Goal: Information Seeking & Learning: Check status

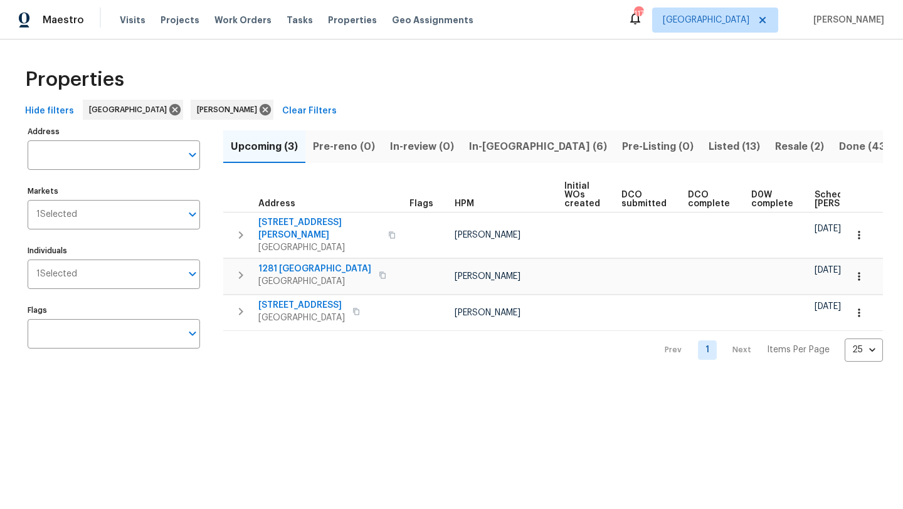
click at [511, 152] on span "In-[GEOGRAPHIC_DATA] (6)" at bounding box center [538, 147] width 138 height 18
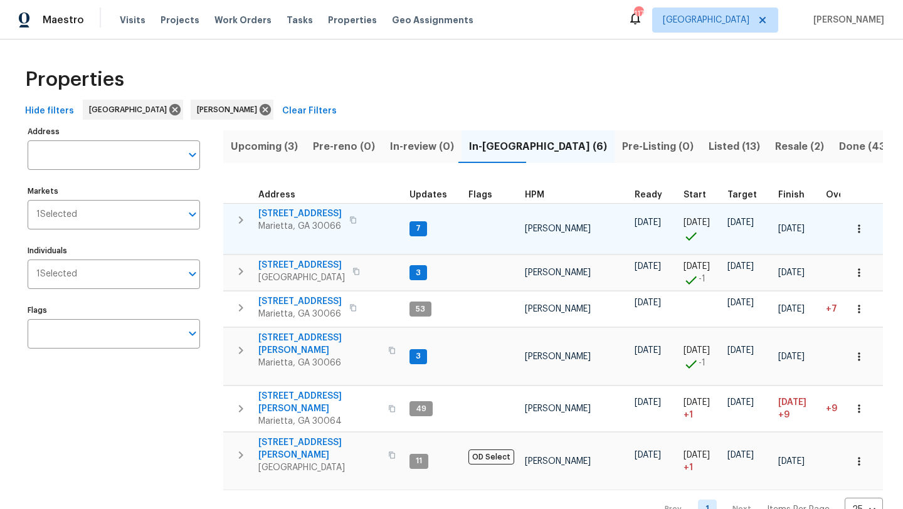
click at [295, 211] on span "[STREET_ADDRESS]" at bounding box center [299, 214] width 83 height 13
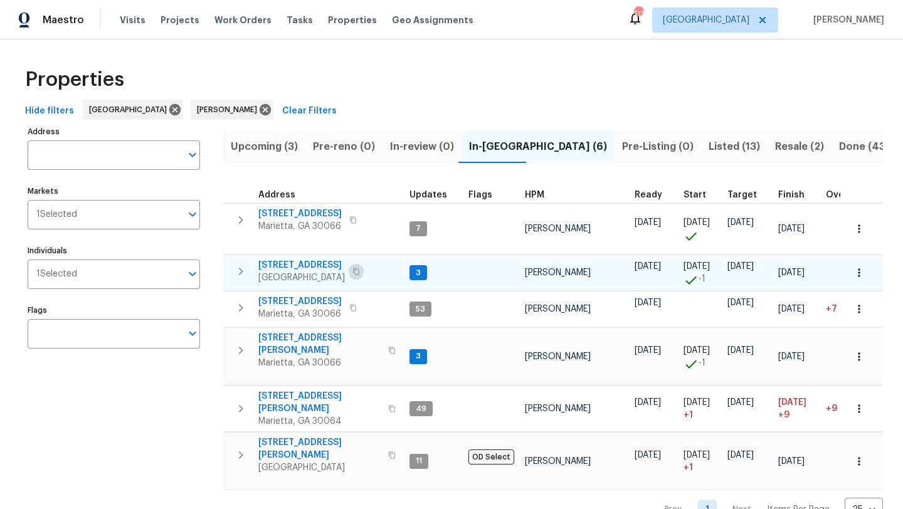
click at [354, 275] on icon "button" at bounding box center [356, 271] width 6 height 7
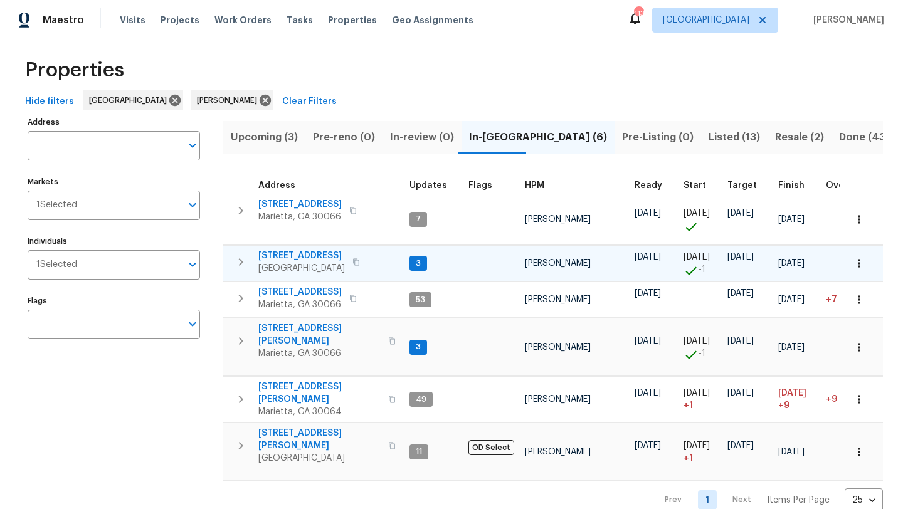
click at [326, 256] on span "503 Rendezvous Rd" at bounding box center [301, 256] width 87 height 13
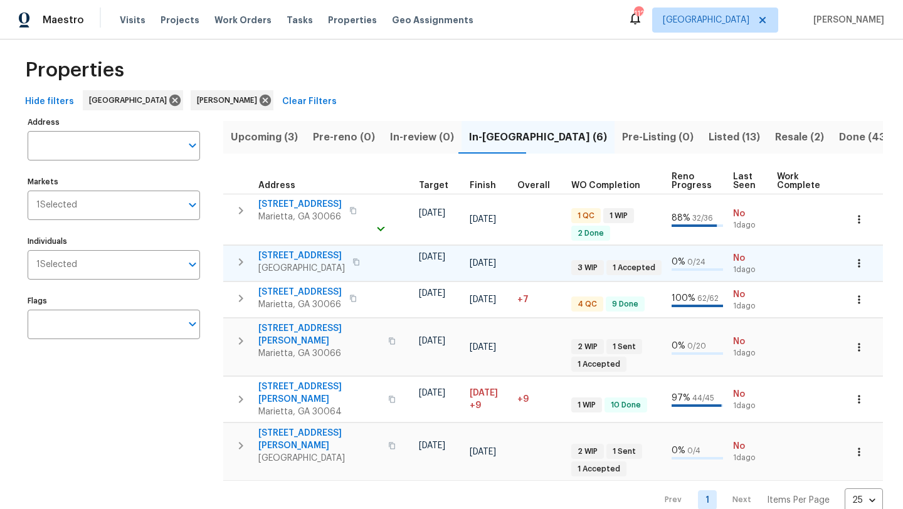
scroll to position [0, 309]
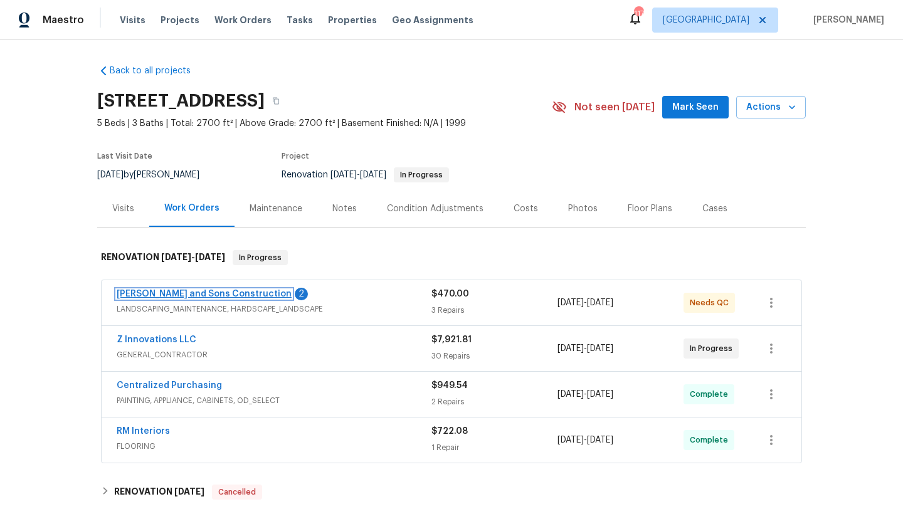
click at [219, 292] on link "[PERSON_NAME] and Sons Construction" at bounding box center [204, 294] width 175 height 9
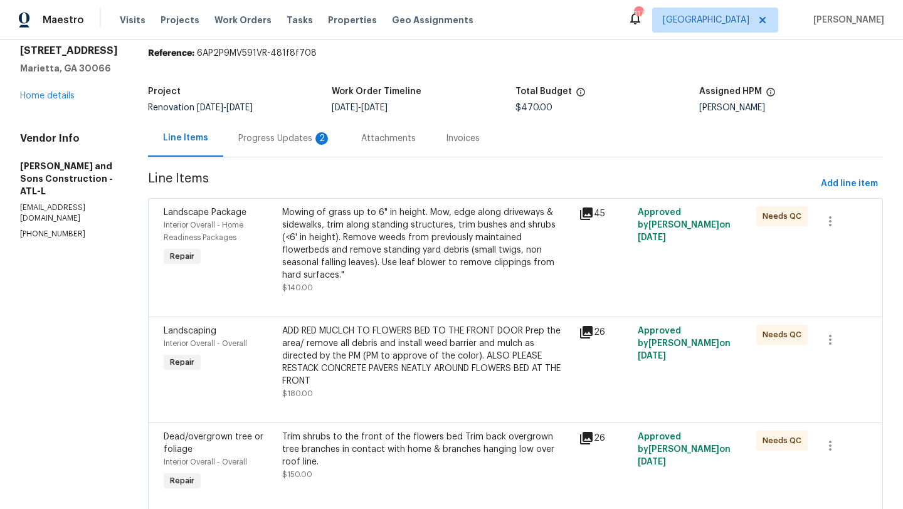
scroll to position [29, 0]
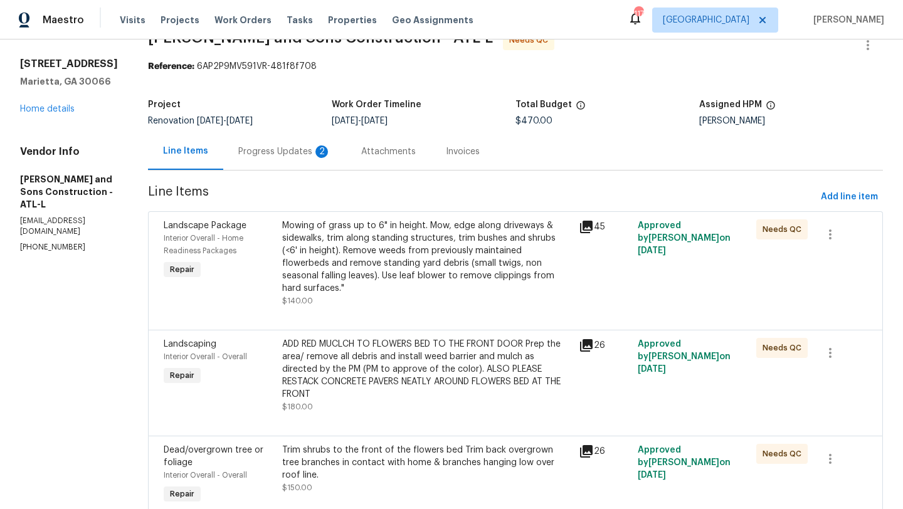
click at [266, 149] on div "Progress Updates 2" at bounding box center [284, 152] width 93 height 13
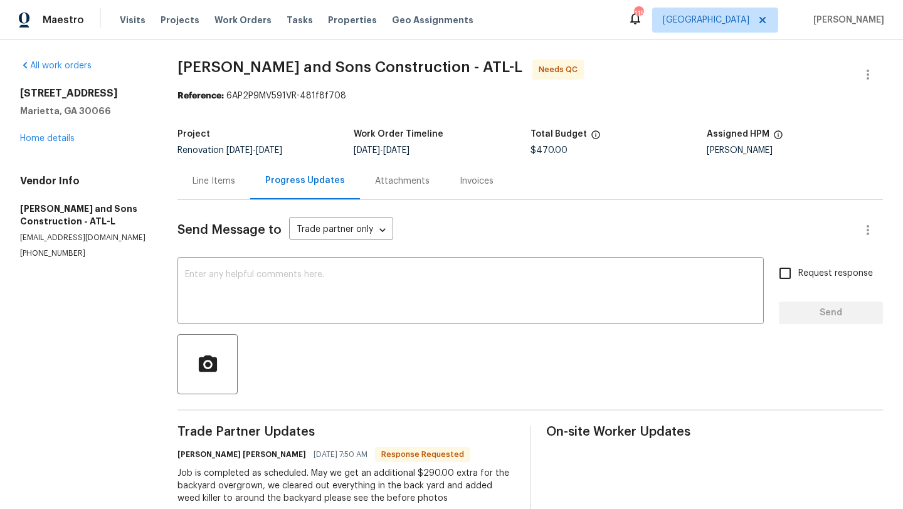
click at [212, 190] on div "Line Items" at bounding box center [213, 180] width 73 height 37
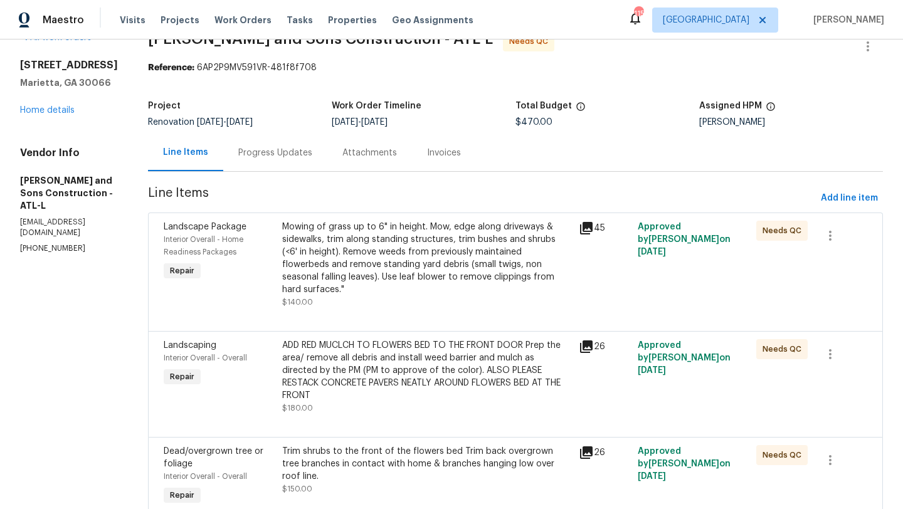
scroll to position [29, 0]
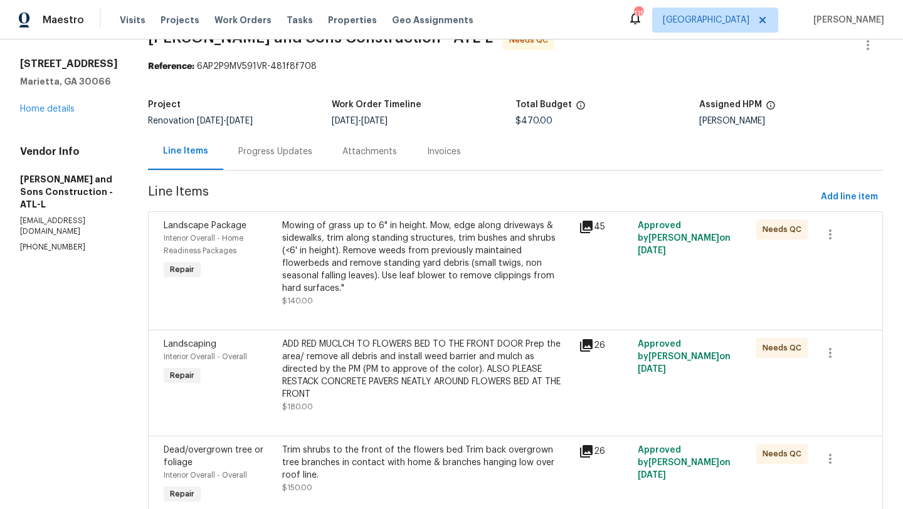
click at [200, 227] on span "Landscape Package" at bounding box center [205, 225] width 83 height 9
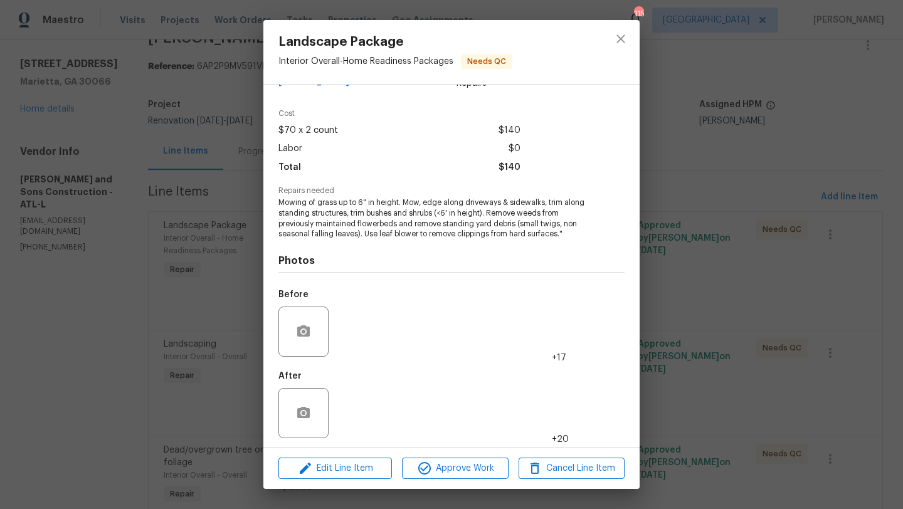
scroll to position [38, 0]
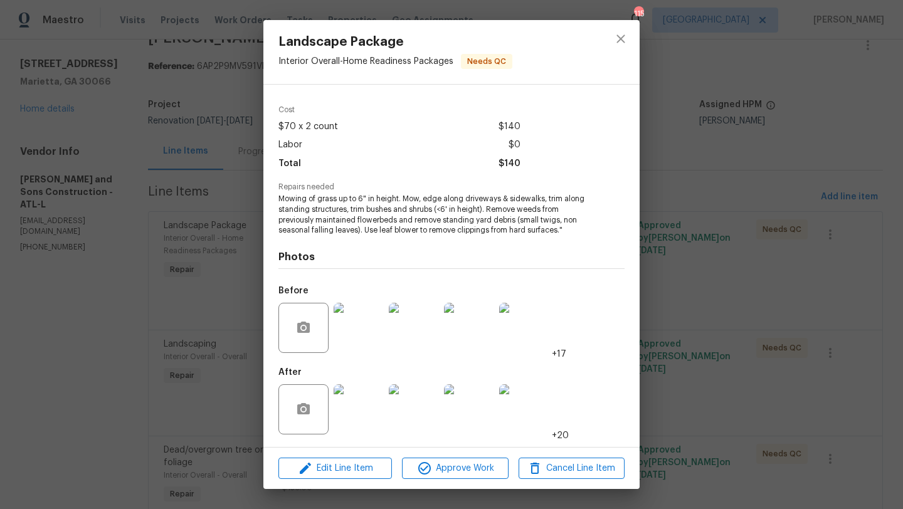
click at [364, 396] on img at bounding box center [359, 409] width 50 height 50
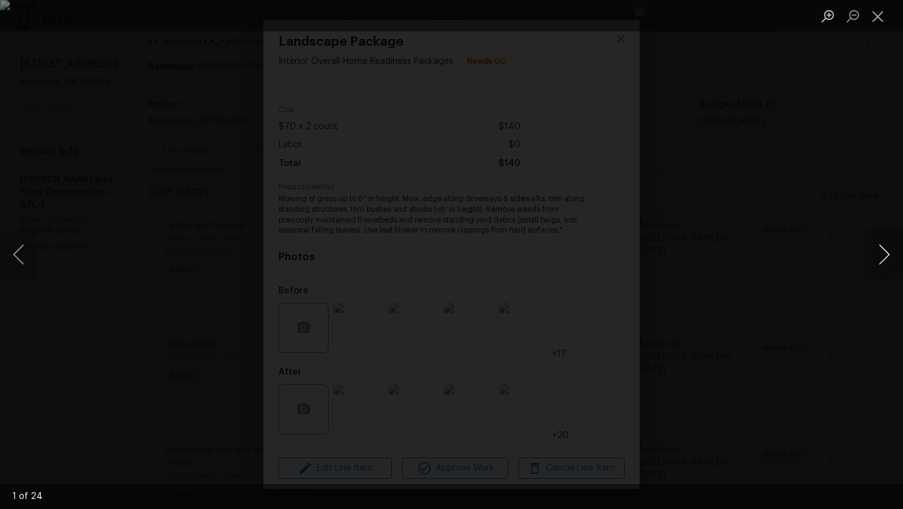
click at [876, 269] on button "Next image" at bounding box center [885, 255] width 38 height 50
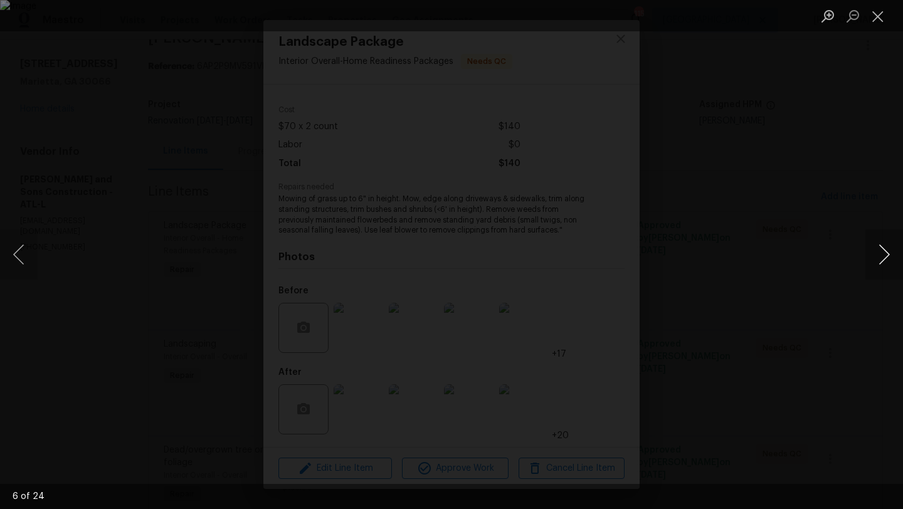
click at [876, 269] on button "Next image" at bounding box center [885, 255] width 38 height 50
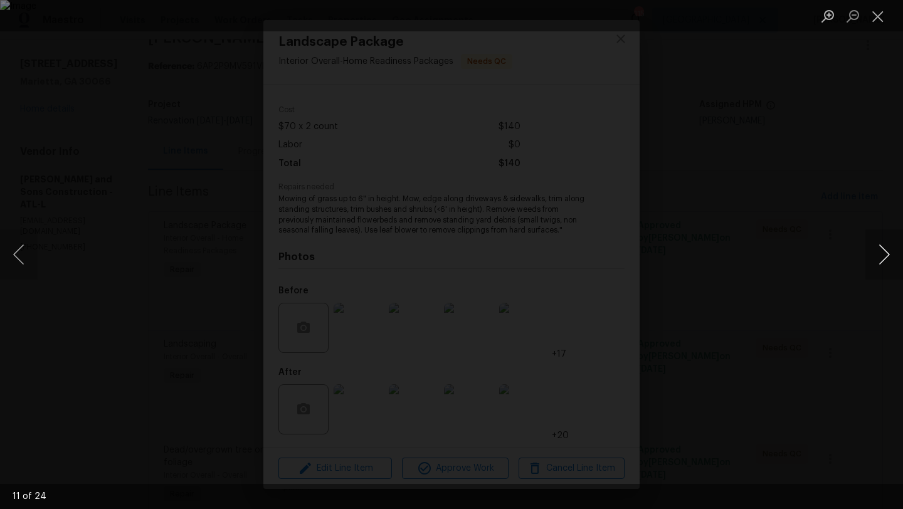
click at [876, 269] on button "Next image" at bounding box center [885, 255] width 38 height 50
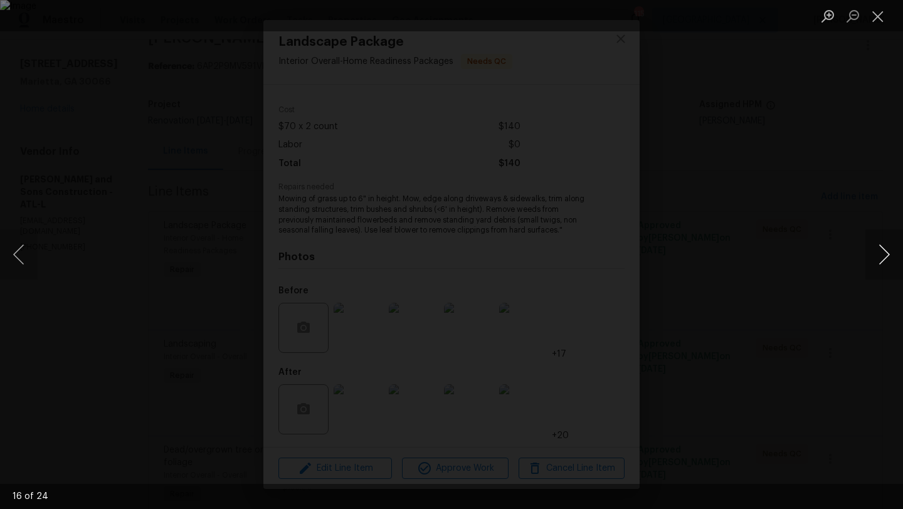
click at [876, 269] on button "Next image" at bounding box center [885, 255] width 38 height 50
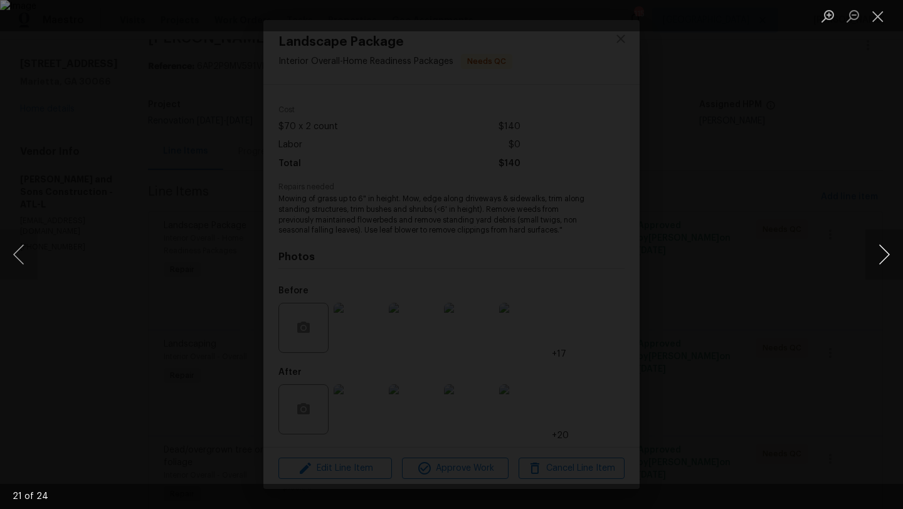
click at [876, 269] on button "Next image" at bounding box center [885, 255] width 38 height 50
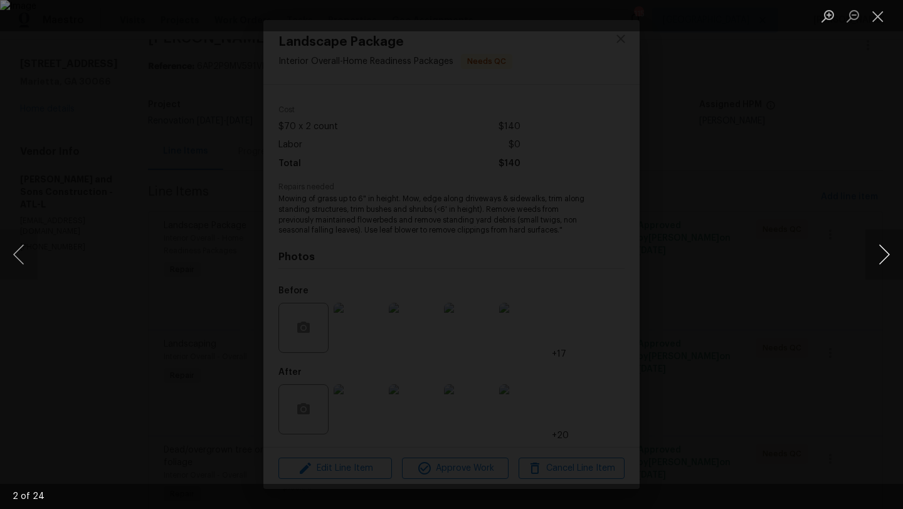
click at [876, 269] on button "Next image" at bounding box center [885, 255] width 38 height 50
click at [880, 24] on button "Close lightbox" at bounding box center [878, 16] width 25 height 22
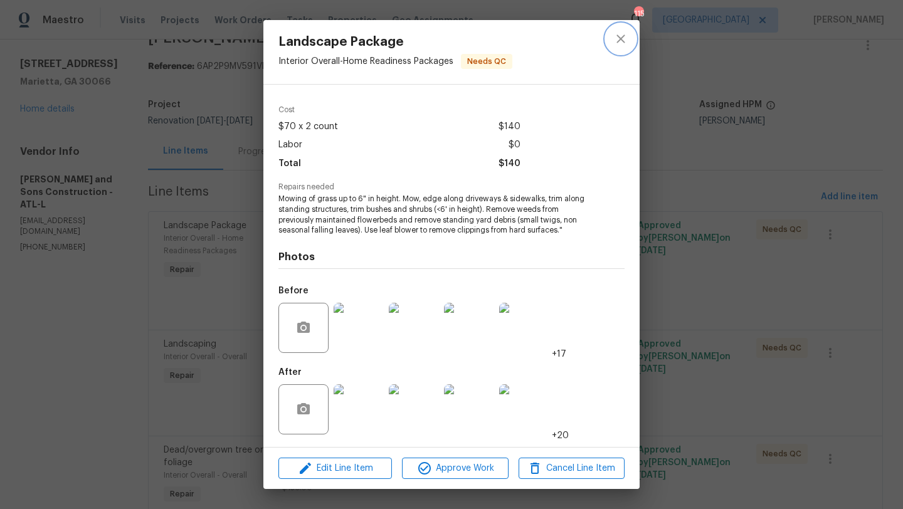
click at [617, 40] on icon "close" at bounding box center [620, 38] width 15 height 15
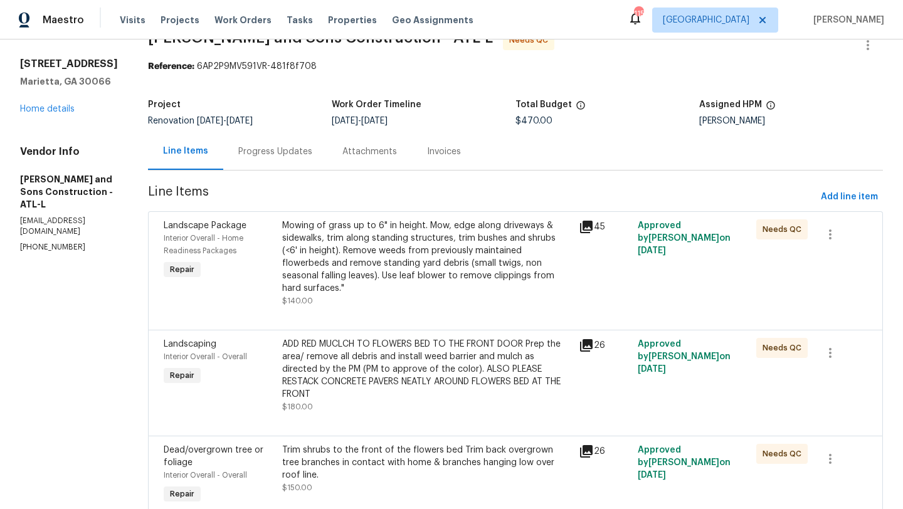
click at [273, 151] on div "Progress Updates" at bounding box center [275, 152] width 74 height 13
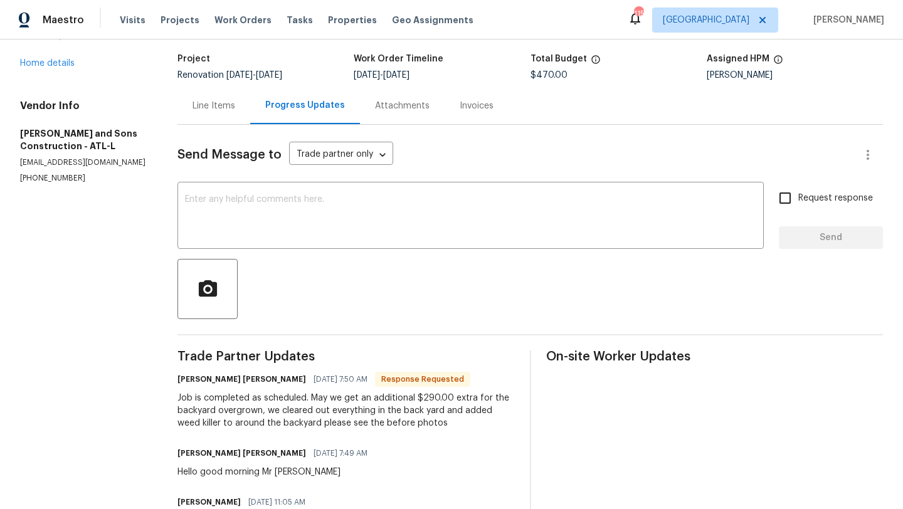
scroll to position [71, 0]
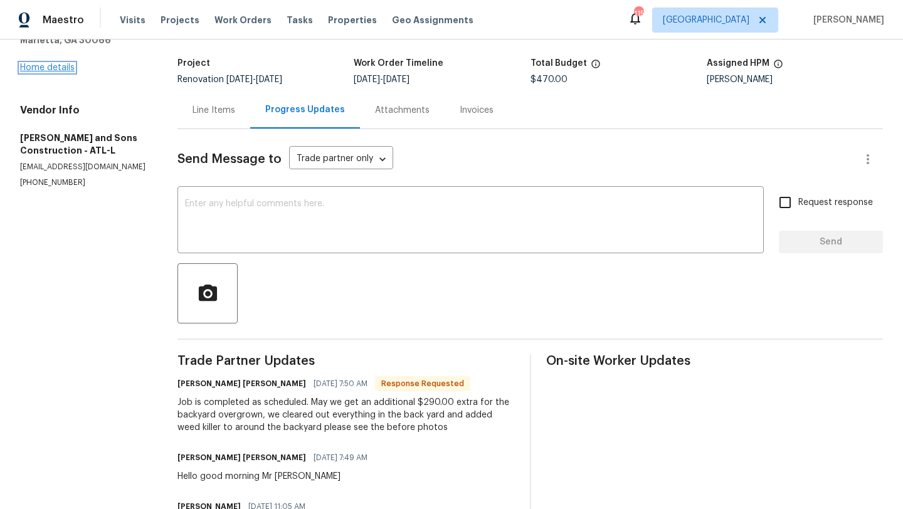
click at [63, 71] on link "Home details" at bounding box center [47, 67] width 55 height 9
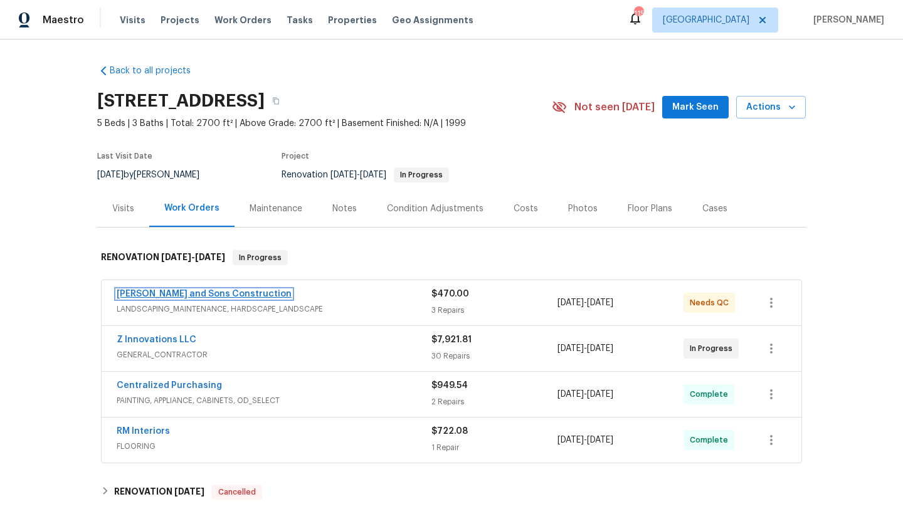
click at [176, 295] on link "[PERSON_NAME] and Sons Construction" at bounding box center [204, 294] width 175 height 9
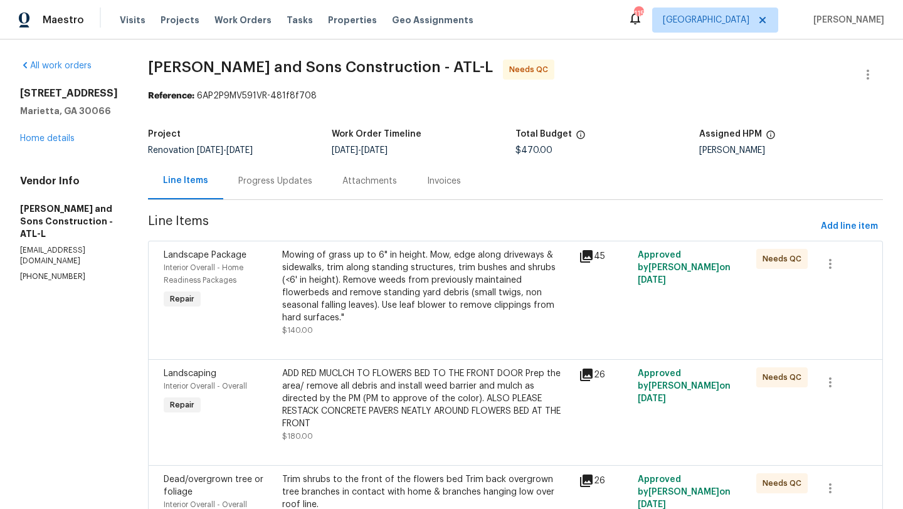
click at [270, 182] on div "Progress Updates" at bounding box center [275, 181] width 74 height 13
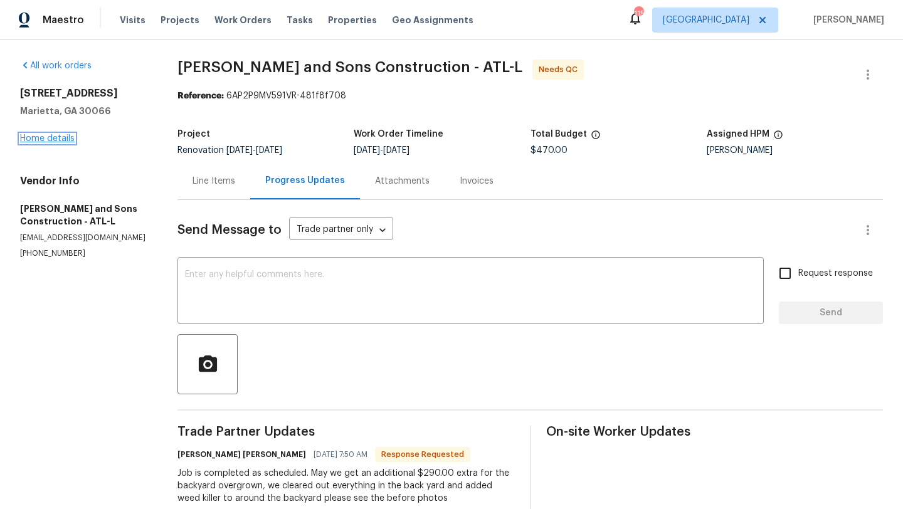
click at [70, 140] on link "Home details" at bounding box center [47, 138] width 55 height 9
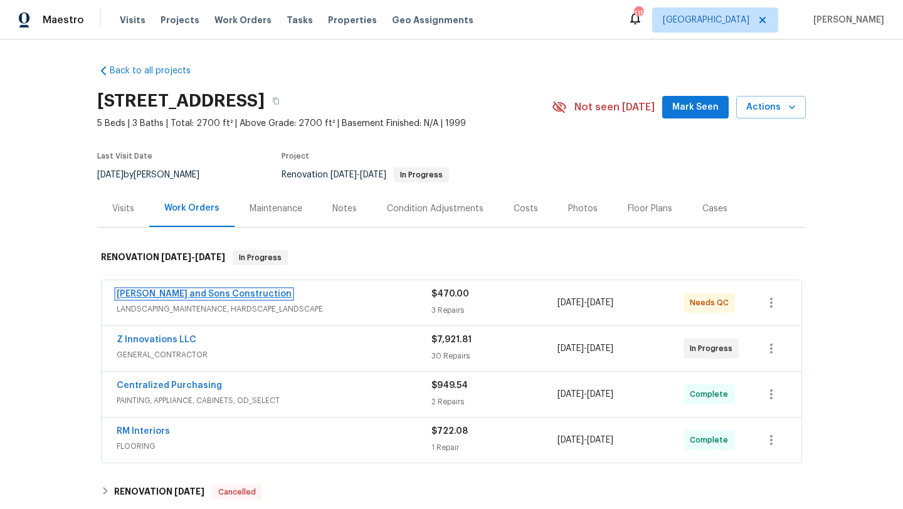
click at [138, 294] on link "[PERSON_NAME] and Sons Construction" at bounding box center [204, 294] width 175 height 9
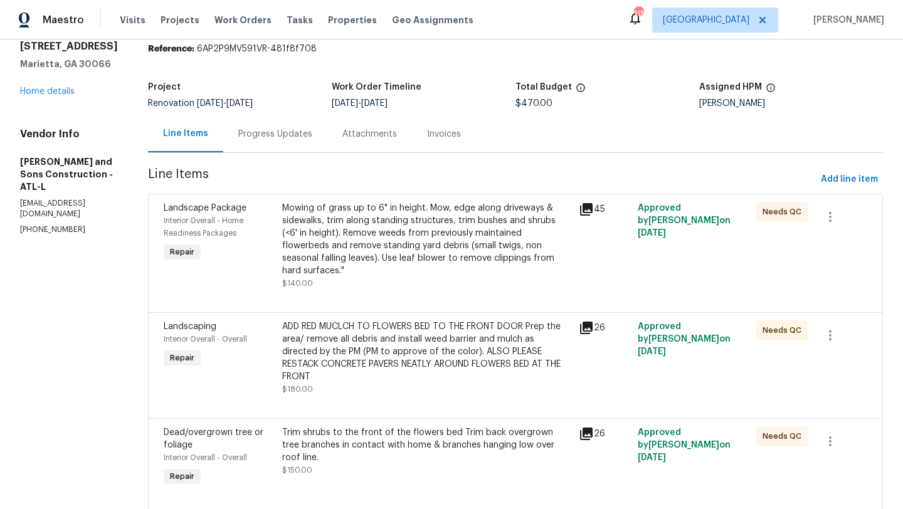
scroll to position [61, 0]
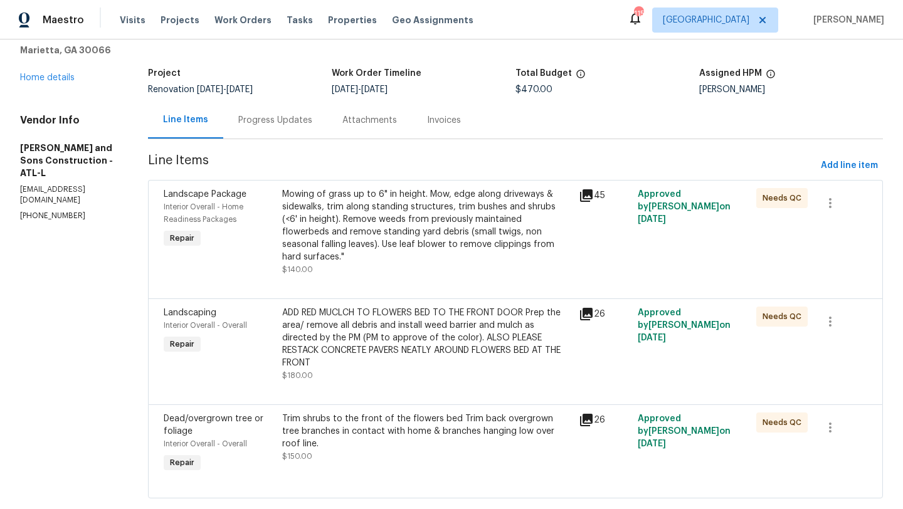
click at [174, 415] on span "Dead/overgrown tree or foliage" at bounding box center [214, 425] width 100 height 21
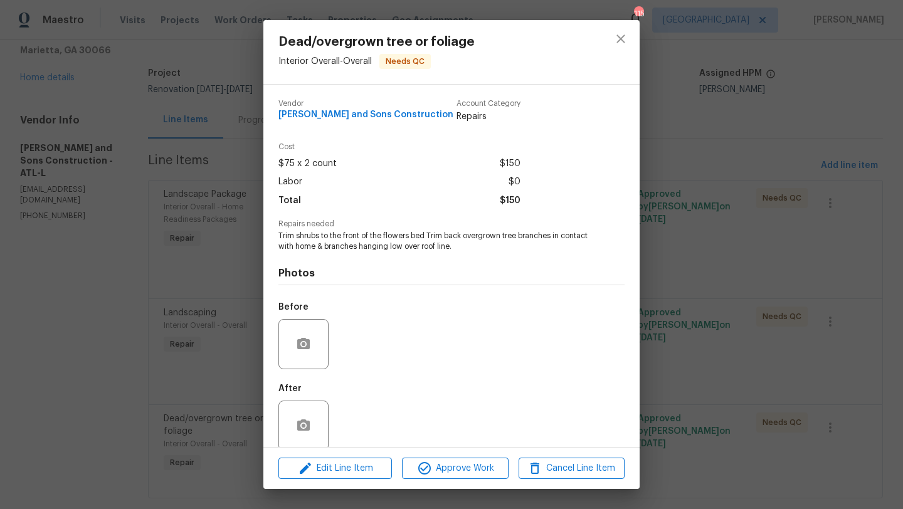
click at [359, 330] on img at bounding box center [359, 344] width 50 height 50
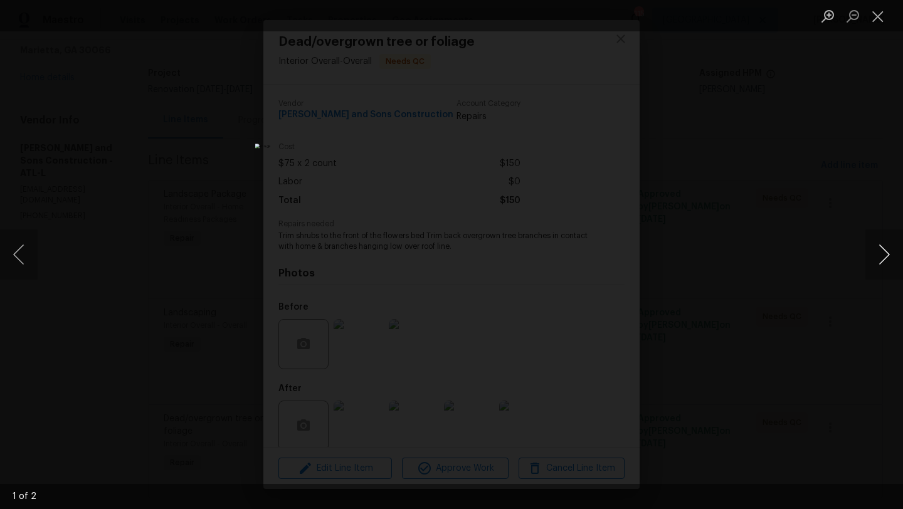
click at [898, 260] on button "Next image" at bounding box center [885, 255] width 38 height 50
click at [887, 260] on button "Next image" at bounding box center [885, 255] width 38 height 50
click at [849, 134] on div "Lightbox" at bounding box center [451, 254] width 903 height 509
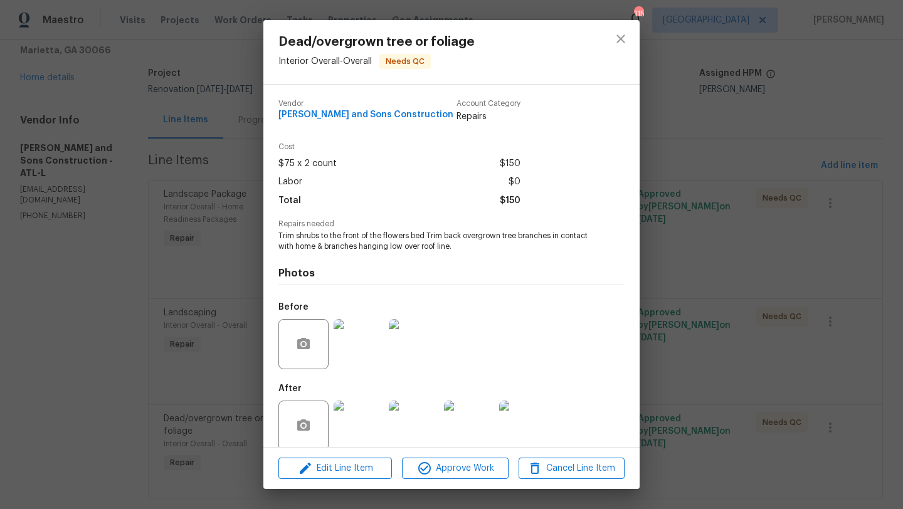
scroll to position [16, 0]
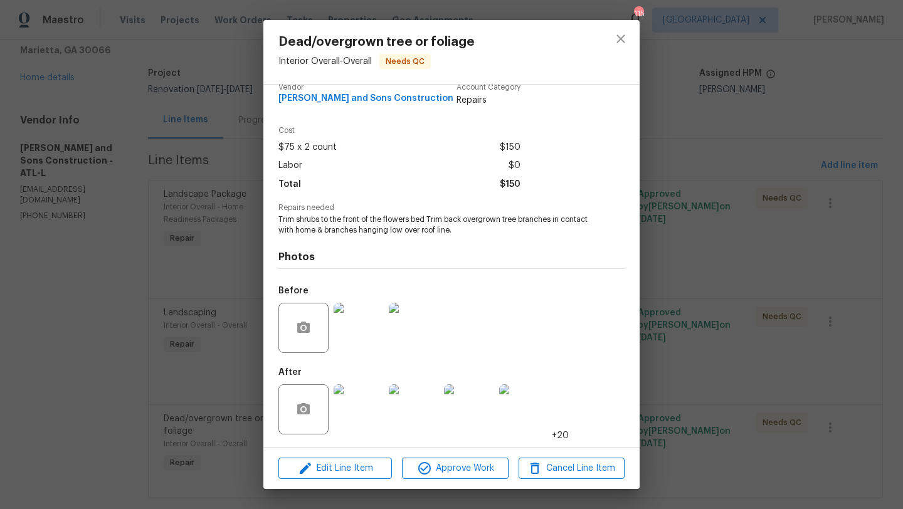
click at [367, 403] on img at bounding box center [359, 409] width 50 height 50
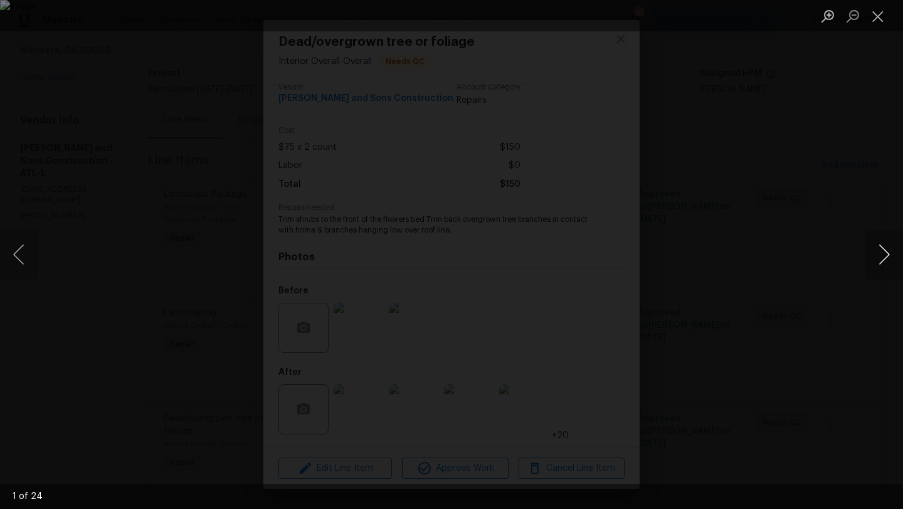
click at [892, 259] on button "Next image" at bounding box center [885, 255] width 38 height 50
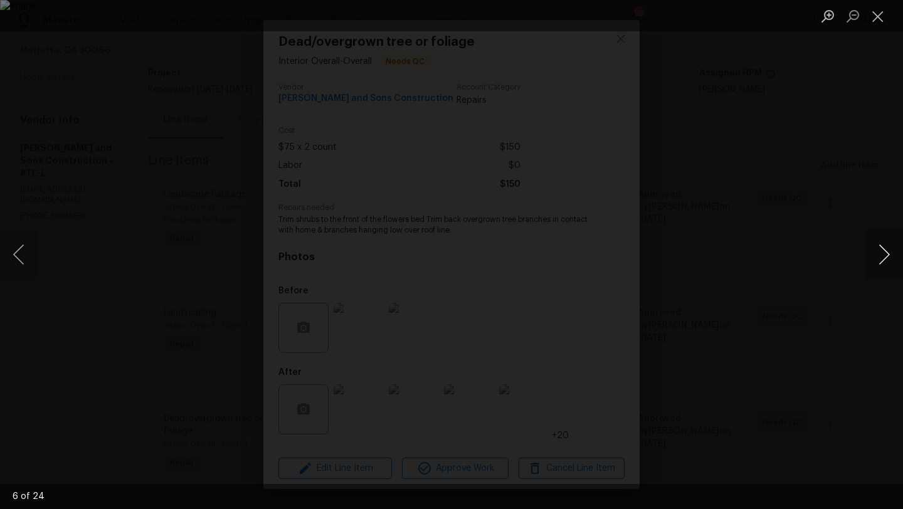
click at [892, 259] on button "Next image" at bounding box center [885, 255] width 38 height 50
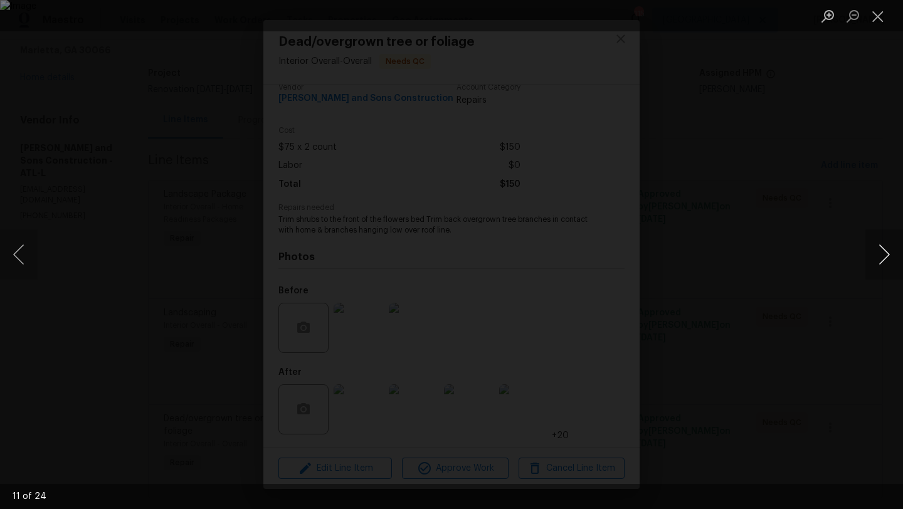
click at [892, 259] on button "Next image" at bounding box center [885, 255] width 38 height 50
click at [873, 172] on div "Lightbox" at bounding box center [451, 254] width 903 height 509
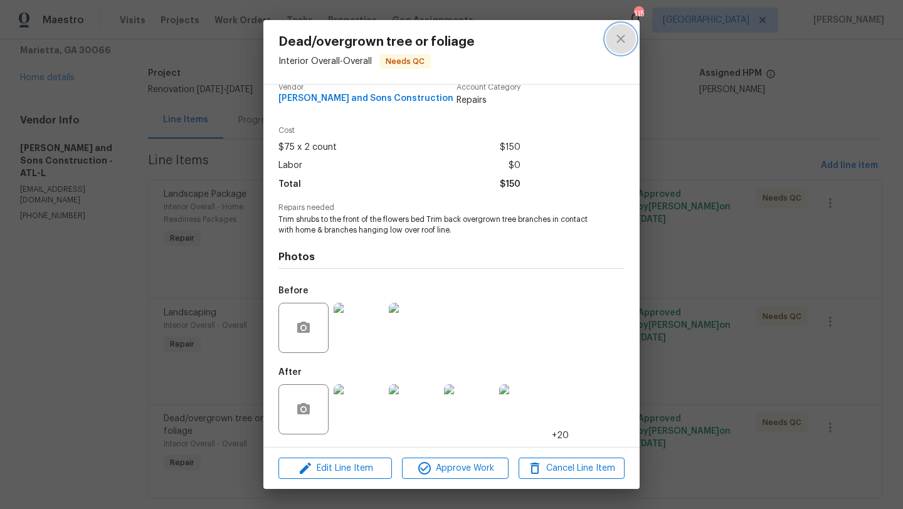
click at [620, 45] on icon "close" at bounding box center [620, 38] width 15 height 15
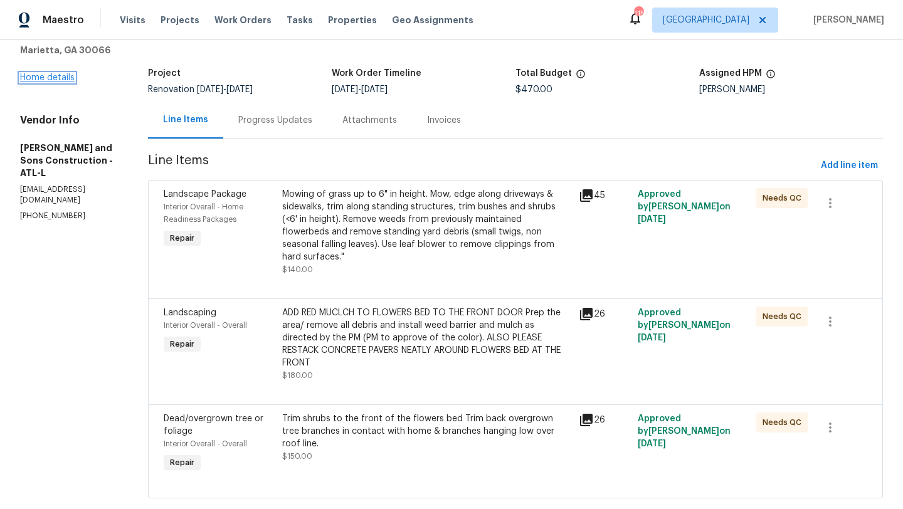
click at [71, 82] on link "Home details" at bounding box center [47, 77] width 55 height 9
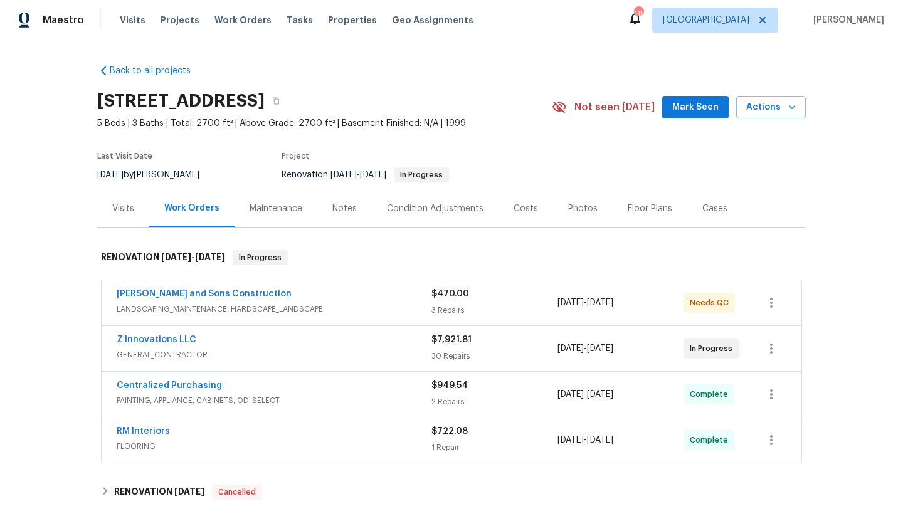
click at [514, 207] on div "Costs" at bounding box center [526, 209] width 24 height 13
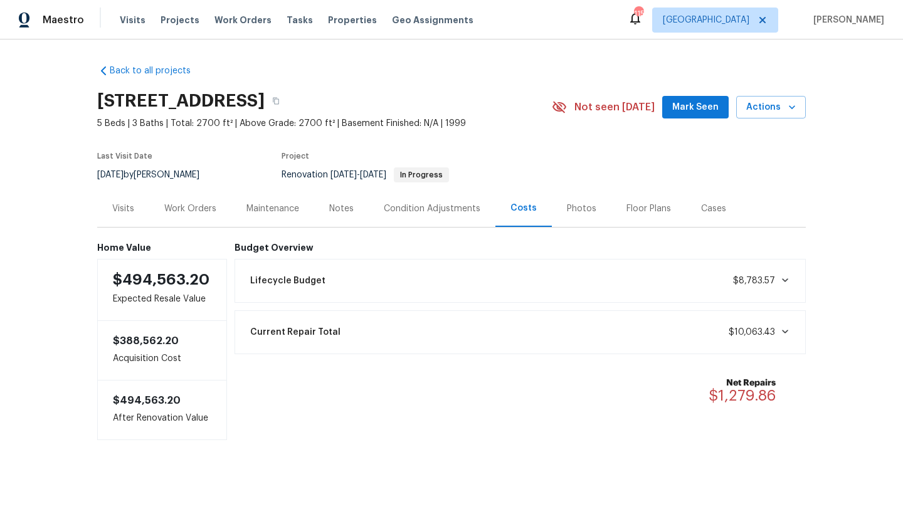
click at [134, 204] on div "Visits" at bounding box center [123, 209] width 22 height 13
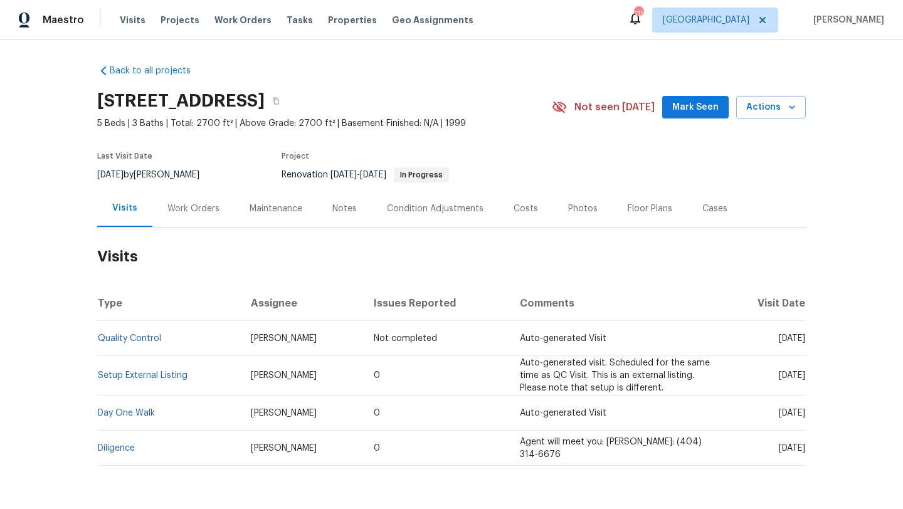
click at [185, 208] on div "Work Orders" at bounding box center [193, 209] width 52 height 13
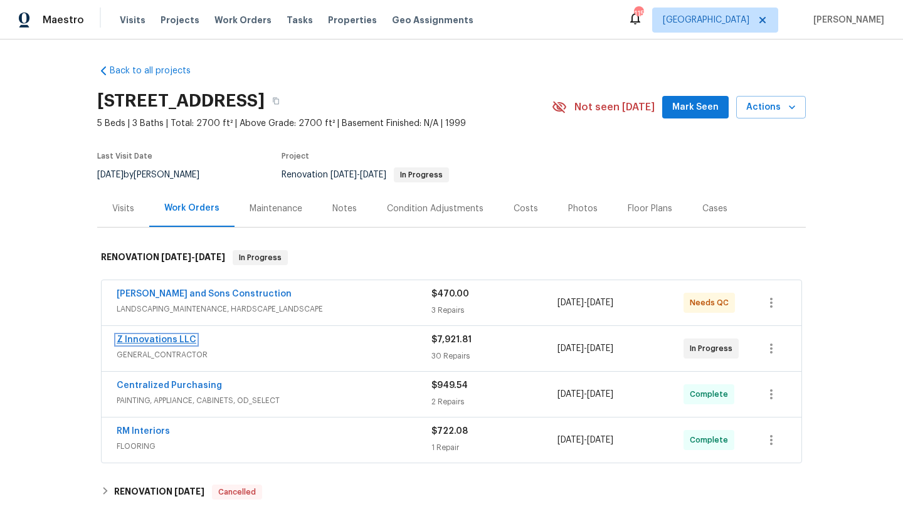
click at [160, 339] on link "Z Innovations LLC" at bounding box center [157, 340] width 80 height 9
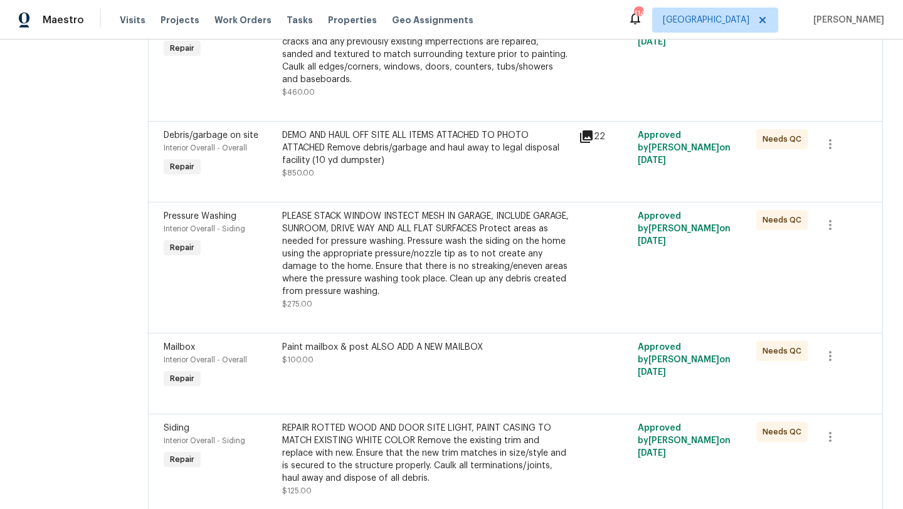
scroll to position [1627, 0]
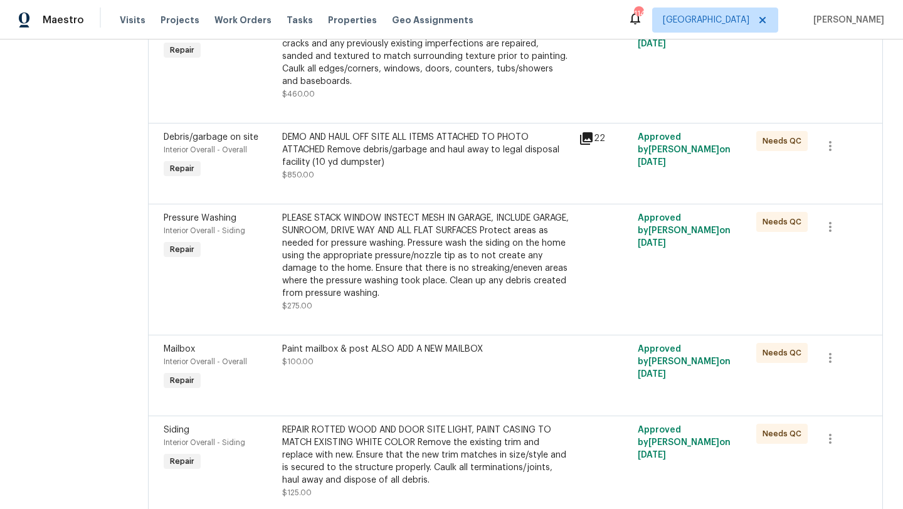
click at [204, 223] on span "Pressure Washing" at bounding box center [200, 218] width 73 height 9
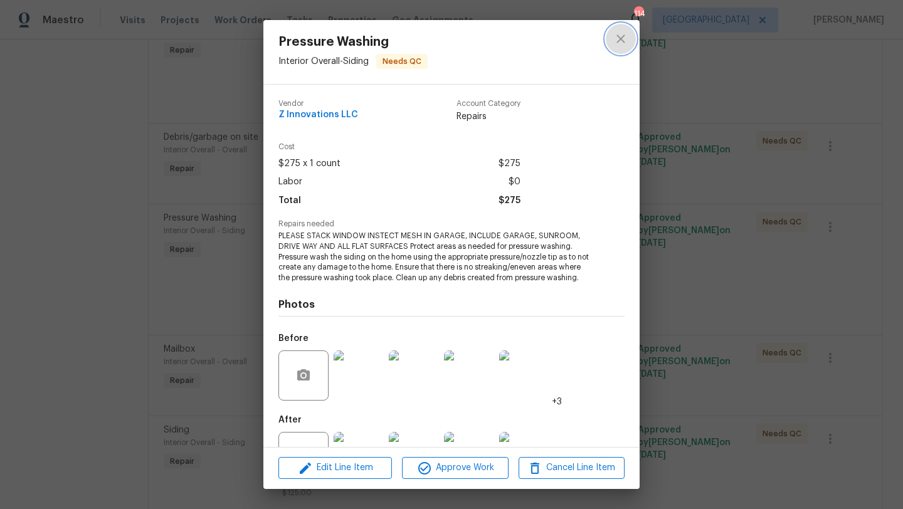
click at [620, 38] on icon "close" at bounding box center [621, 38] width 8 height 8
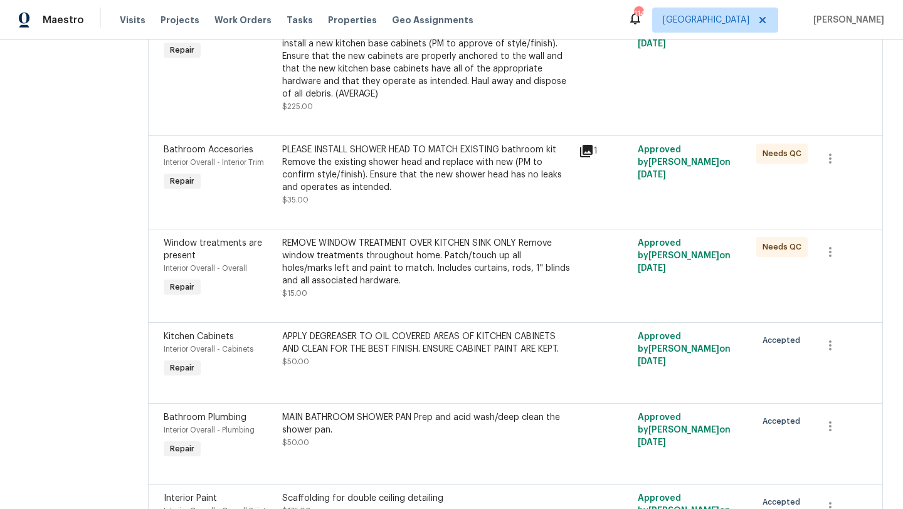
scroll to position [2575, 0]
click at [211, 340] on span "Kitchen Cabinets" at bounding box center [199, 335] width 70 height 9
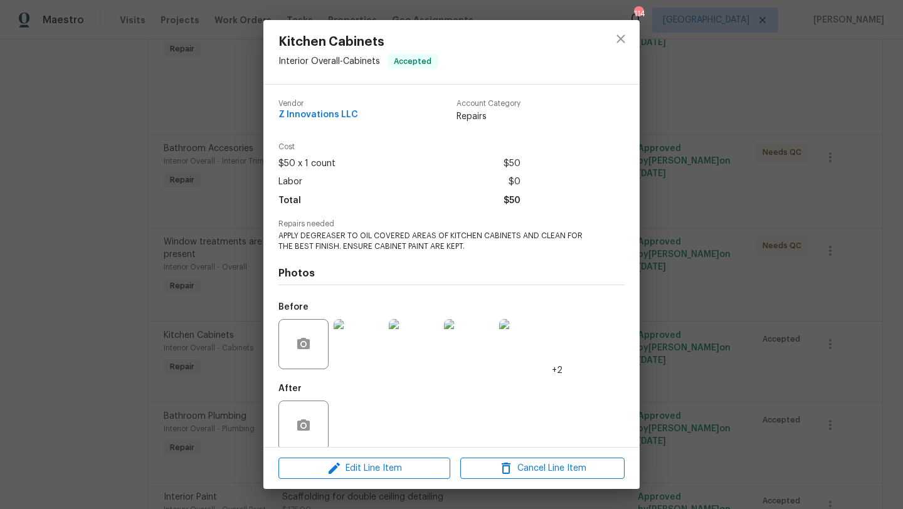
click at [378, 359] on img at bounding box center [359, 344] width 50 height 50
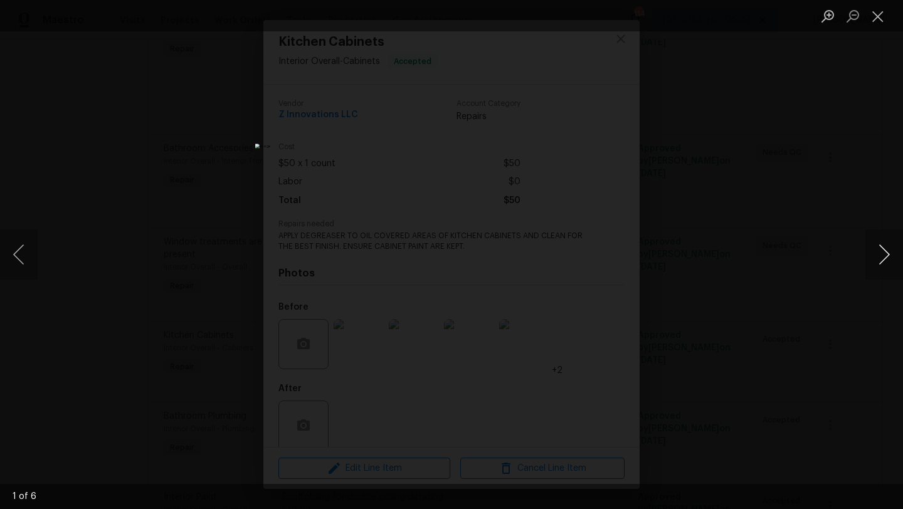
click at [883, 258] on button "Next image" at bounding box center [885, 255] width 38 height 50
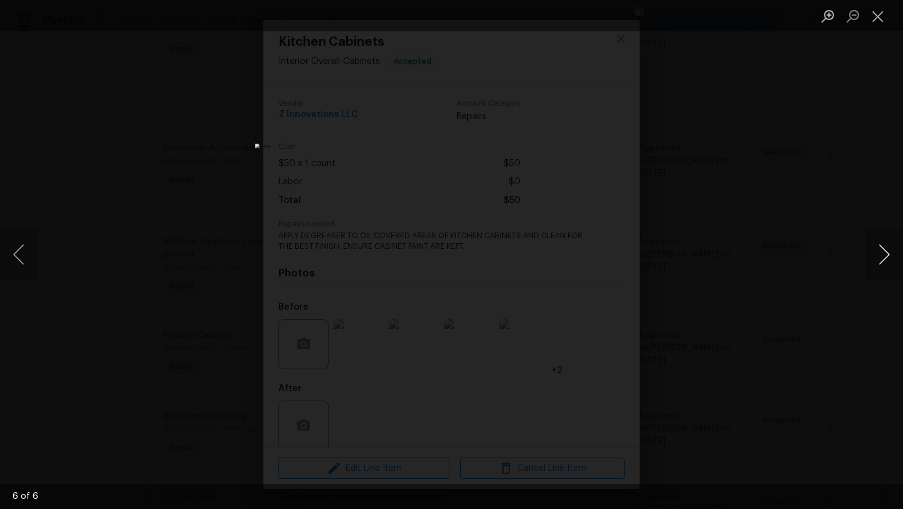
click at [883, 258] on button "Next image" at bounding box center [885, 255] width 38 height 50
click at [874, 23] on button "Close lightbox" at bounding box center [878, 16] width 25 height 22
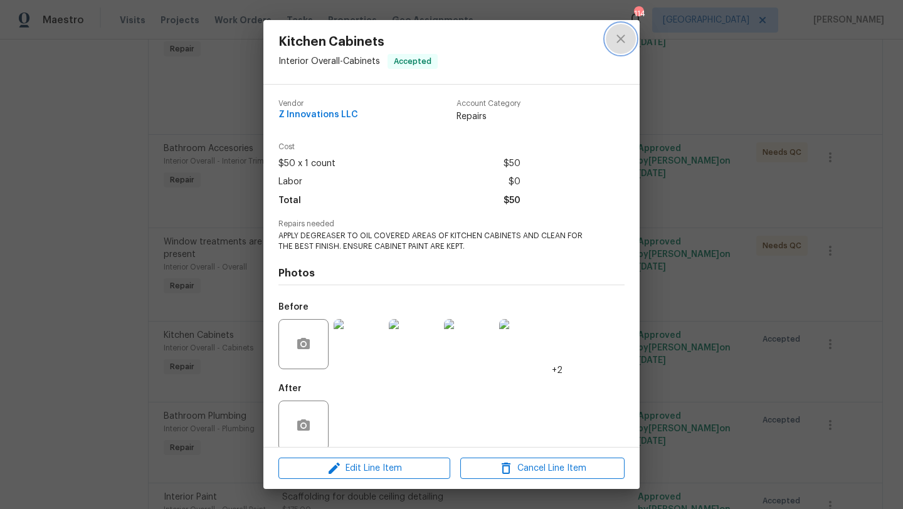
click at [618, 36] on icon "close" at bounding box center [621, 38] width 8 height 8
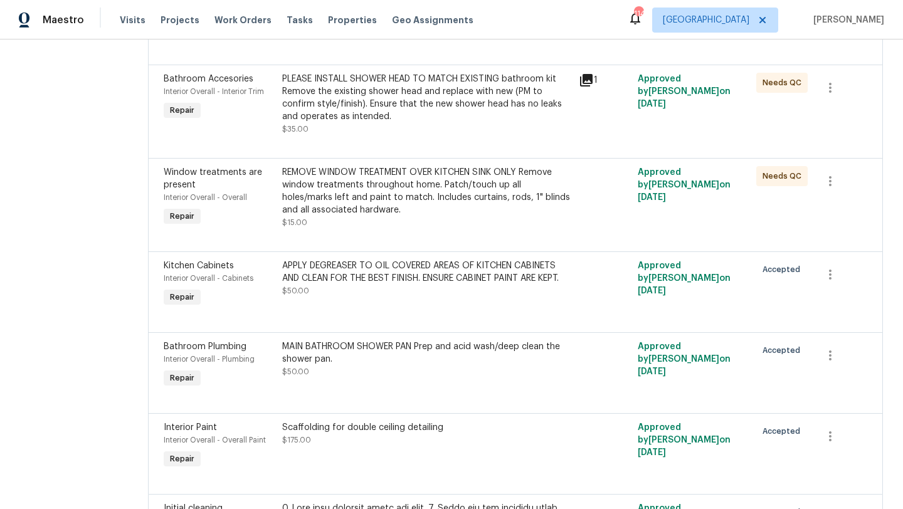
scroll to position [2672, 0]
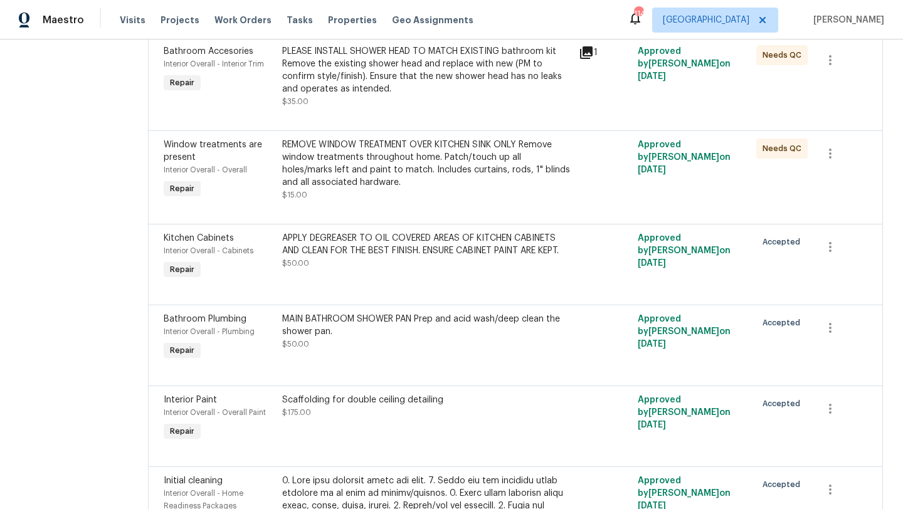
click at [243, 326] on div "Bathroom Plumbing" at bounding box center [219, 319] width 111 height 13
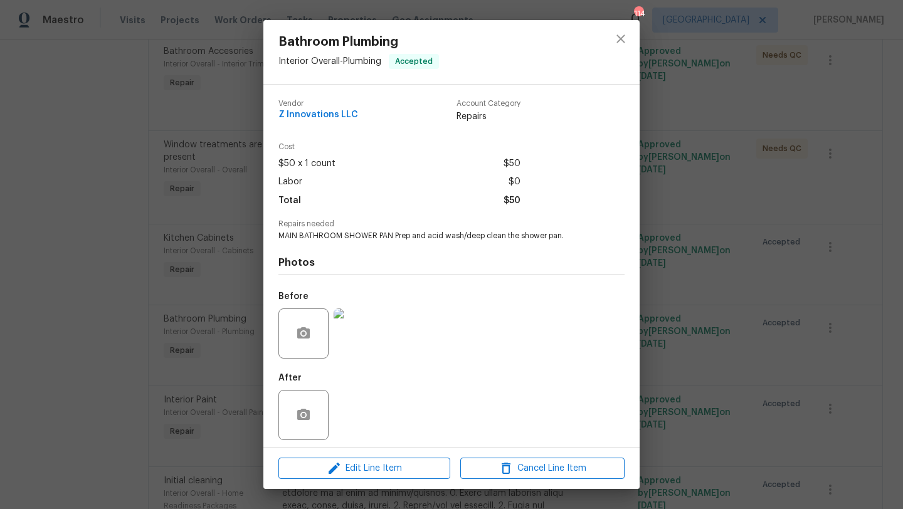
click at [366, 326] on img at bounding box center [359, 334] width 50 height 50
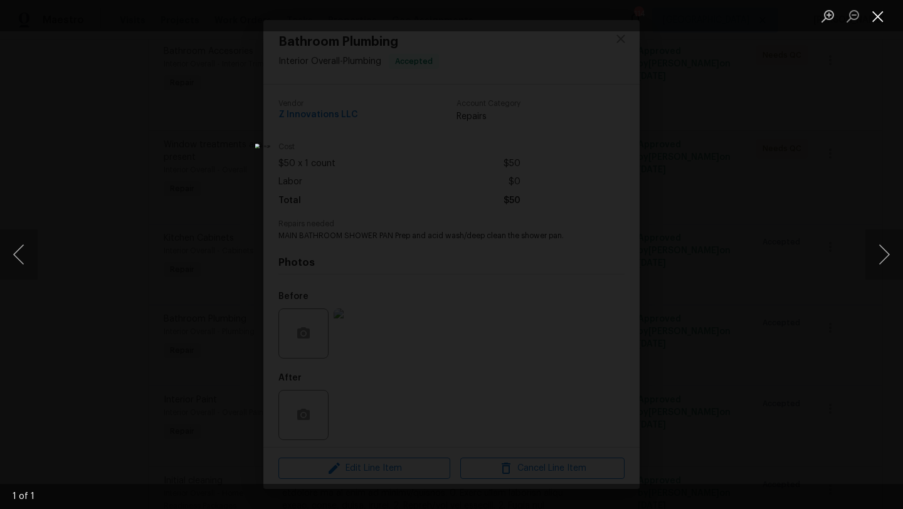
click at [871, 23] on button "Close lightbox" at bounding box center [878, 16] width 25 height 22
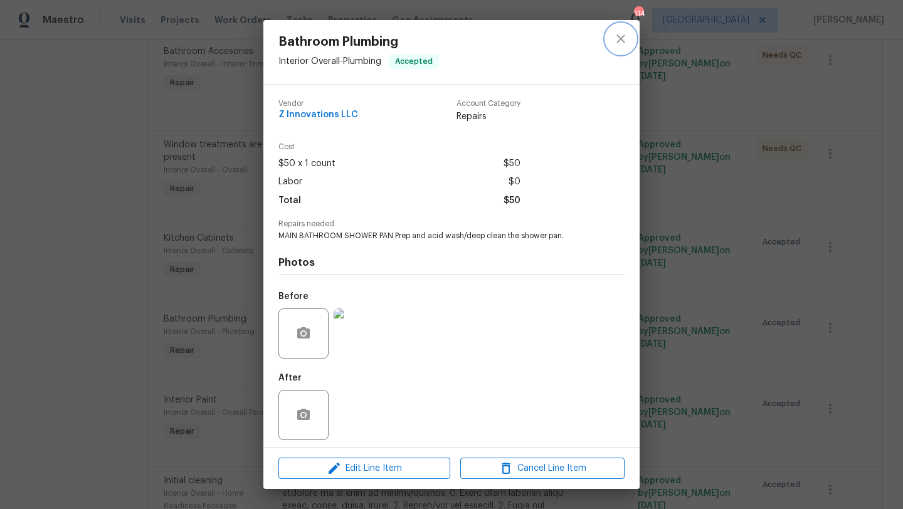
click at [617, 45] on icon "close" at bounding box center [620, 38] width 15 height 15
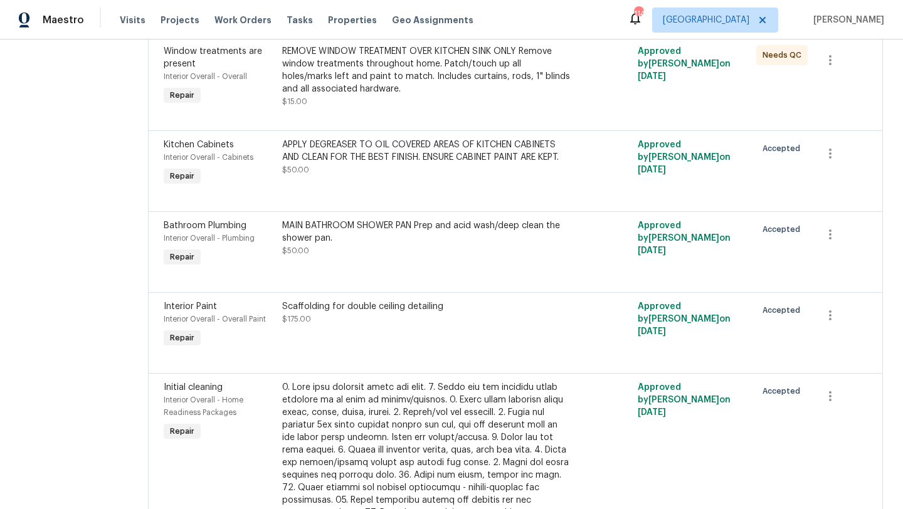
scroll to position [2780, 0]
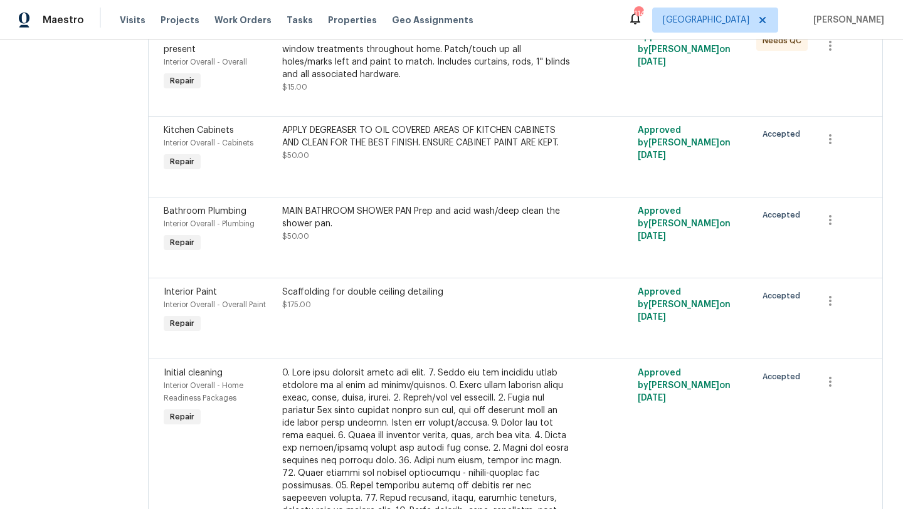
click at [189, 297] on span "Interior Paint" at bounding box center [190, 292] width 53 height 9
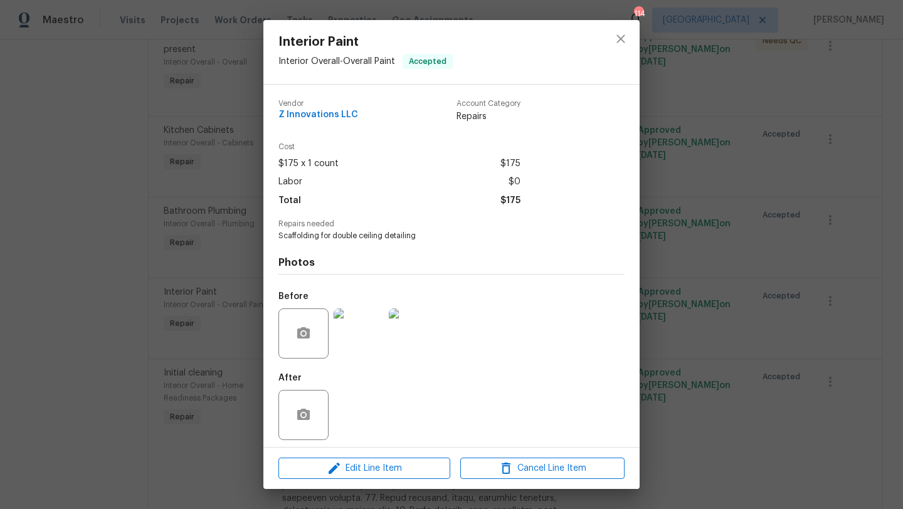
click at [366, 336] on img at bounding box center [359, 334] width 50 height 50
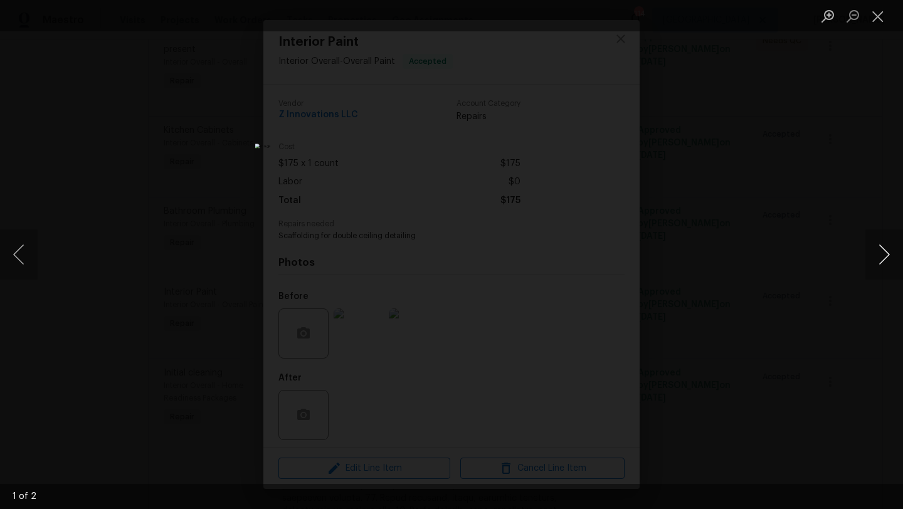
click at [877, 268] on button "Next image" at bounding box center [885, 255] width 38 height 50
click at [873, 23] on button "Close lightbox" at bounding box center [878, 16] width 25 height 22
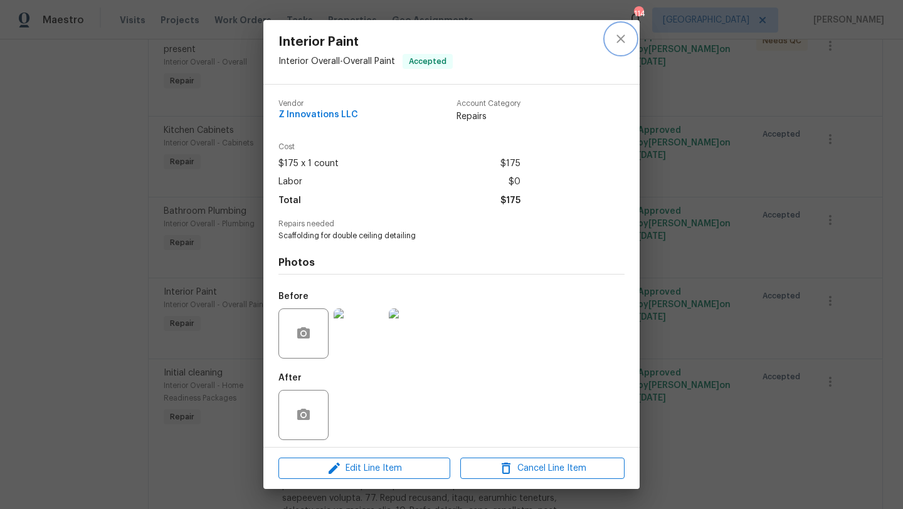
click at [618, 38] on icon "close" at bounding box center [620, 38] width 15 height 15
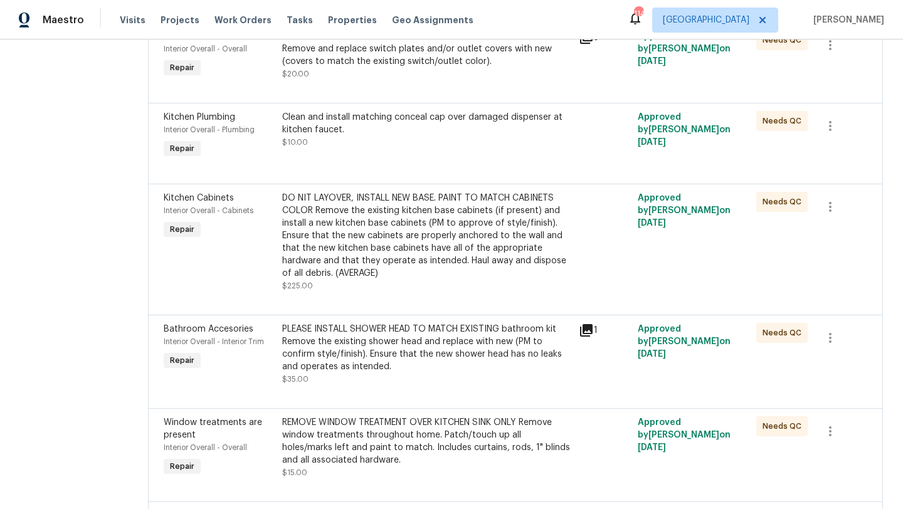
scroll to position [2382, 0]
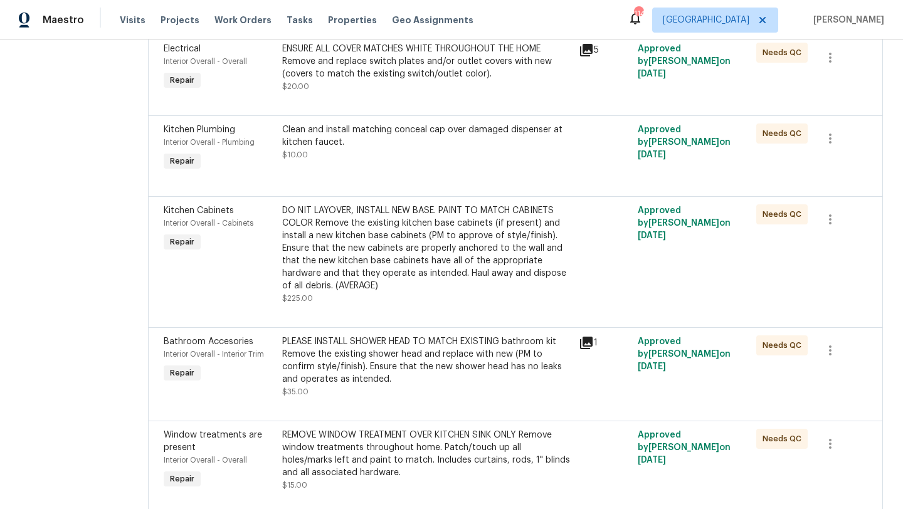
click at [217, 215] on span "Kitchen Cabinets" at bounding box center [199, 210] width 70 height 9
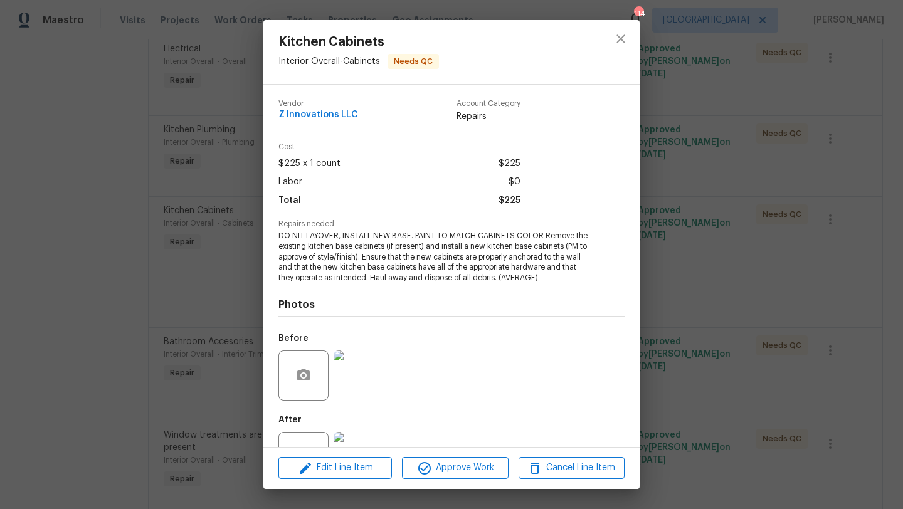
scroll to position [48, 0]
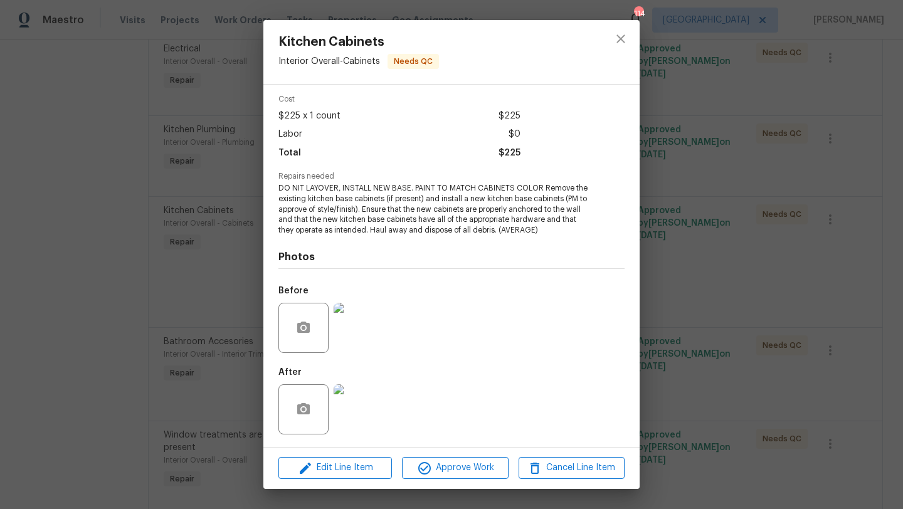
click at [358, 331] on img at bounding box center [359, 328] width 50 height 50
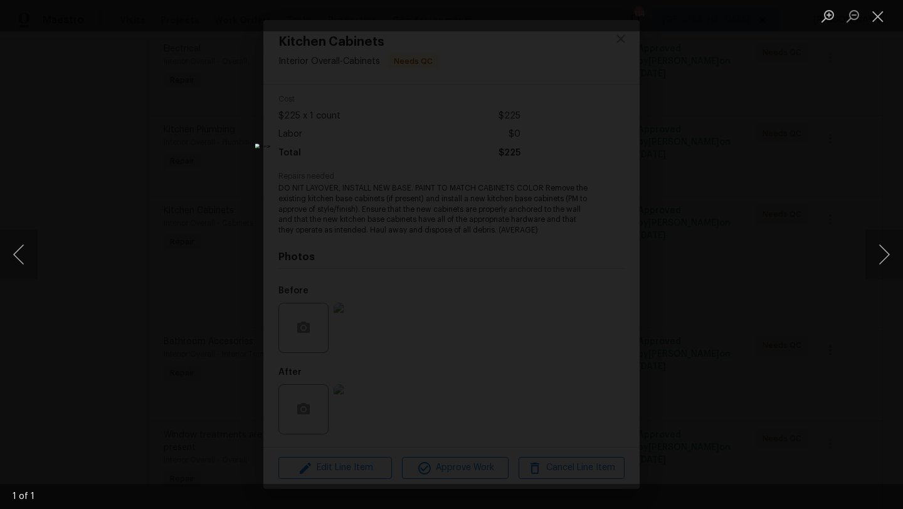
click at [688, 204] on div "Lightbox" at bounding box center [451, 254] width 903 height 509
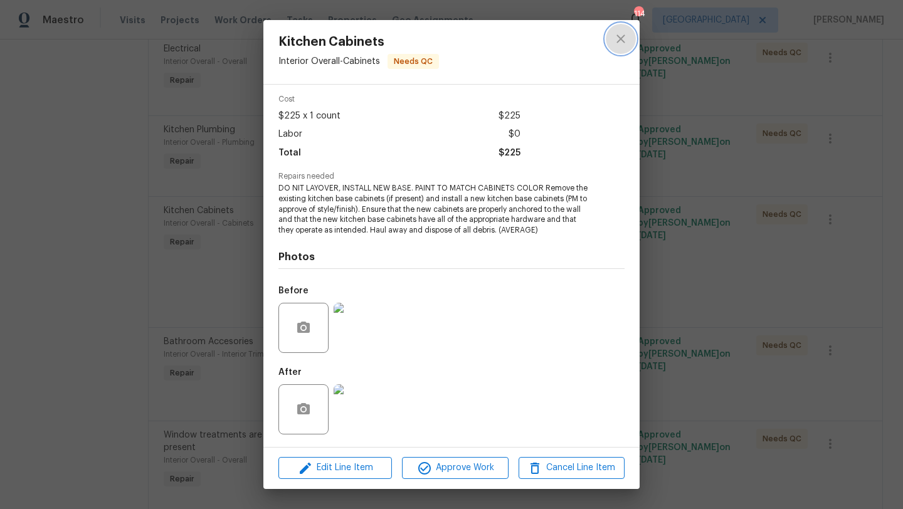
click at [629, 36] on button "close" at bounding box center [621, 39] width 30 height 30
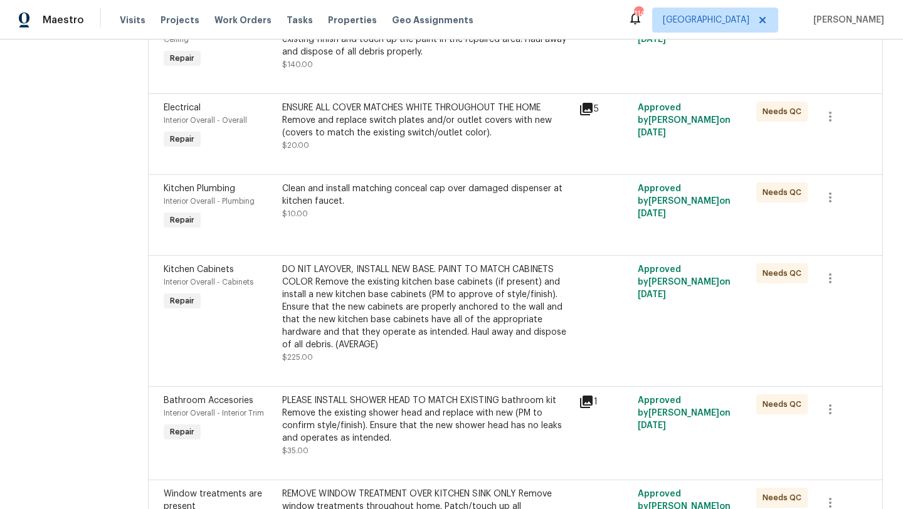
scroll to position [2322, 0]
click at [213, 194] on span "Kitchen Plumbing" at bounding box center [199, 189] width 71 height 9
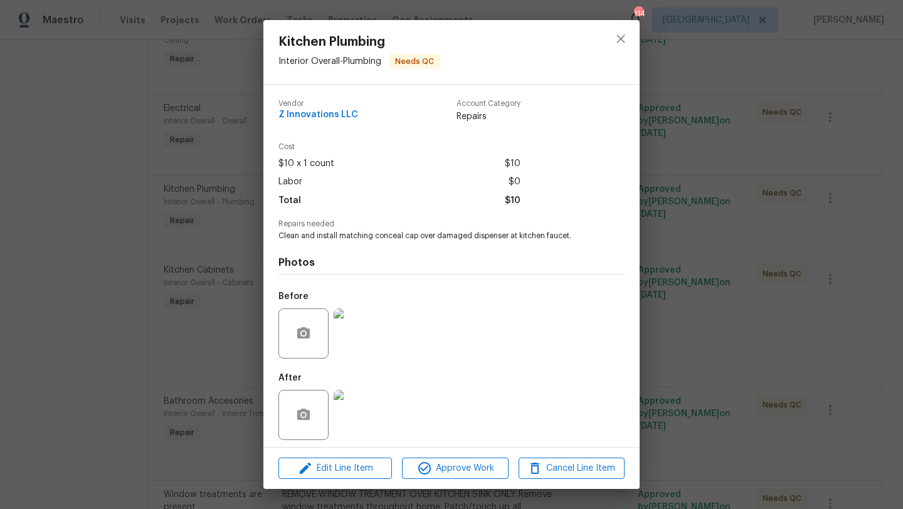
click at [369, 324] on img at bounding box center [359, 334] width 50 height 50
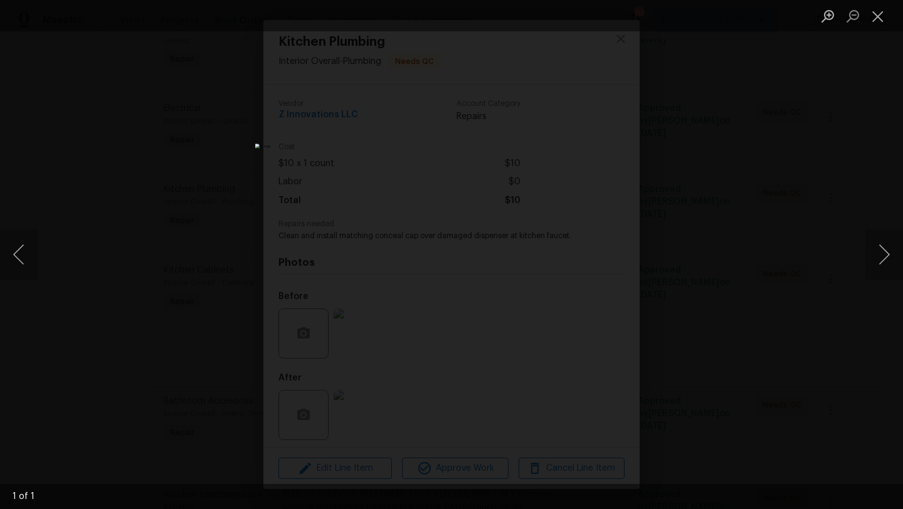
click at [736, 154] on div "Lightbox" at bounding box center [451, 254] width 903 height 509
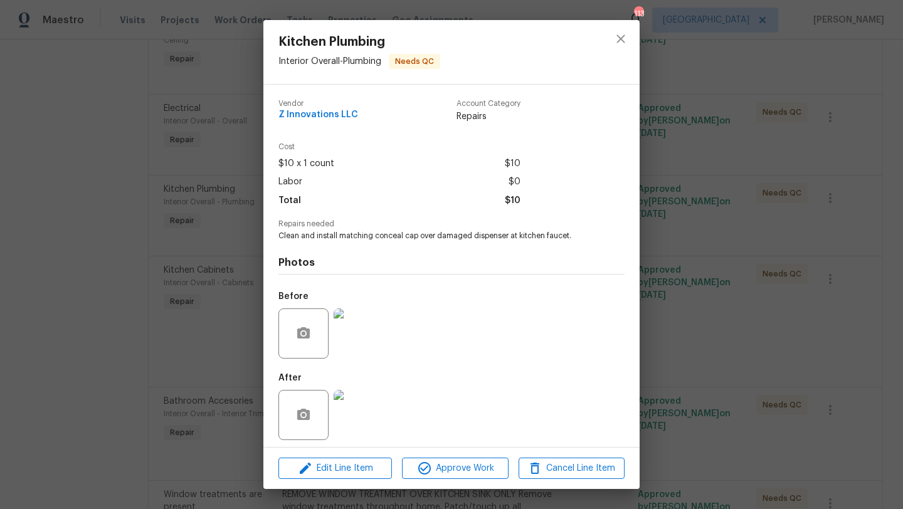
click at [346, 416] on img at bounding box center [359, 415] width 50 height 50
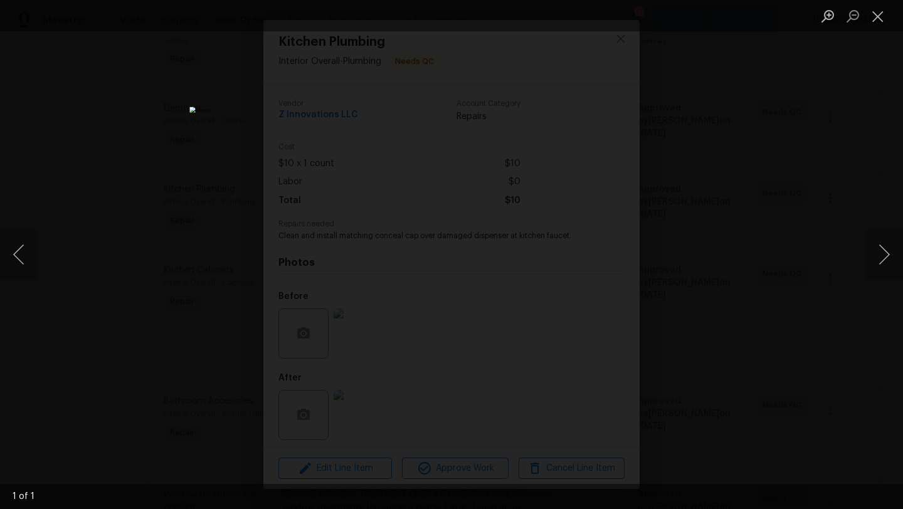
click at [720, 198] on div "Lightbox" at bounding box center [451, 254] width 903 height 509
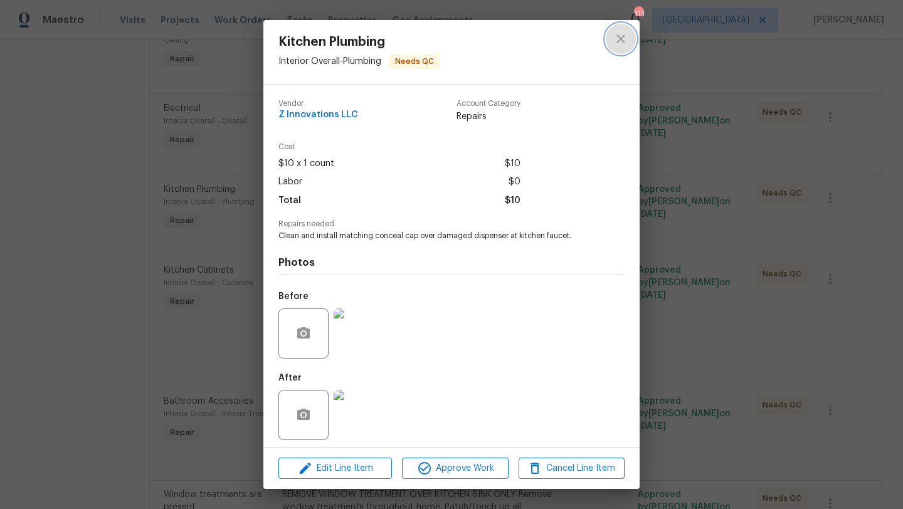
click at [613, 43] on icon "close" at bounding box center [620, 38] width 15 height 15
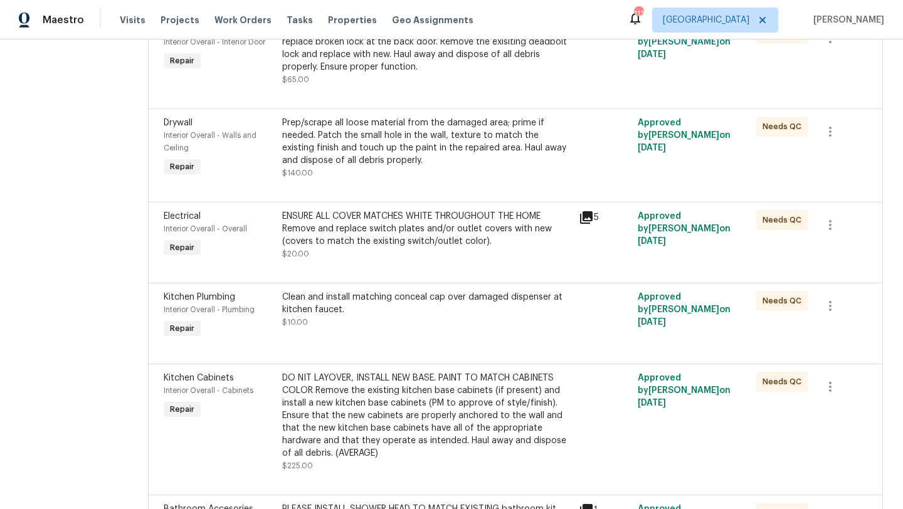
scroll to position [2210, 0]
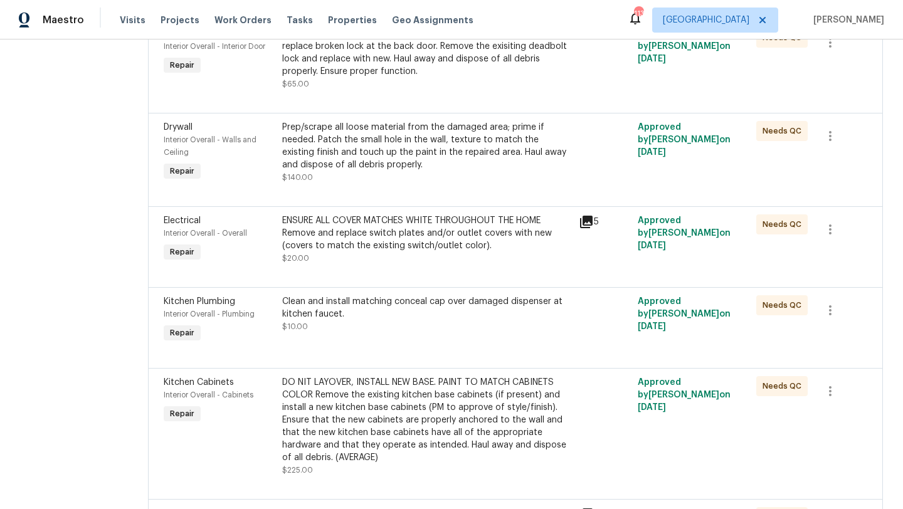
click at [196, 225] on span "Electrical" at bounding box center [182, 220] width 37 height 9
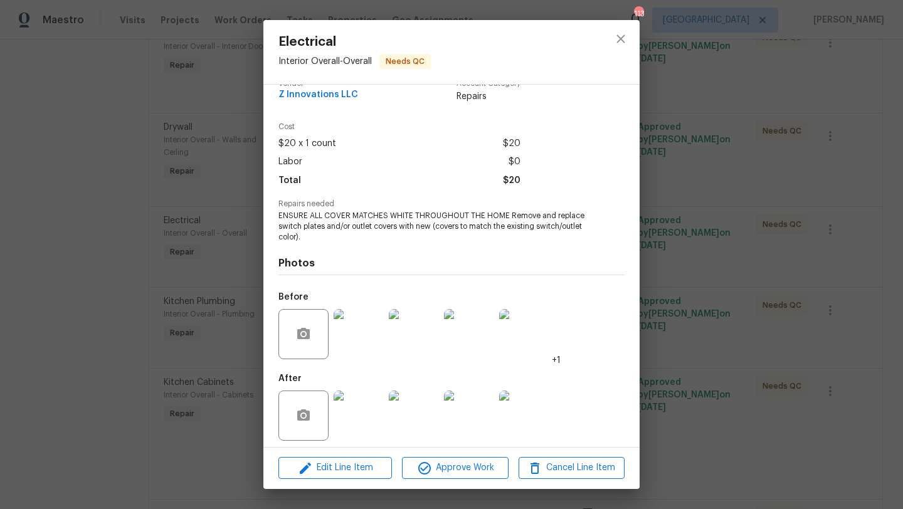
scroll to position [27, 0]
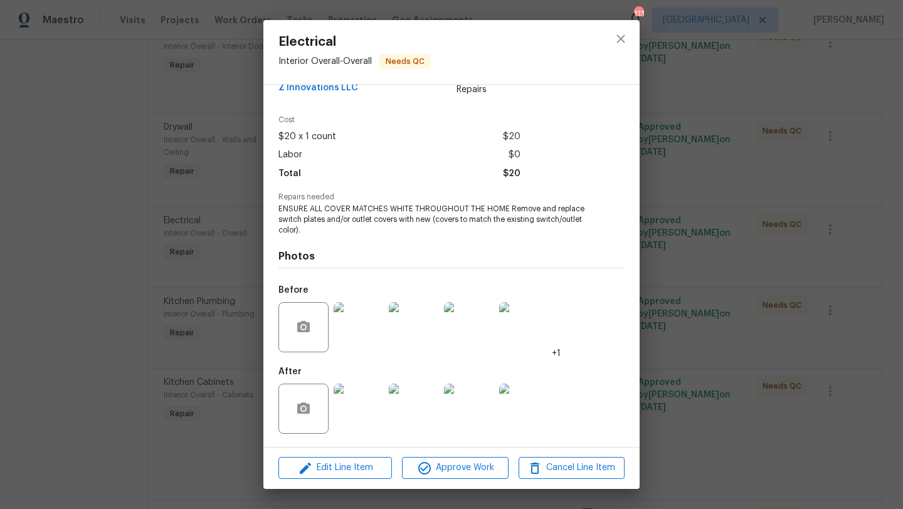
click at [350, 339] on img at bounding box center [359, 327] width 50 height 50
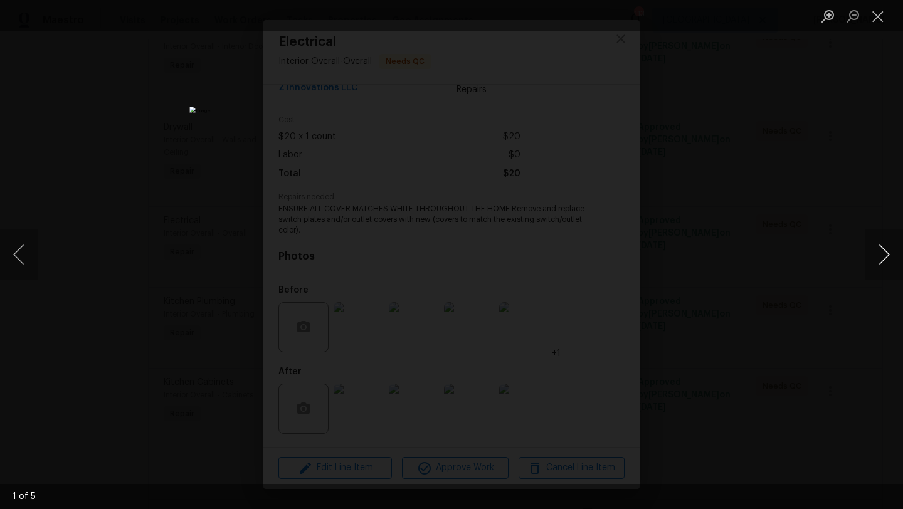
click at [879, 266] on button "Next image" at bounding box center [885, 255] width 38 height 50
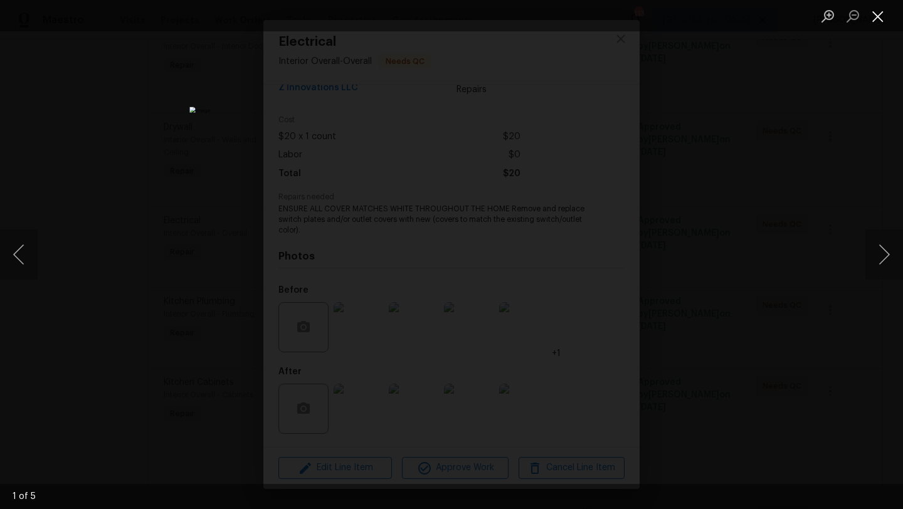
click at [873, 16] on button "Close lightbox" at bounding box center [878, 16] width 25 height 22
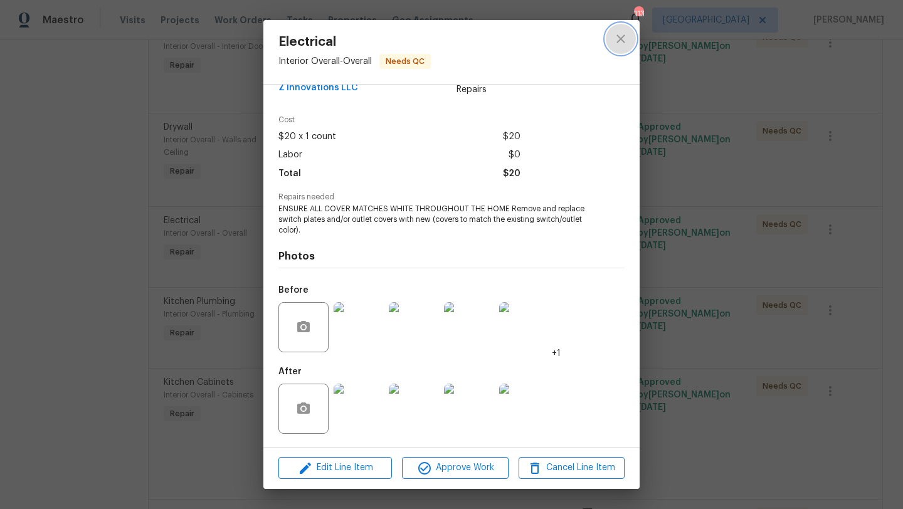
click at [616, 41] on icon "close" at bounding box center [620, 38] width 15 height 15
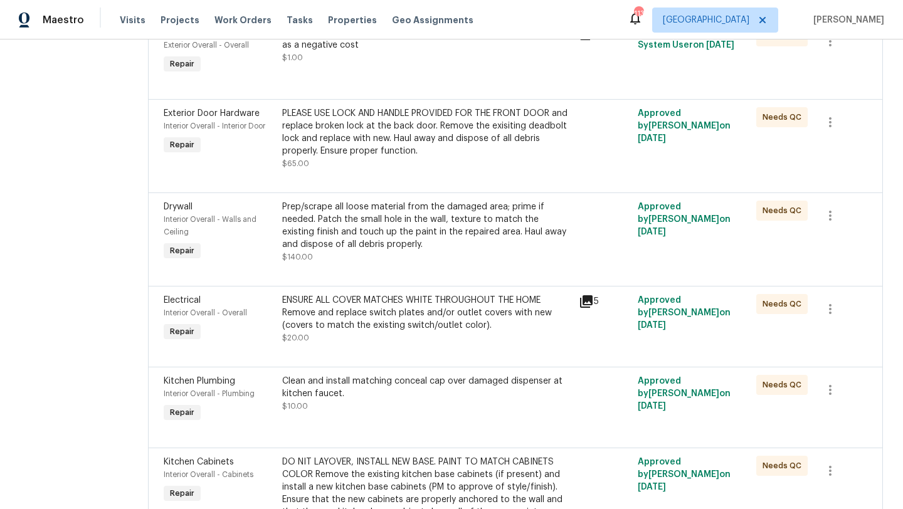
scroll to position [2129, 0]
click at [178, 225] on span "Interior Overall - Walls and Ceiling" at bounding box center [210, 227] width 93 height 20
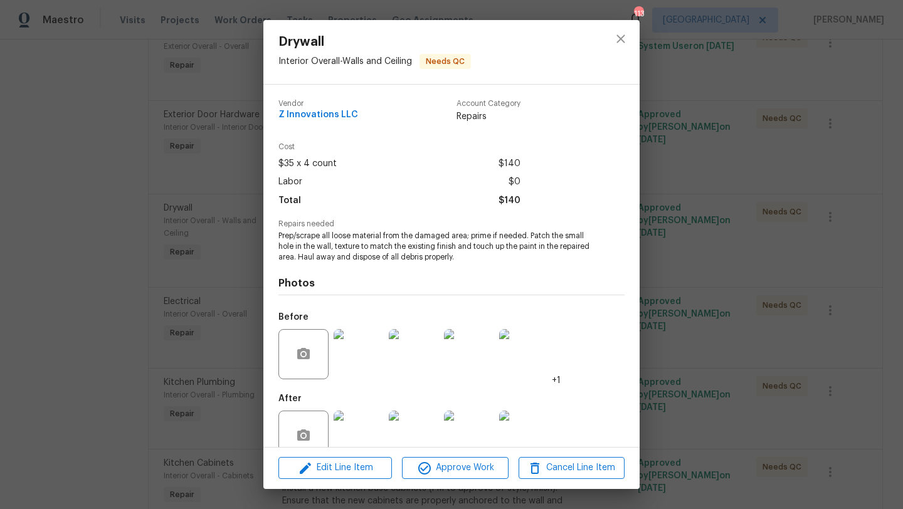
scroll to position [27, 0]
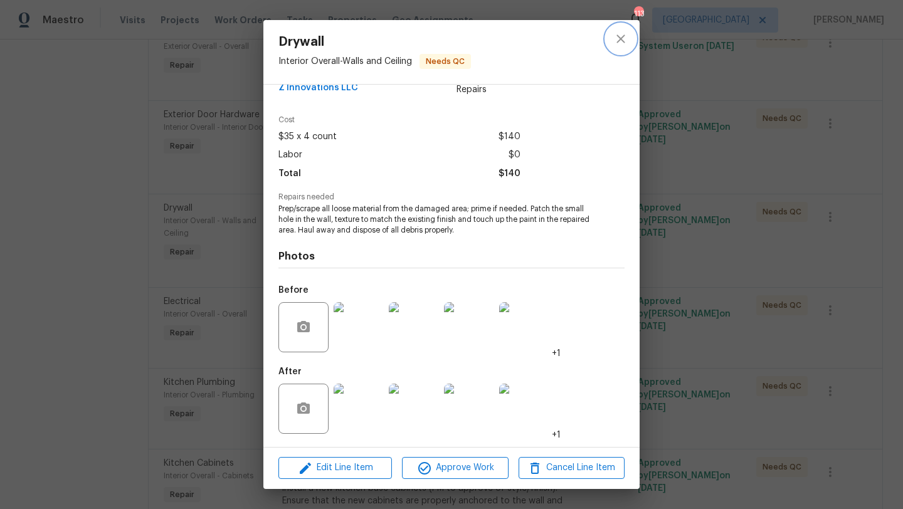
click at [617, 38] on icon "close" at bounding box center [620, 38] width 15 height 15
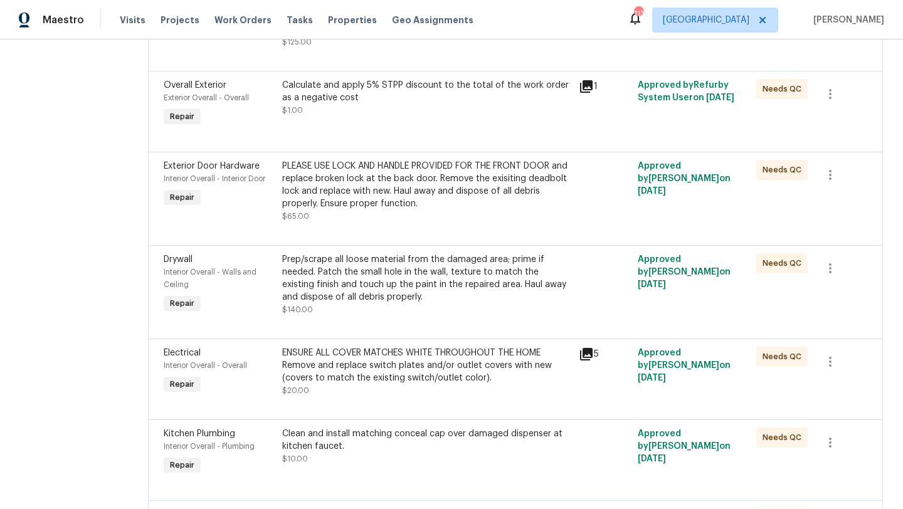
scroll to position [2074, 0]
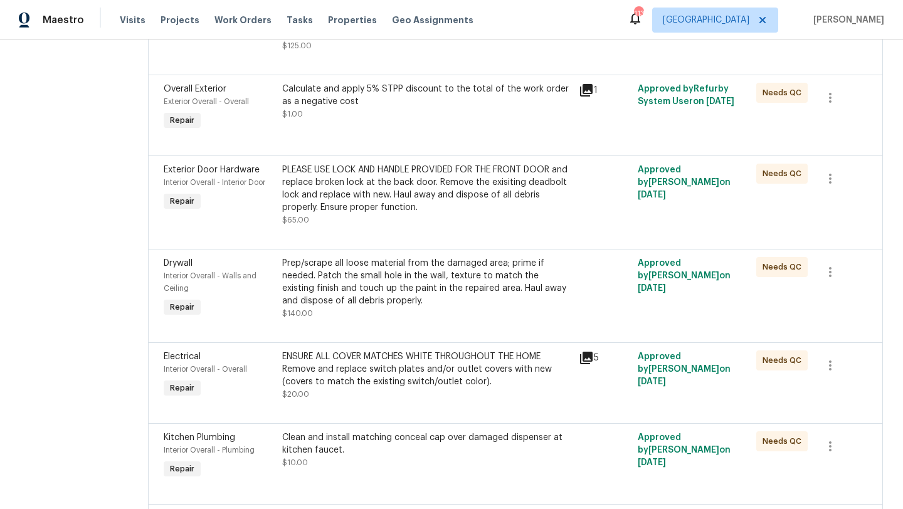
click at [207, 174] on span "Exterior Door Hardware" at bounding box center [212, 170] width 96 height 9
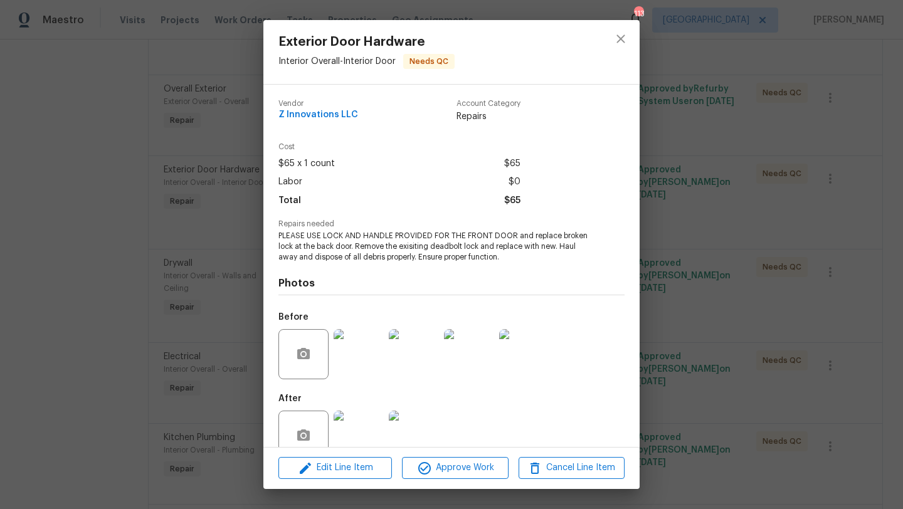
scroll to position [27, 0]
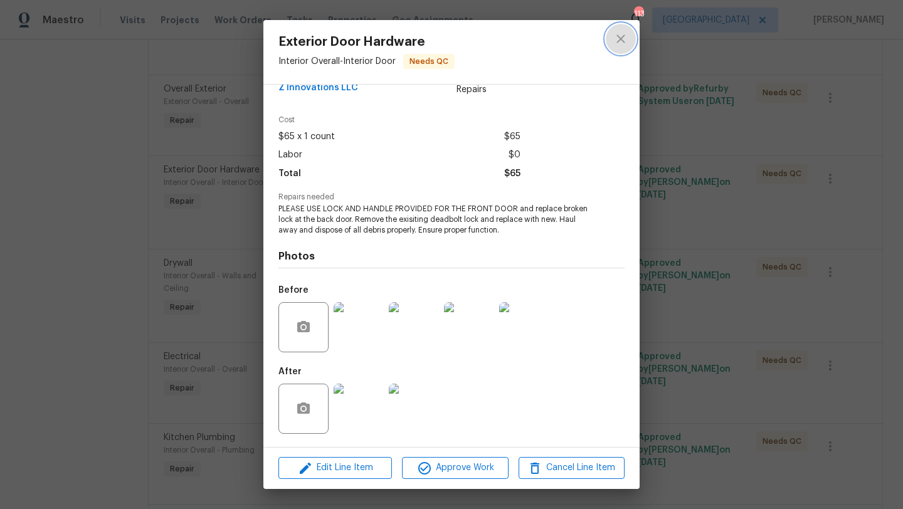
click at [617, 38] on icon "close" at bounding box center [620, 38] width 15 height 15
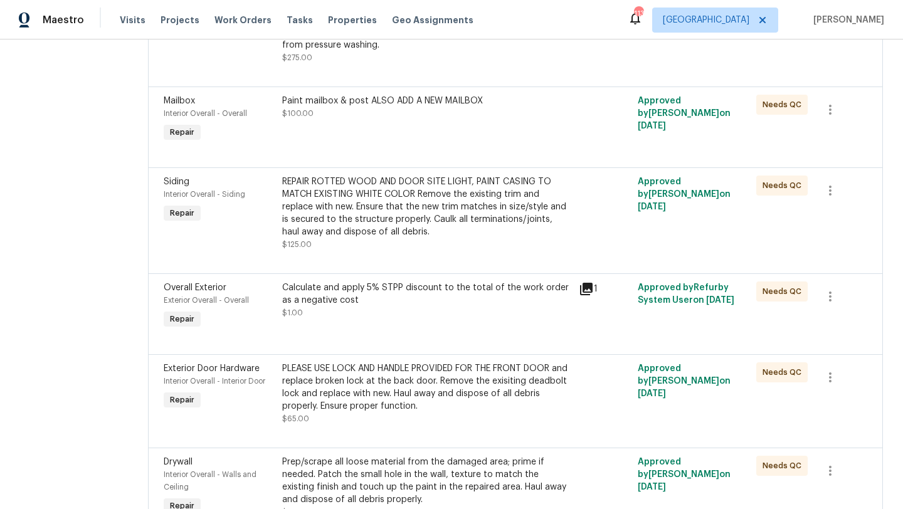
scroll to position [1870, 0]
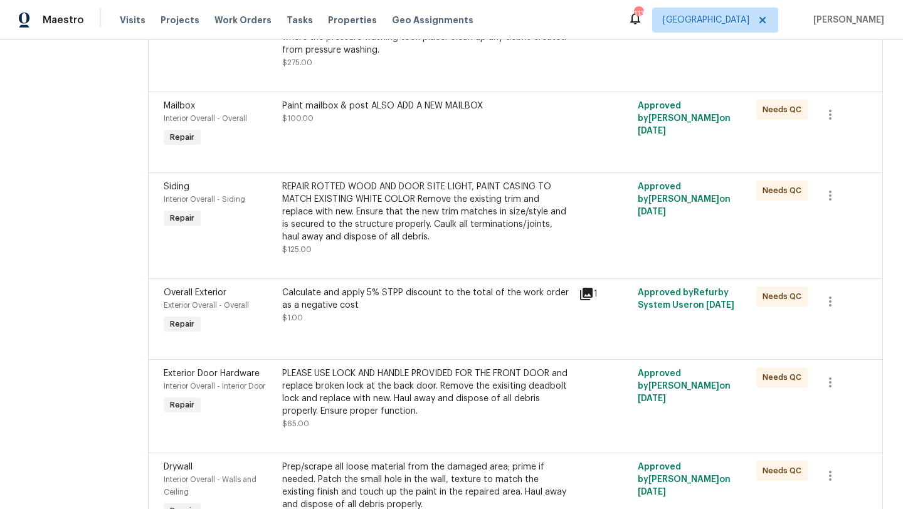
click at [183, 193] on div "Siding" at bounding box center [219, 187] width 111 height 13
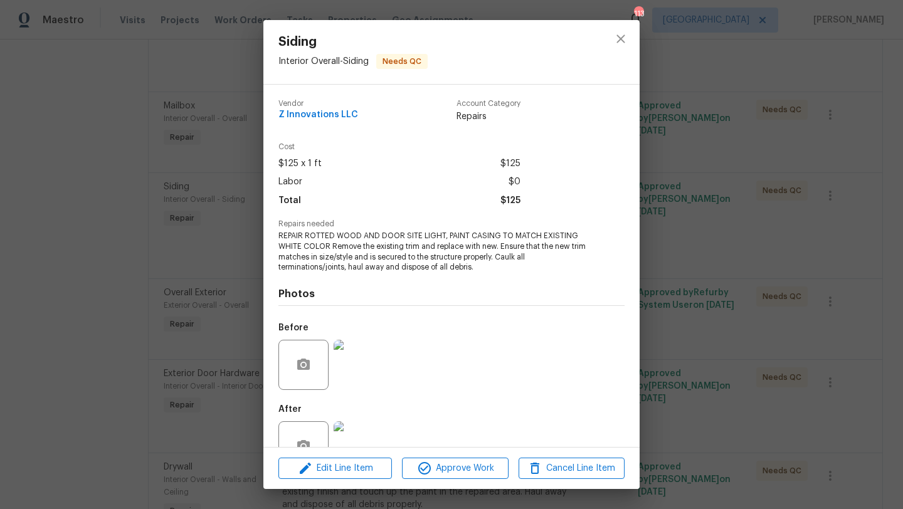
click at [369, 363] on img at bounding box center [359, 365] width 50 height 50
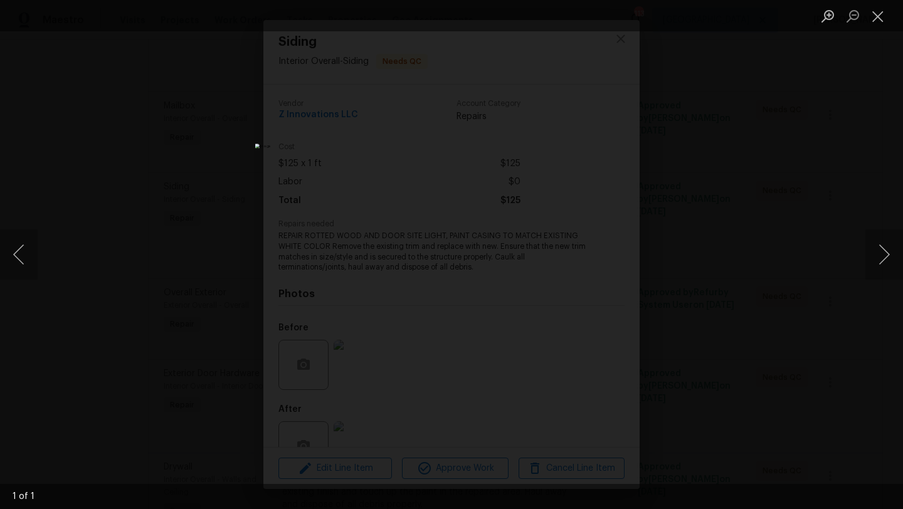
click at [722, 107] on div "Lightbox" at bounding box center [451, 254] width 903 height 509
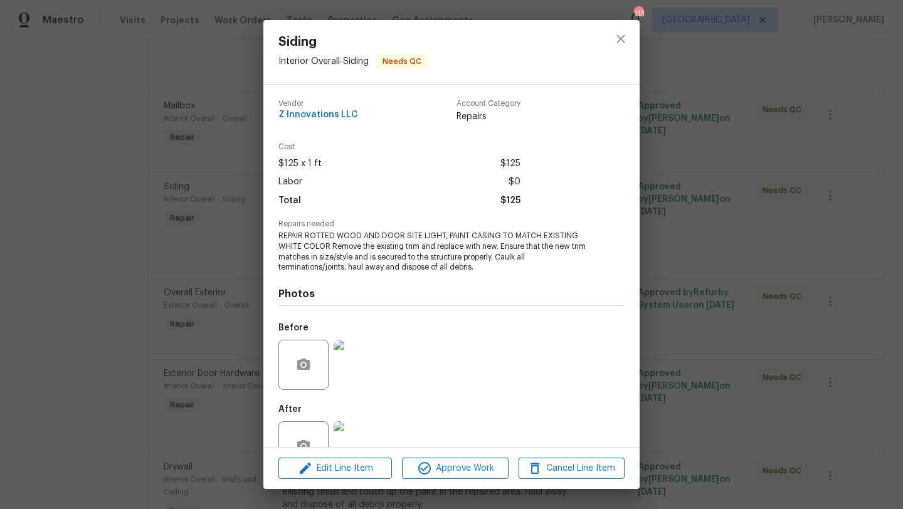
scroll to position [38, 0]
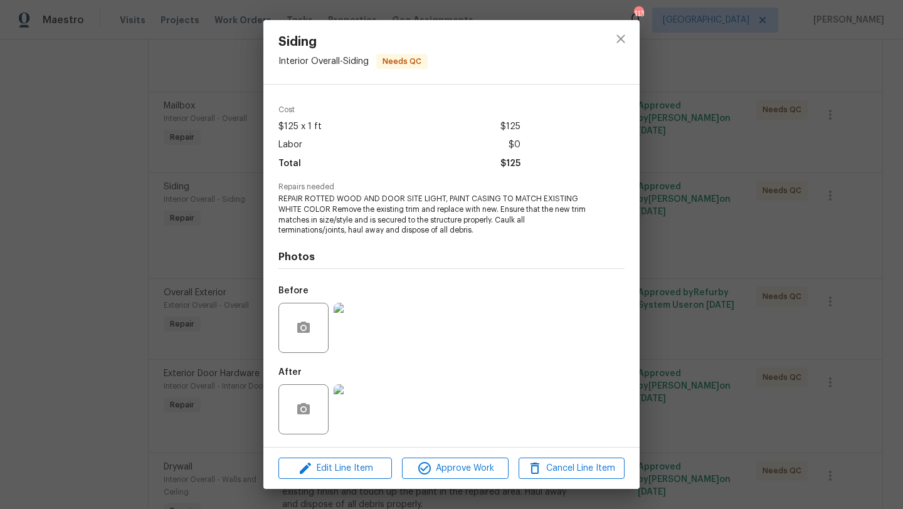
click at [360, 413] on img at bounding box center [359, 409] width 50 height 50
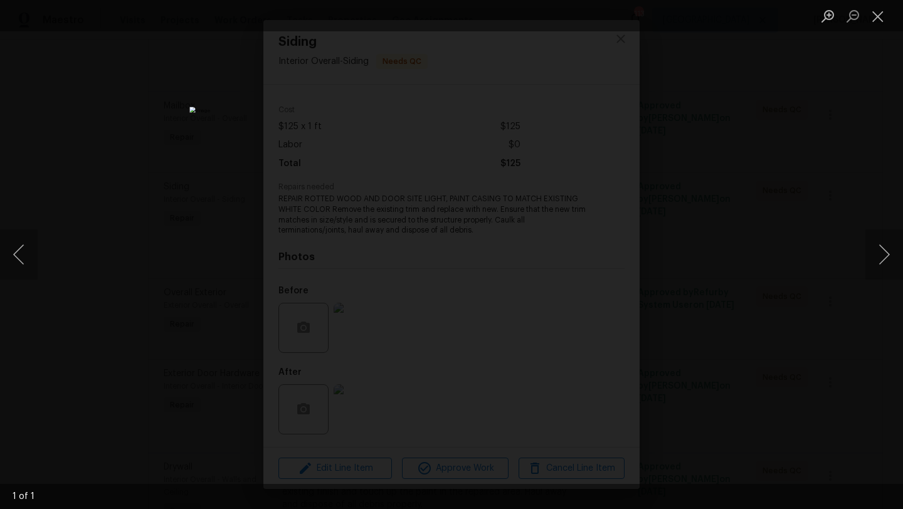
click at [685, 191] on div "Lightbox" at bounding box center [451, 254] width 903 height 509
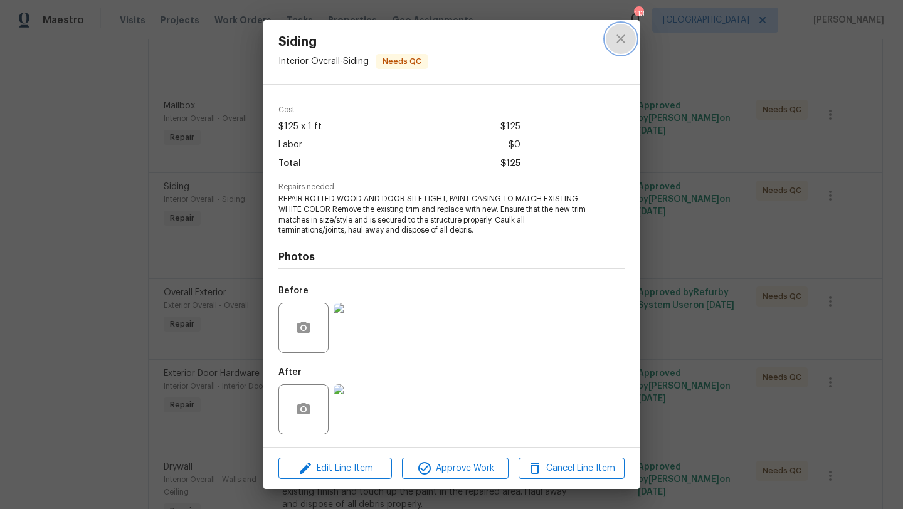
click at [618, 39] on icon "close" at bounding box center [620, 38] width 15 height 15
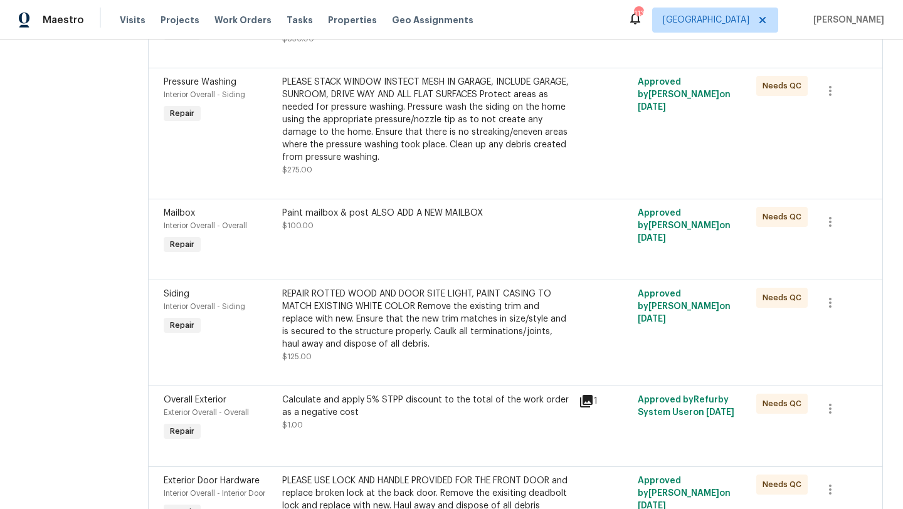
scroll to position [1761, 0]
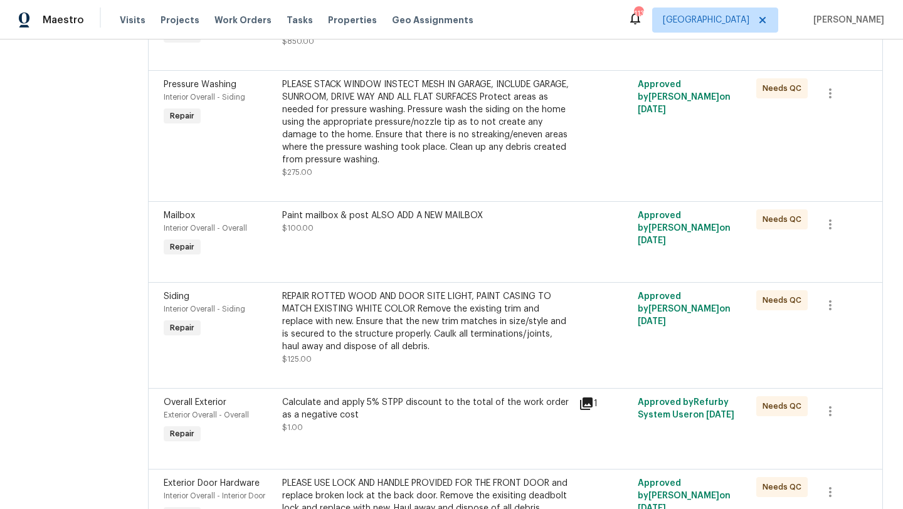
click at [186, 222] on div "Mailbox" at bounding box center [219, 215] width 111 height 13
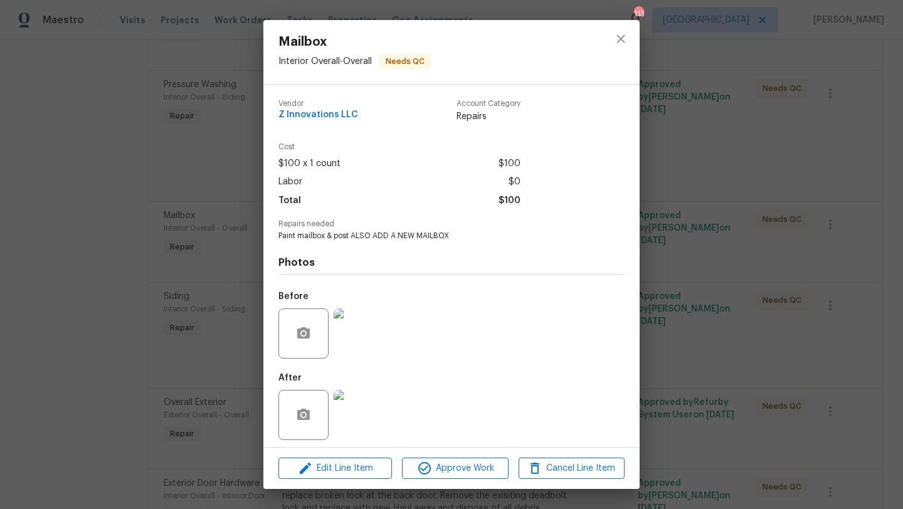
click at [360, 332] on img at bounding box center [359, 334] width 50 height 50
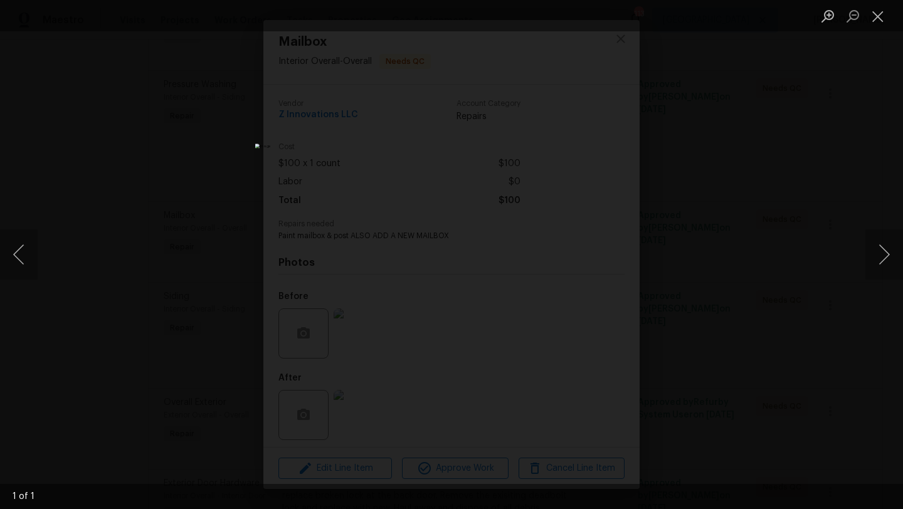
click at [769, 166] on div "Lightbox" at bounding box center [451, 254] width 903 height 509
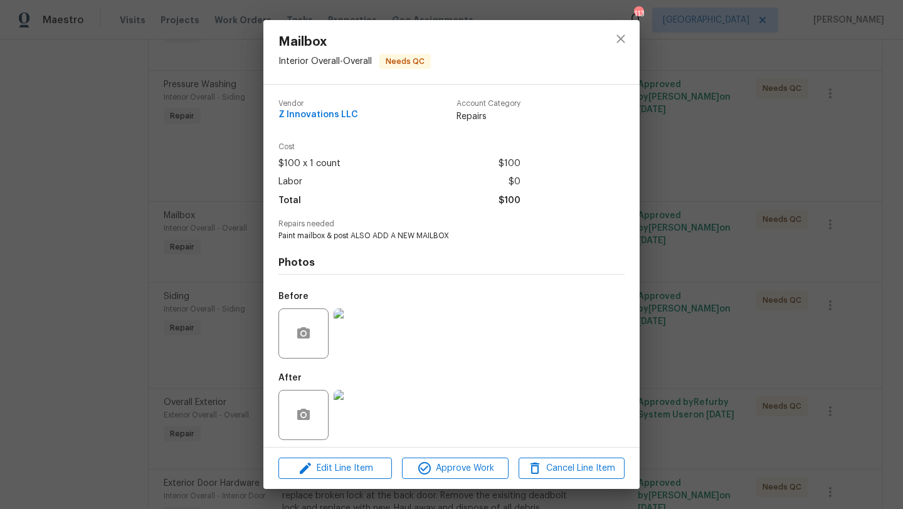
click at [366, 429] on img at bounding box center [359, 415] width 50 height 50
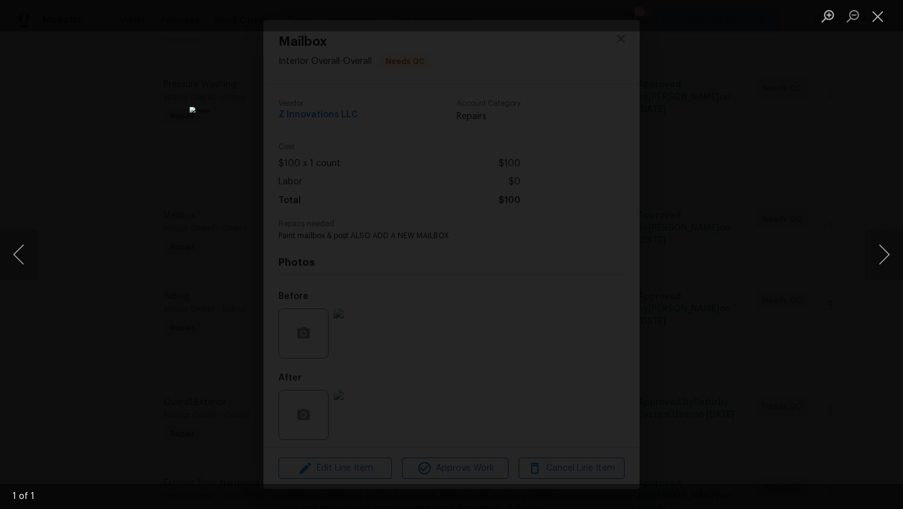
click at [731, 206] on div "Lightbox" at bounding box center [451, 254] width 903 height 509
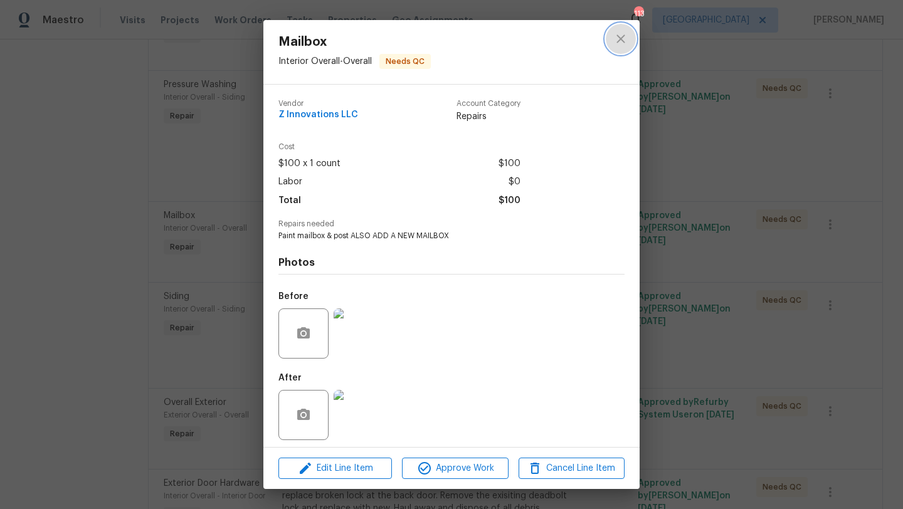
click at [620, 41] on icon "close" at bounding box center [620, 38] width 15 height 15
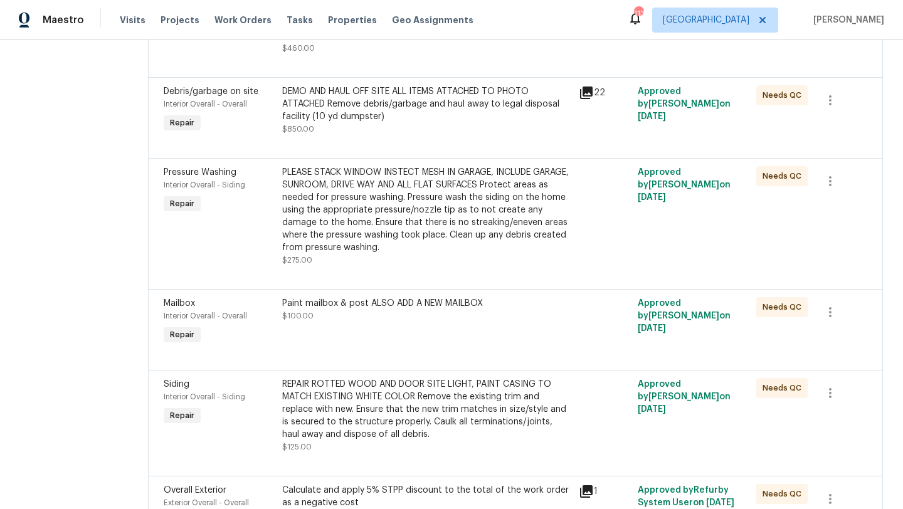
scroll to position [1665, 0]
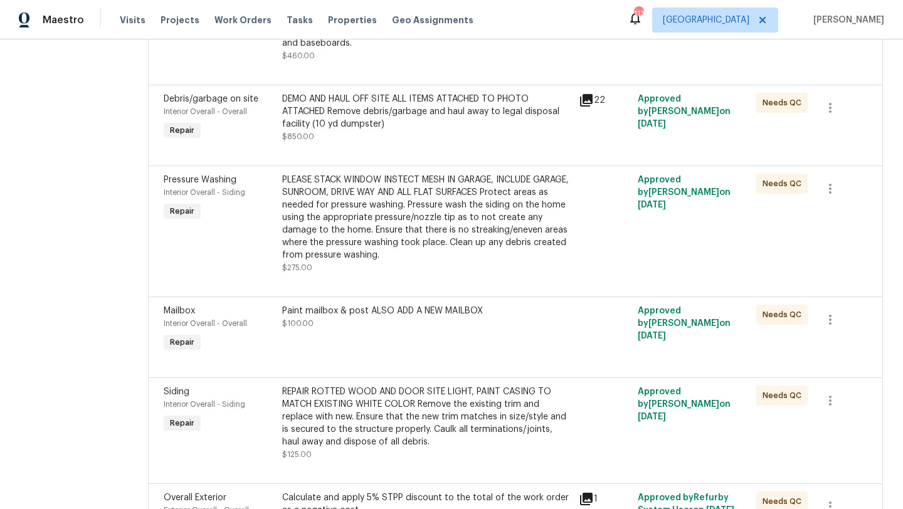
click at [200, 196] on span "Interior Overall - Siding" at bounding box center [205, 193] width 82 height 8
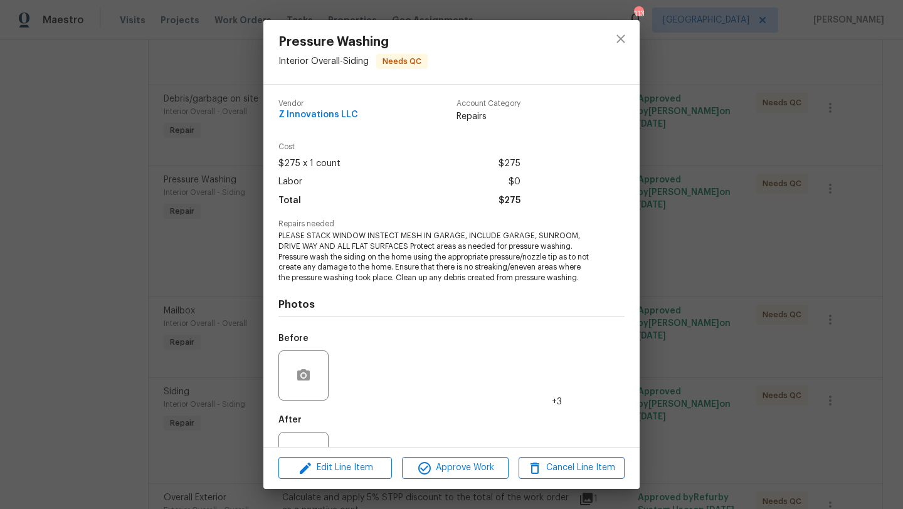
scroll to position [58, 0]
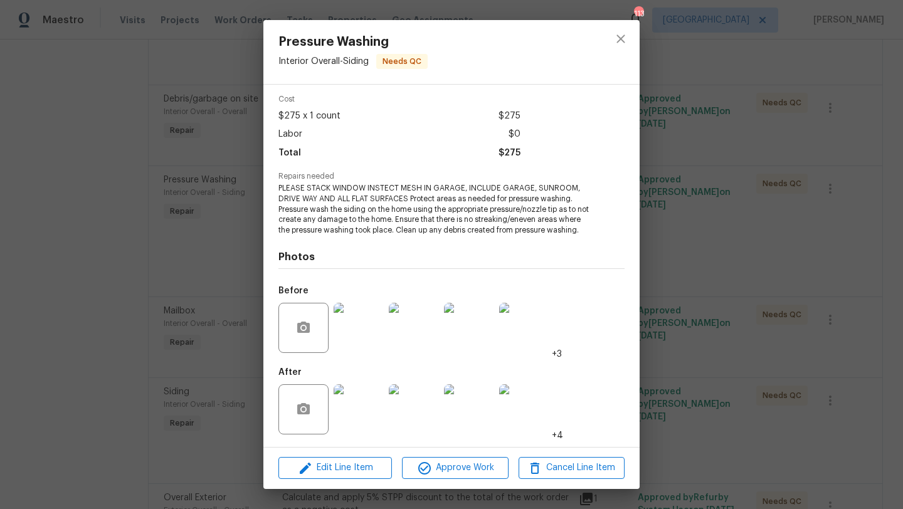
click at [356, 341] on img at bounding box center [359, 328] width 50 height 50
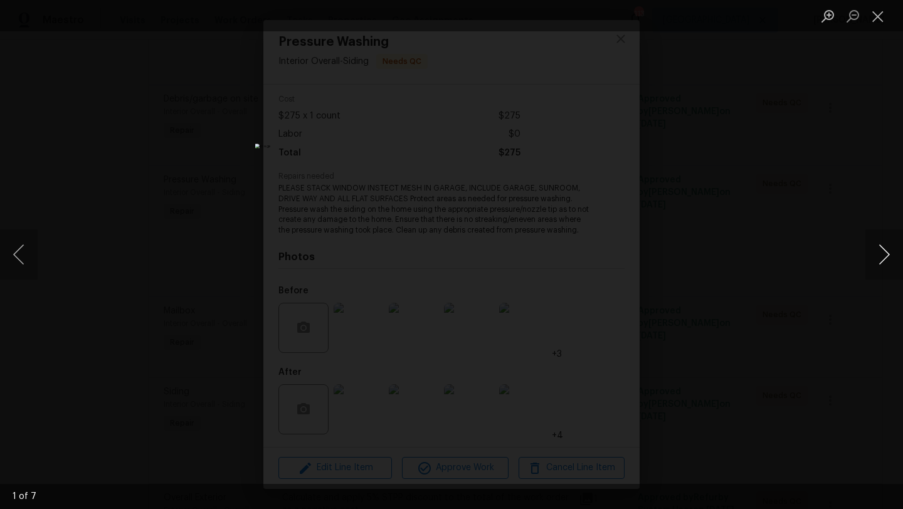
click at [881, 262] on button "Next image" at bounding box center [885, 255] width 38 height 50
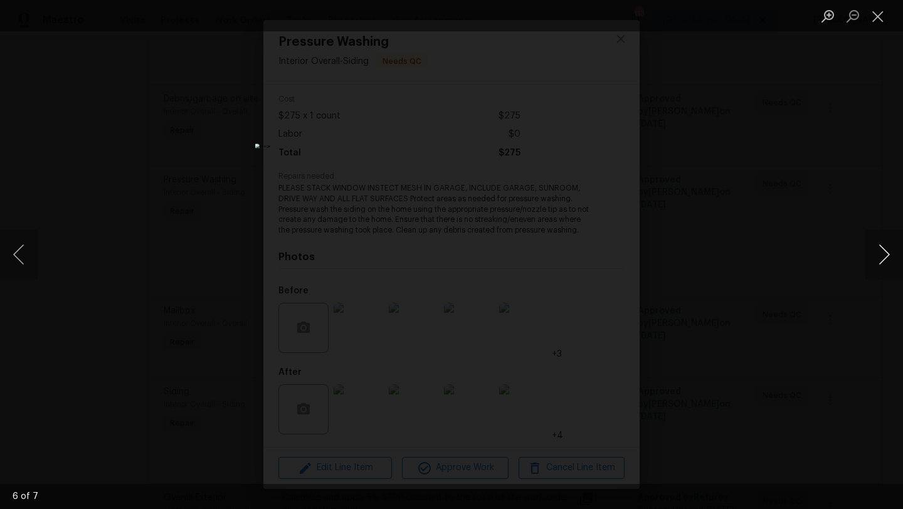
click at [881, 262] on button "Next image" at bounding box center [885, 255] width 38 height 50
click at [873, 21] on button "Close lightbox" at bounding box center [878, 16] width 25 height 22
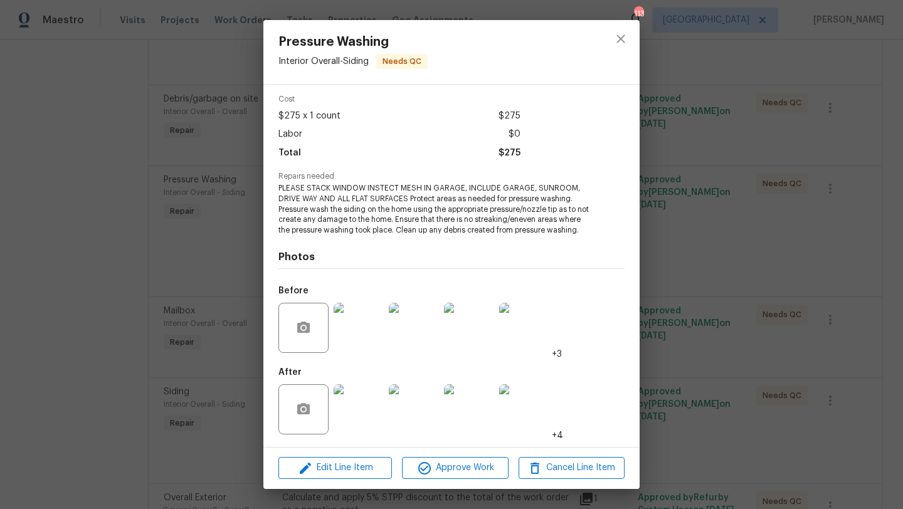
click at [368, 410] on img at bounding box center [359, 409] width 50 height 50
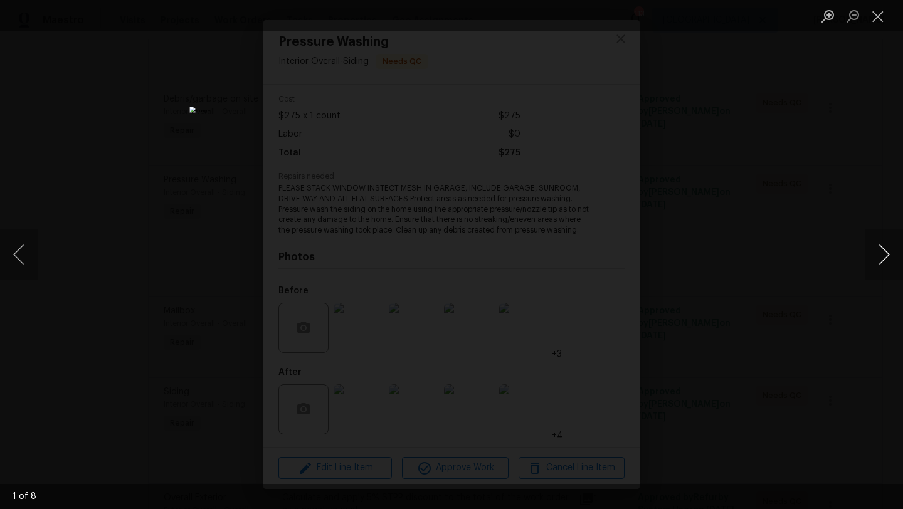
click at [883, 260] on button "Next image" at bounding box center [885, 255] width 38 height 50
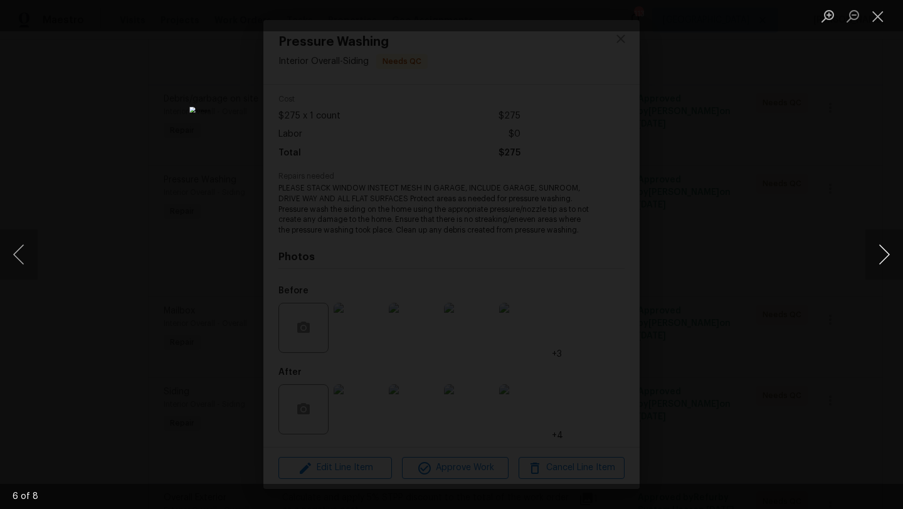
click at [883, 260] on button "Next image" at bounding box center [885, 255] width 38 height 50
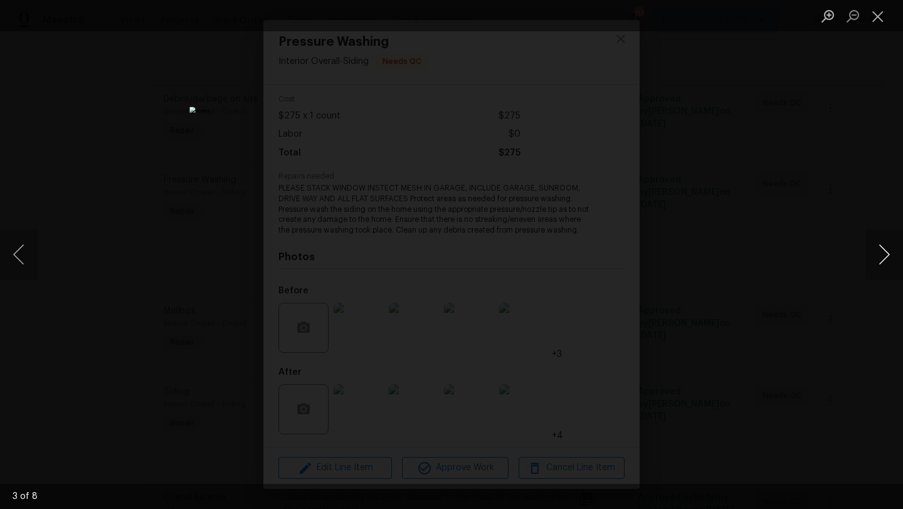
click at [883, 260] on button "Next image" at bounding box center [885, 255] width 38 height 50
click at [880, 23] on button "Close lightbox" at bounding box center [878, 16] width 25 height 22
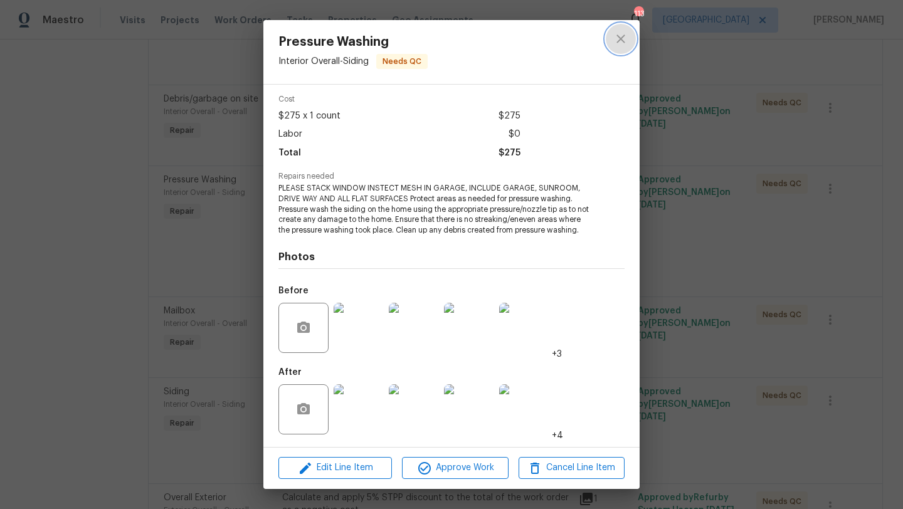
click at [621, 40] on icon "close" at bounding box center [621, 38] width 8 height 8
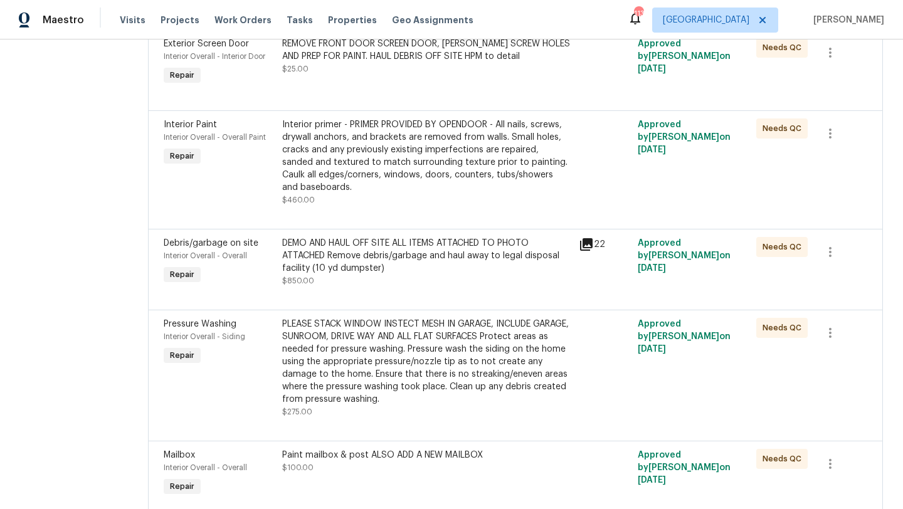
scroll to position [1520, 0]
click at [183, 255] on div "Interior Overall - Overall" at bounding box center [219, 256] width 111 height 13
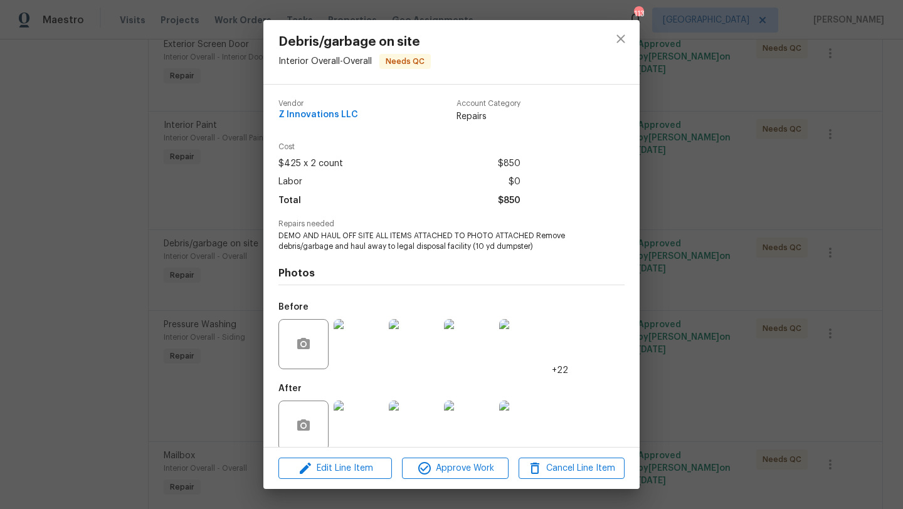
scroll to position [16, 0]
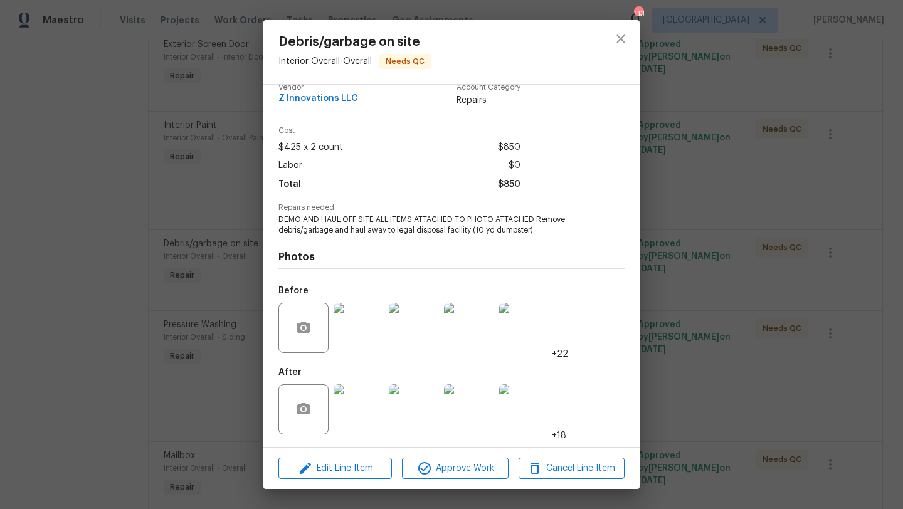
click at [364, 332] on img at bounding box center [359, 328] width 50 height 50
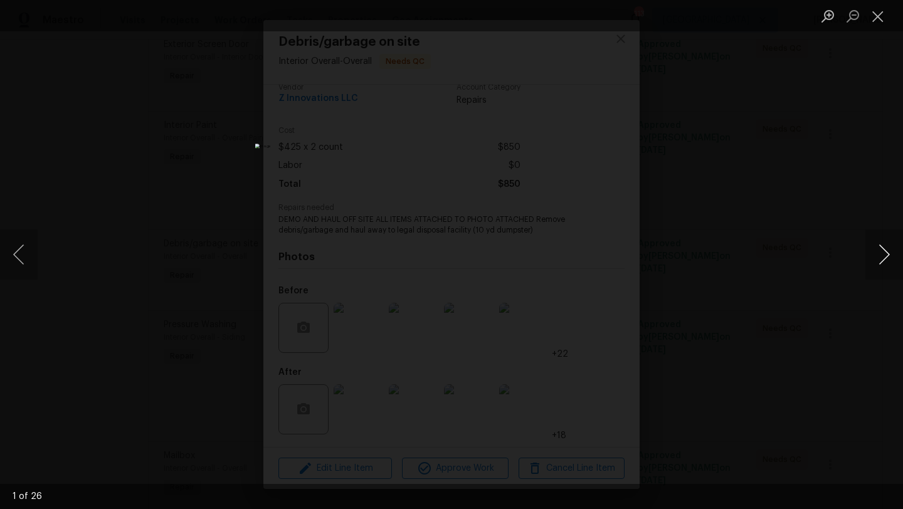
click at [884, 266] on button "Next image" at bounding box center [885, 255] width 38 height 50
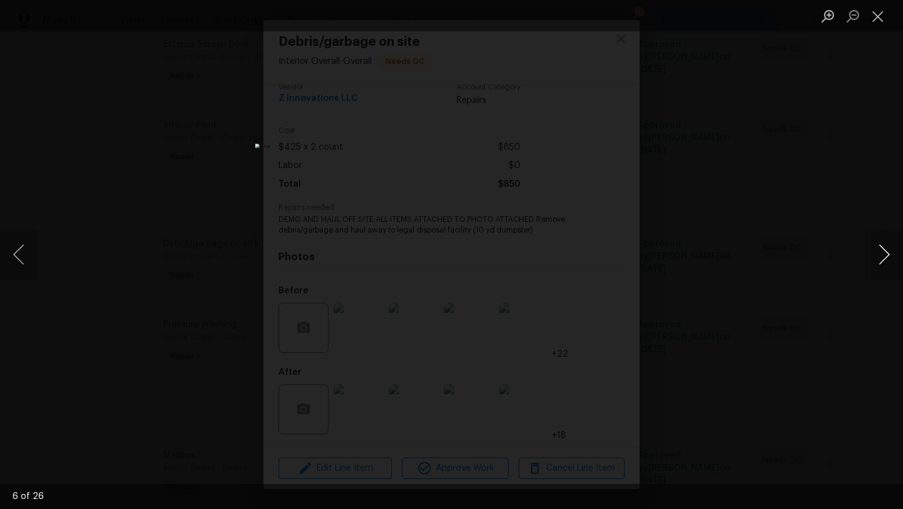
click at [884, 266] on button "Next image" at bounding box center [885, 255] width 38 height 50
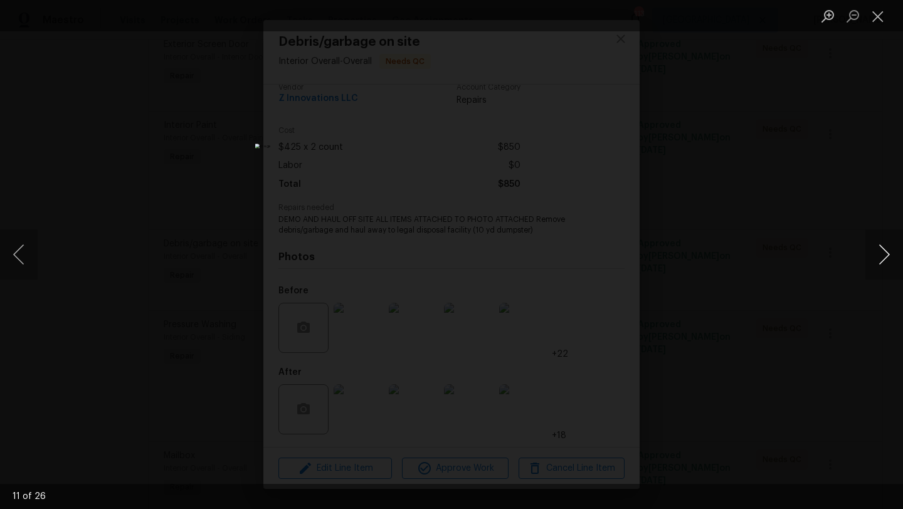
click at [884, 266] on button "Next image" at bounding box center [885, 255] width 38 height 50
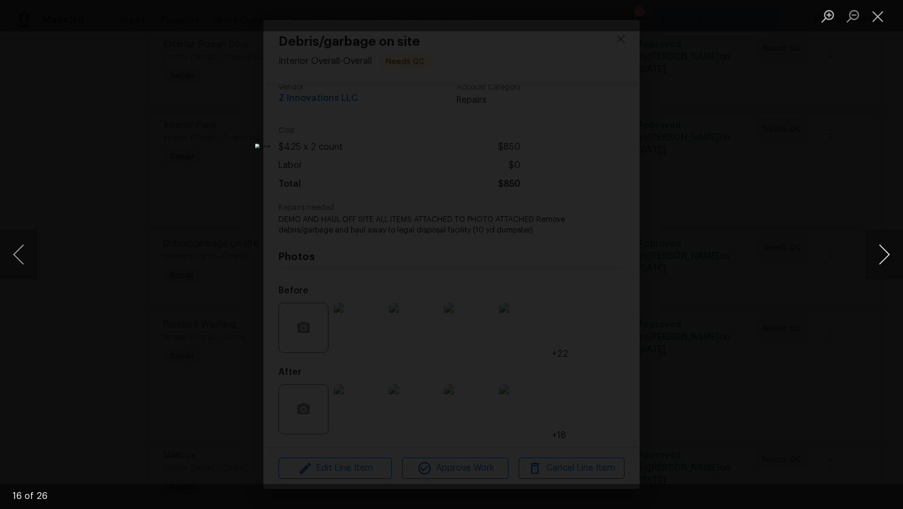
click at [884, 266] on button "Next image" at bounding box center [885, 255] width 38 height 50
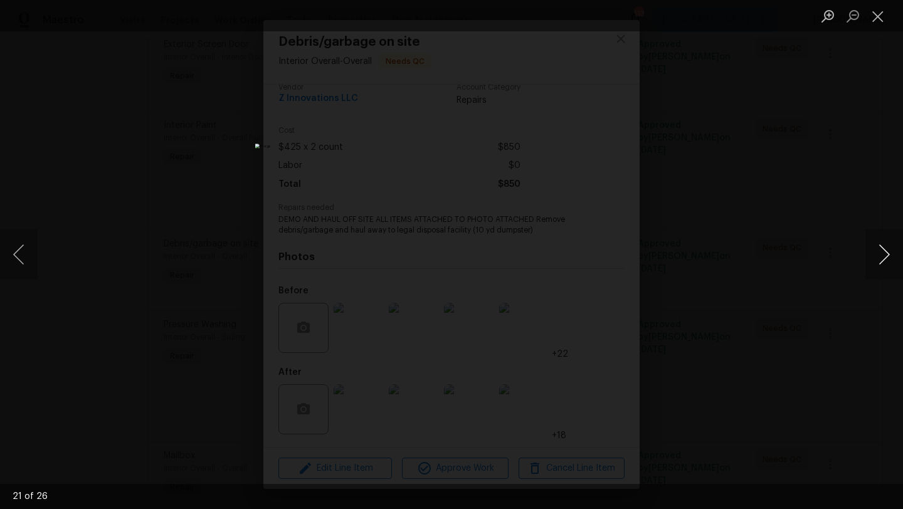
click at [884, 266] on button "Next image" at bounding box center [885, 255] width 38 height 50
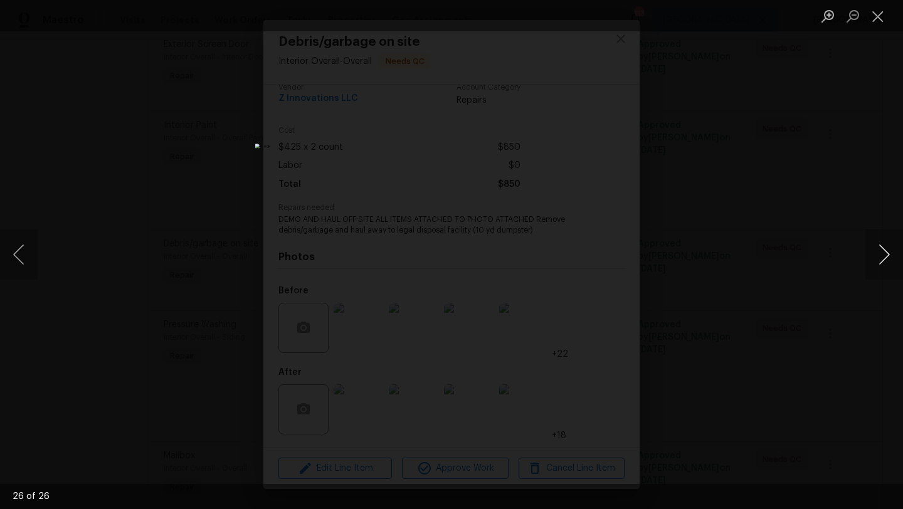
click at [884, 266] on button "Next image" at bounding box center [885, 255] width 38 height 50
click at [869, 87] on div "Lightbox" at bounding box center [451, 254] width 903 height 509
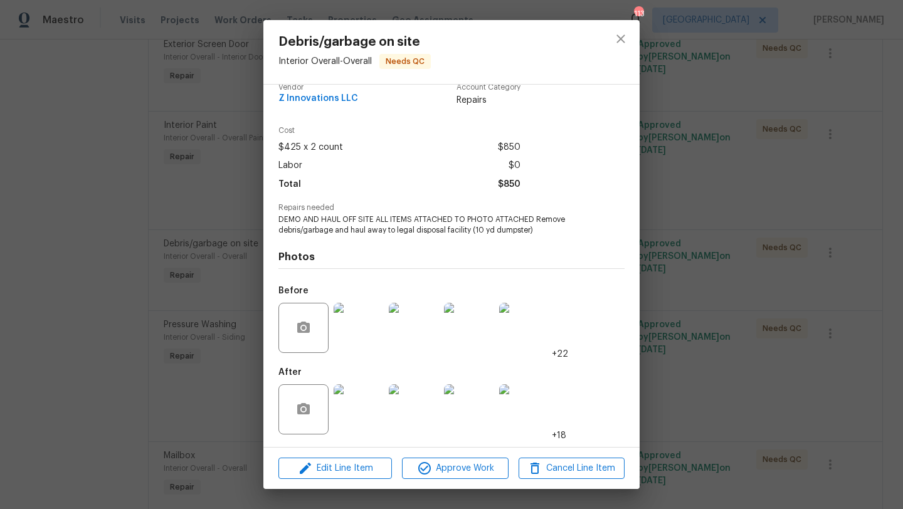
click at [373, 406] on img at bounding box center [359, 409] width 50 height 50
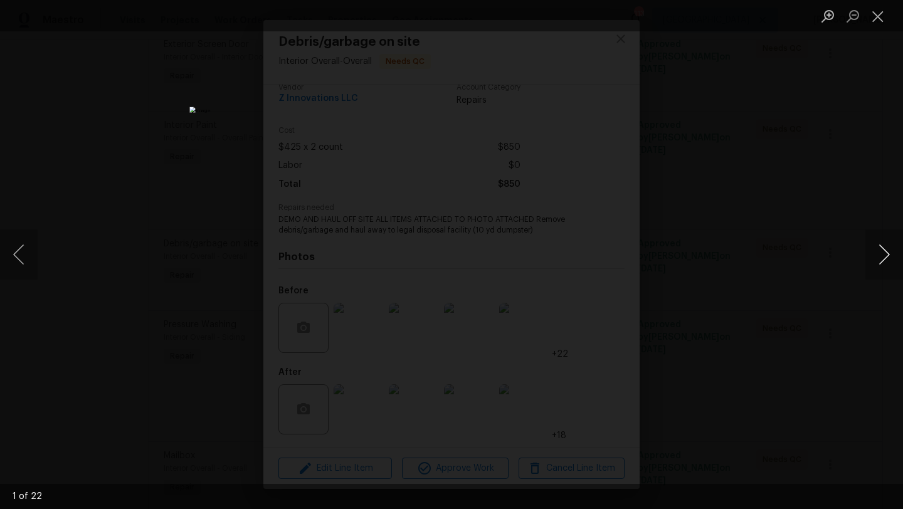
click at [892, 263] on button "Next image" at bounding box center [885, 255] width 38 height 50
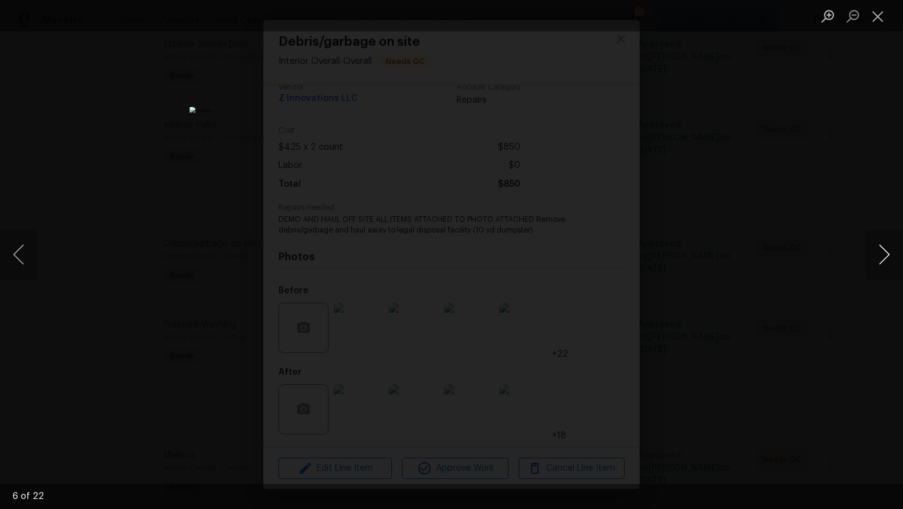
click at [892, 263] on button "Next image" at bounding box center [885, 255] width 38 height 50
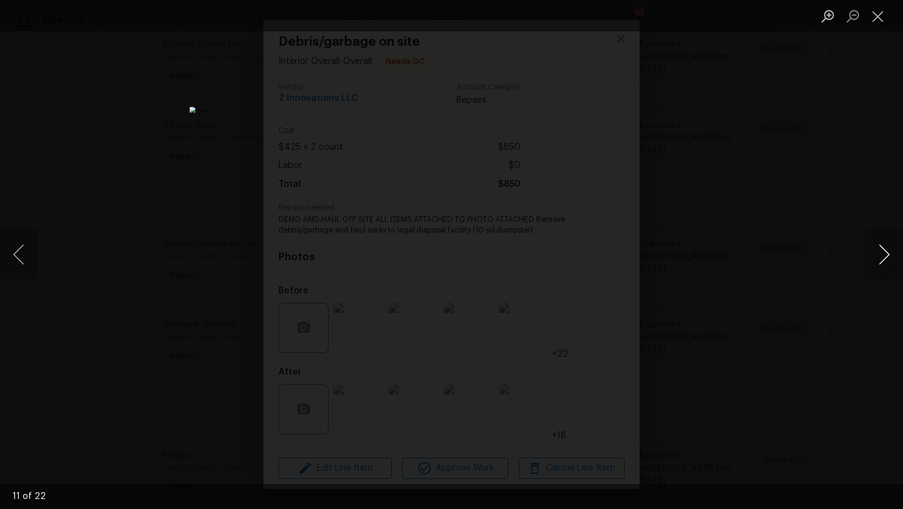
click at [892, 263] on button "Next image" at bounding box center [885, 255] width 38 height 50
click at [839, 167] on div "Lightbox" at bounding box center [451, 254] width 903 height 509
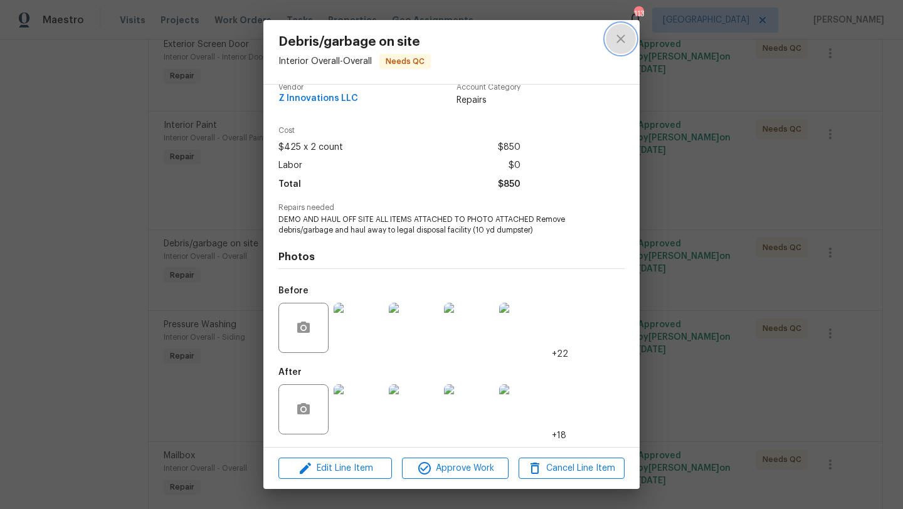
click at [622, 47] on button "close" at bounding box center [621, 39] width 30 height 30
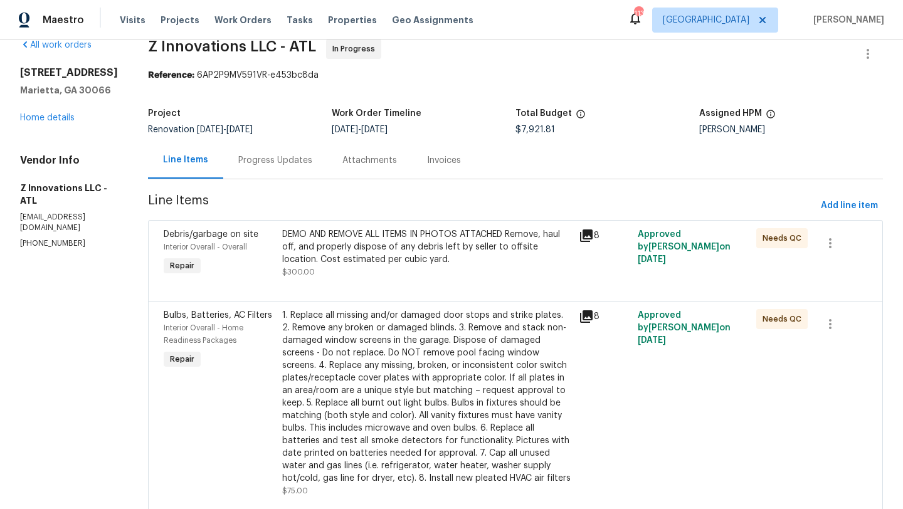
scroll to position [0, 0]
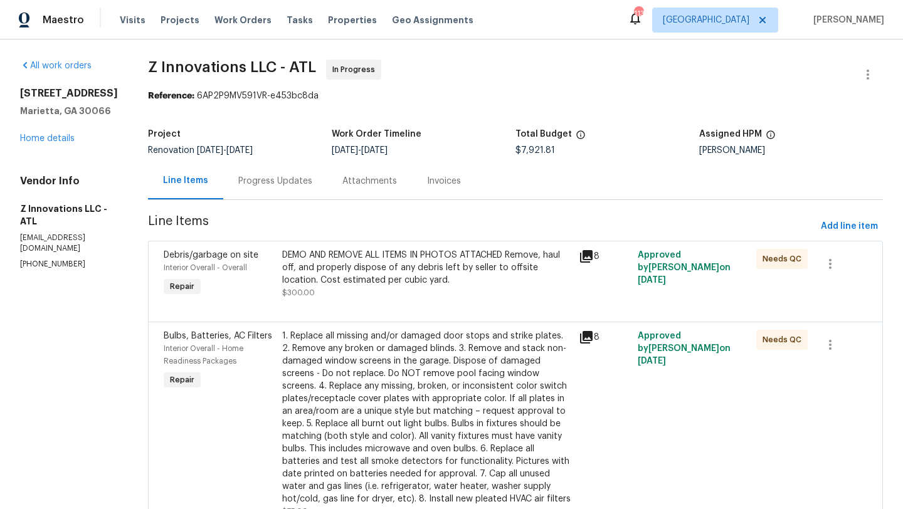
click at [257, 166] on div "Progress Updates" at bounding box center [275, 180] width 104 height 37
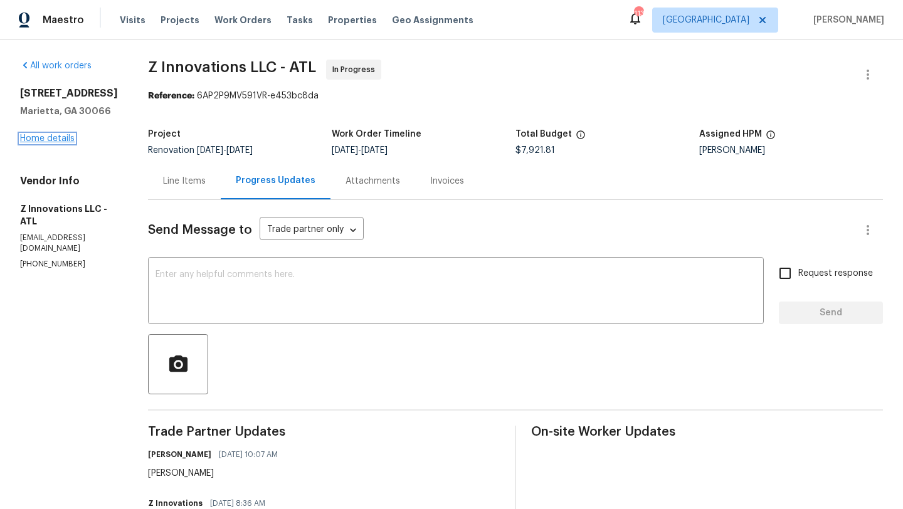
click at [56, 142] on link "Home details" at bounding box center [47, 138] width 55 height 9
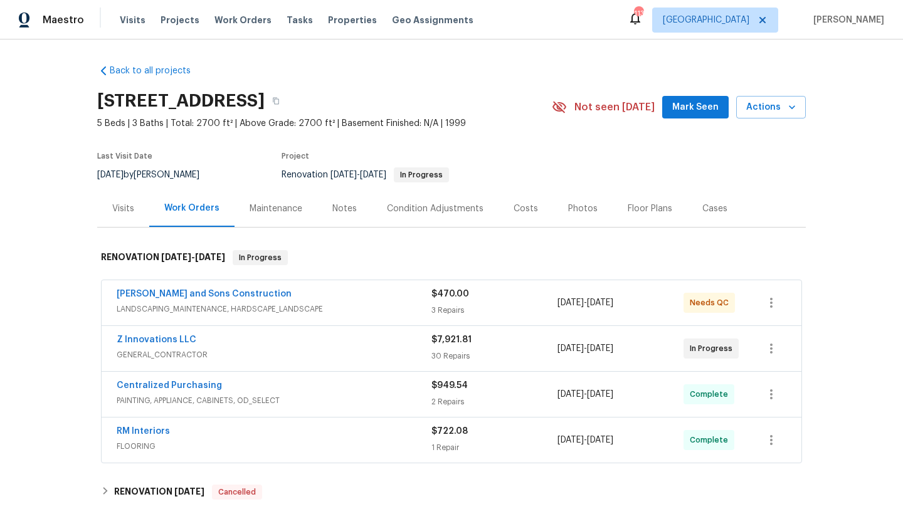
click at [517, 213] on div "Costs" at bounding box center [526, 209] width 24 height 13
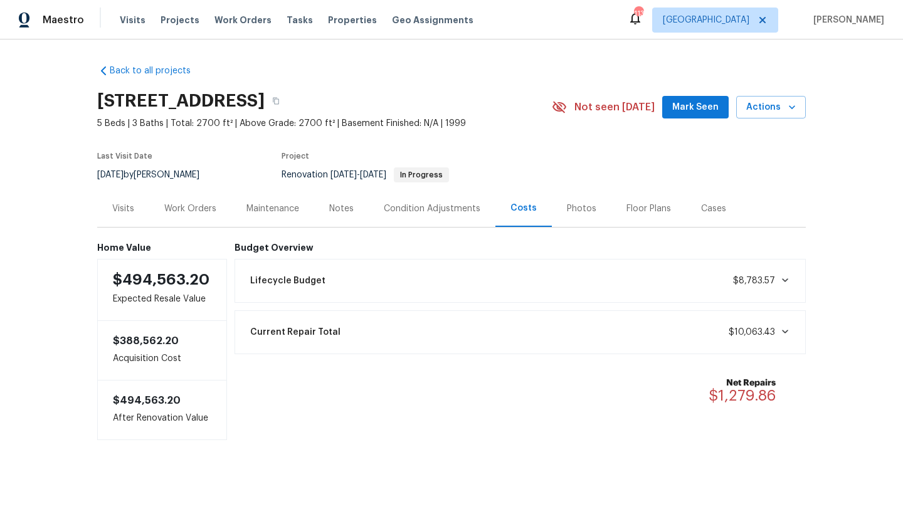
click at [182, 215] on div "Work Orders" at bounding box center [190, 208] width 82 height 37
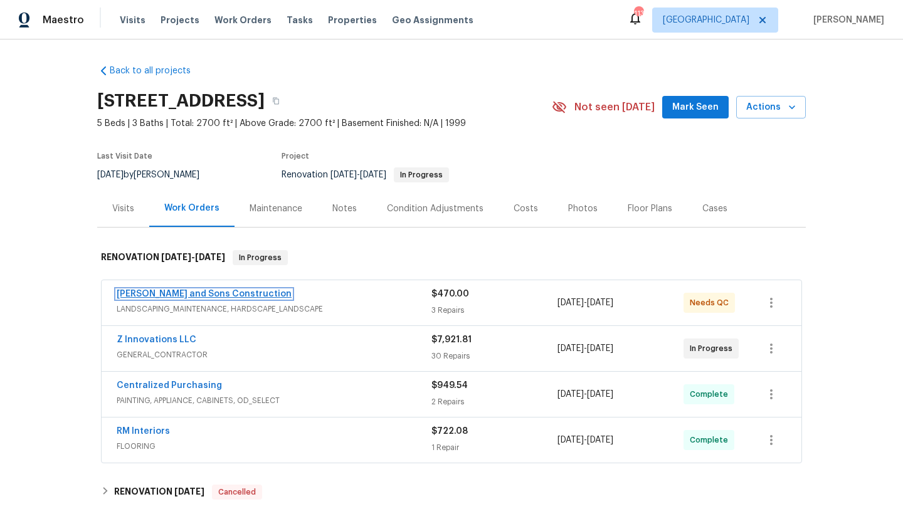
click at [213, 296] on link "[PERSON_NAME] and Sons Construction" at bounding box center [204, 294] width 175 height 9
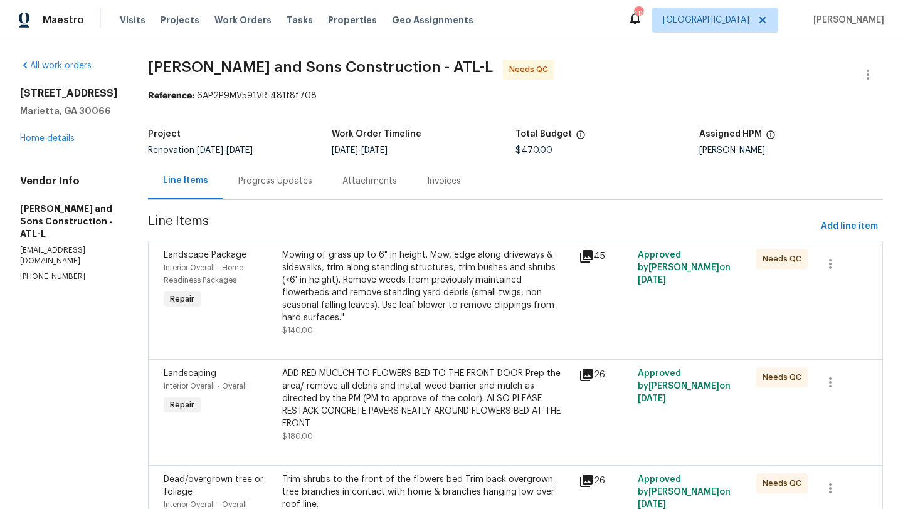
click at [262, 187] on div "Progress Updates" at bounding box center [275, 181] width 74 height 13
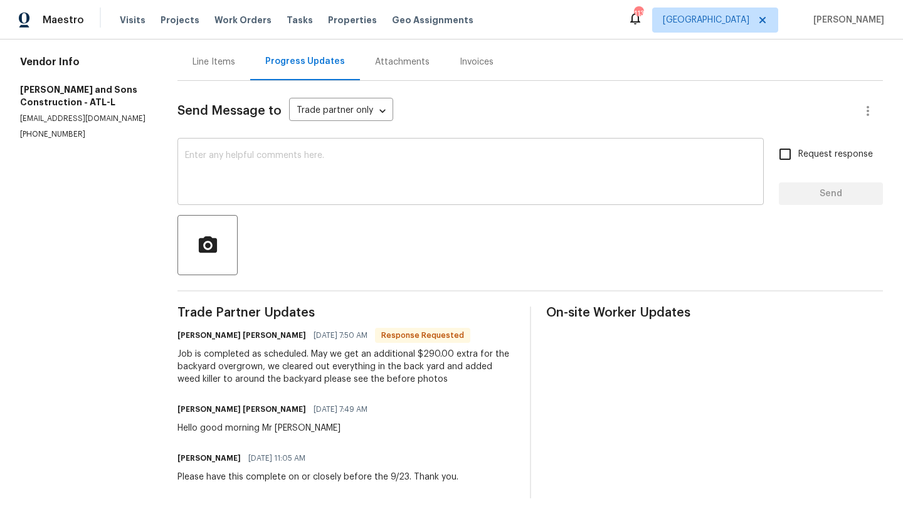
scroll to position [129, 0]
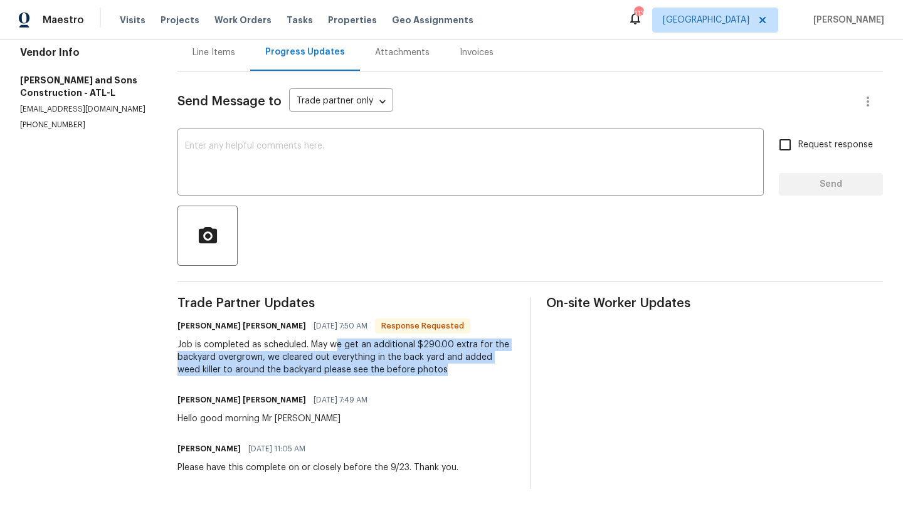
drag, startPoint x: 425, startPoint y: 371, endPoint x: 336, endPoint y: 342, distance: 93.4
click at [336, 342] on div "Job is completed as scheduled. May we get an additional $290.00 extra for the b…" at bounding box center [345, 358] width 337 height 38
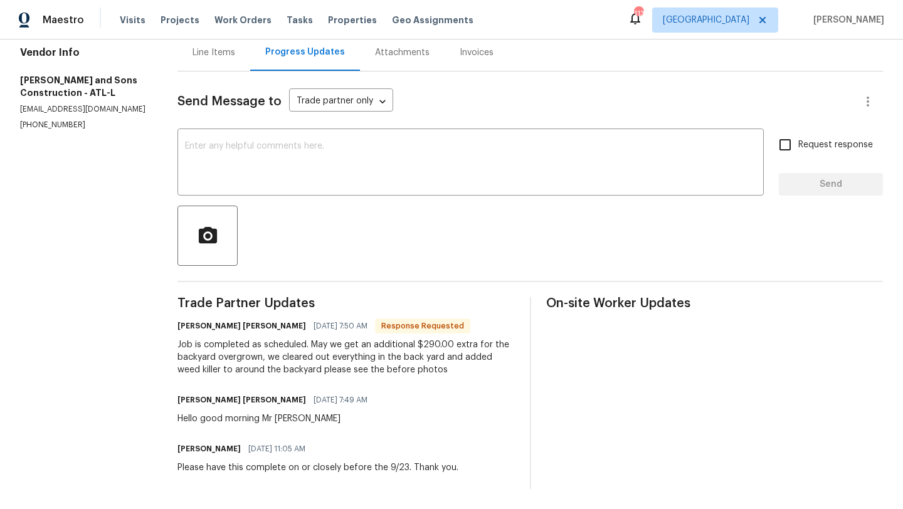
click at [177, 342] on div "All work orders 180 Parkstone Way Marietta, GA 30066 Home details Vendor Info R…" at bounding box center [451, 210] width 903 height 598
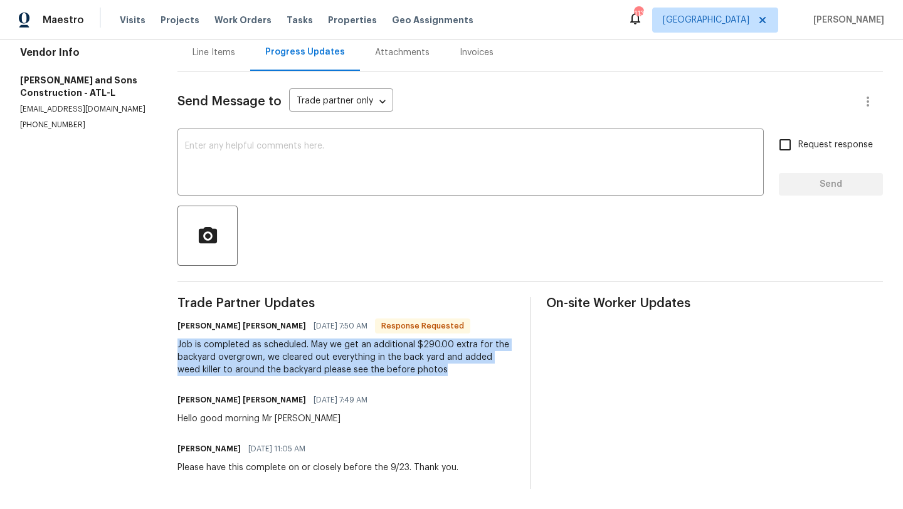
drag, startPoint x: 179, startPoint y: 342, endPoint x: 419, endPoint y: 369, distance: 241.7
click at [419, 369] on div "All work orders 180 Parkstone Way Marietta, GA 30066 Home details Vendor Info R…" at bounding box center [451, 210] width 903 height 598
copy div "Job is completed as scheduled. May we get an additional $290.00 extra for the b…"
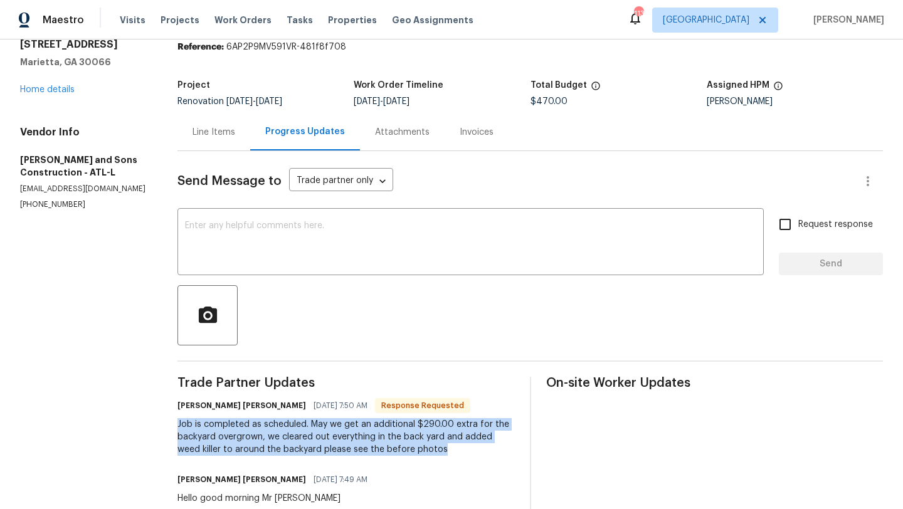
scroll to position [0, 0]
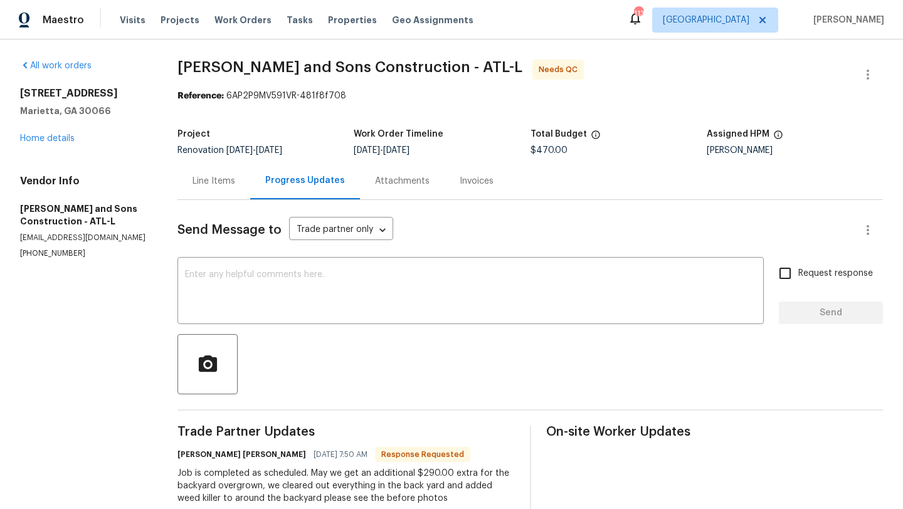
click at [203, 179] on div "Line Items" at bounding box center [214, 181] width 43 height 13
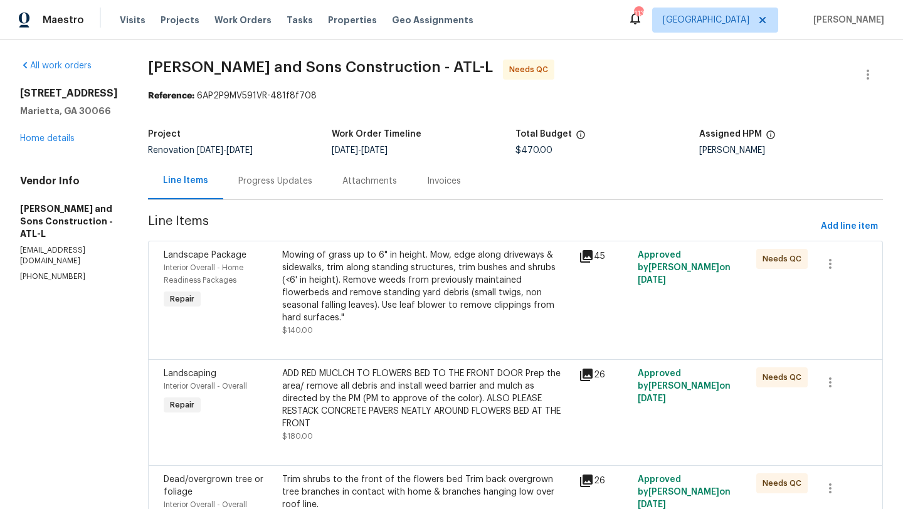
click at [164, 260] on div "Landscape Package" at bounding box center [219, 255] width 111 height 13
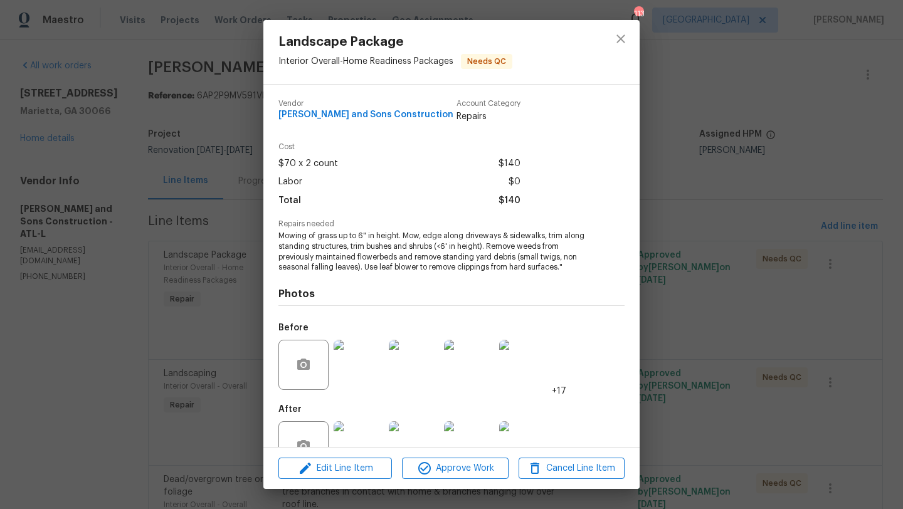
scroll to position [38, 0]
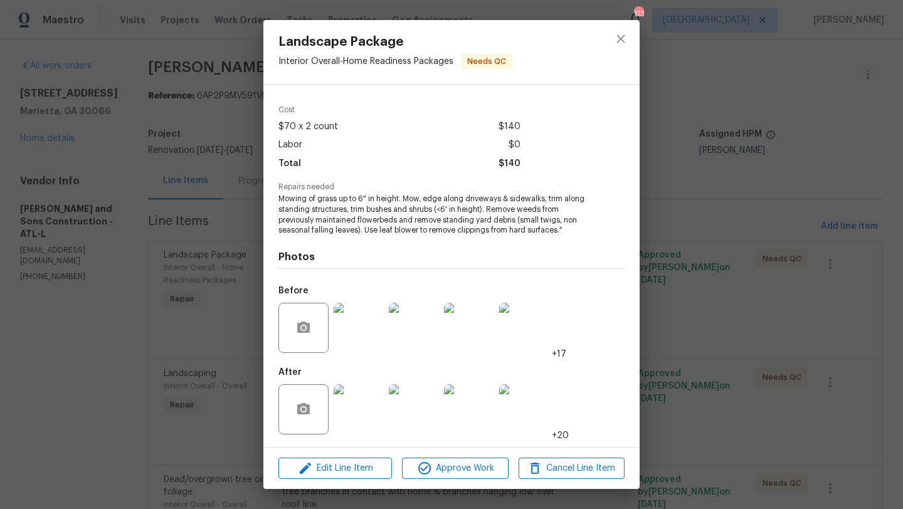
click at [352, 328] on img at bounding box center [359, 328] width 50 height 50
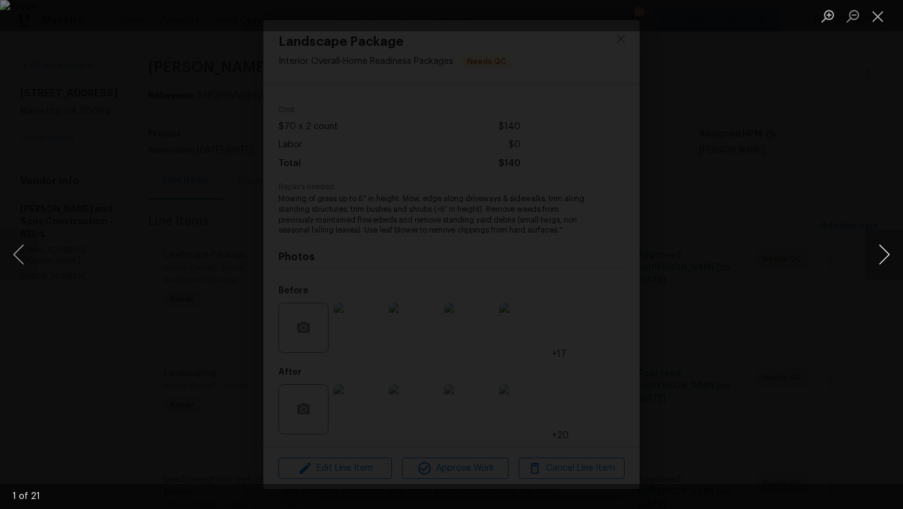
click at [882, 252] on button "Next image" at bounding box center [885, 255] width 38 height 50
click at [886, 253] on button "Next image" at bounding box center [885, 255] width 38 height 50
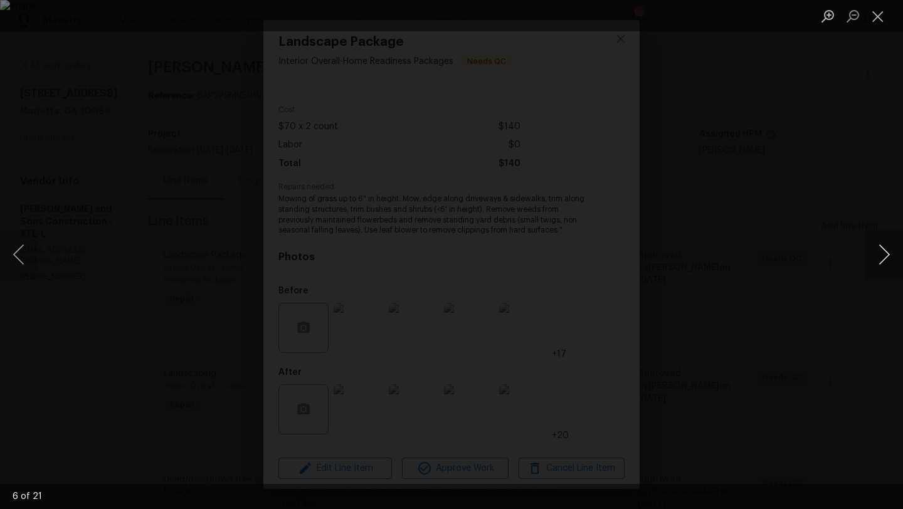
click at [886, 253] on button "Next image" at bounding box center [885, 255] width 38 height 50
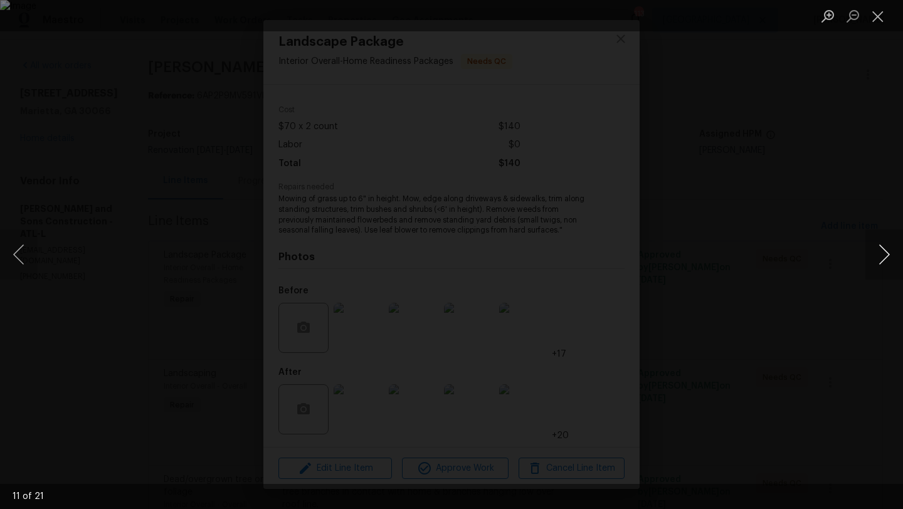
click at [886, 253] on button "Next image" at bounding box center [885, 255] width 38 height 50
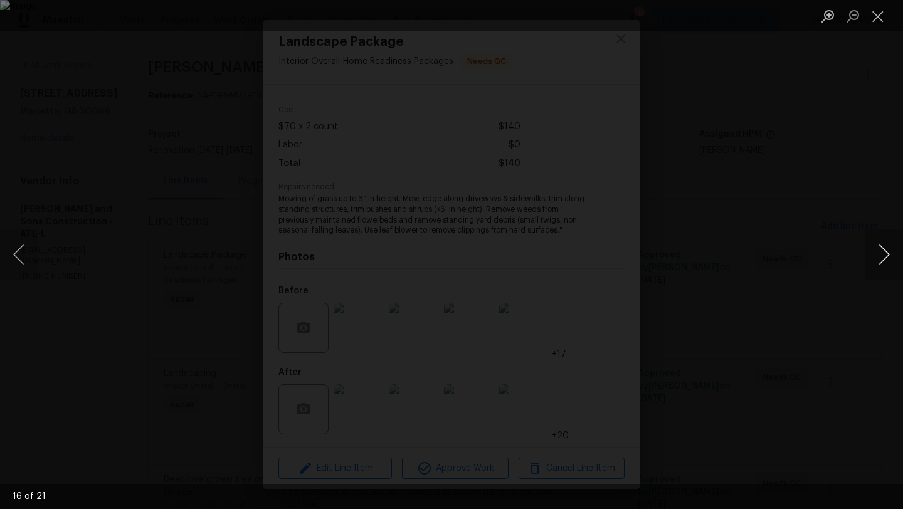
click at [886, 253] on button "Next image" at bounding box center [885, 255] width 38 height 50
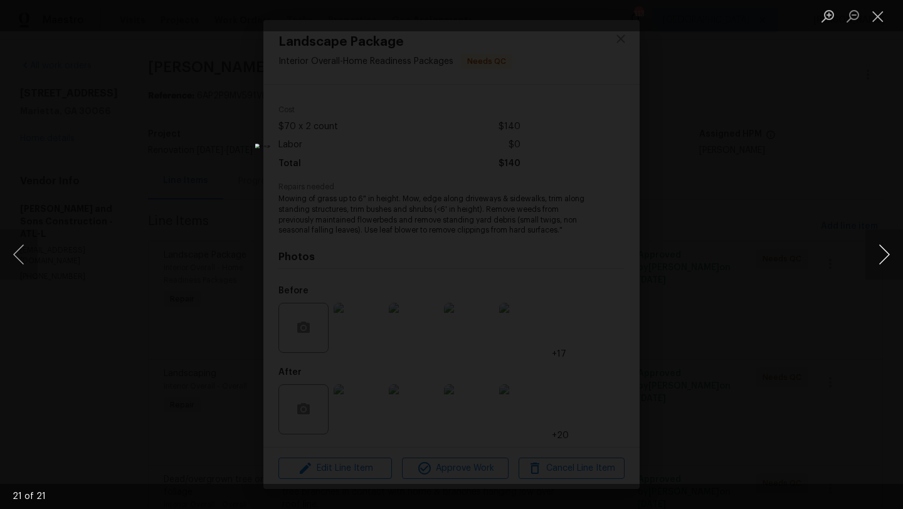
click at [886, 253] on button "Next image" at bounding box center [885, 255] width 38 height 50
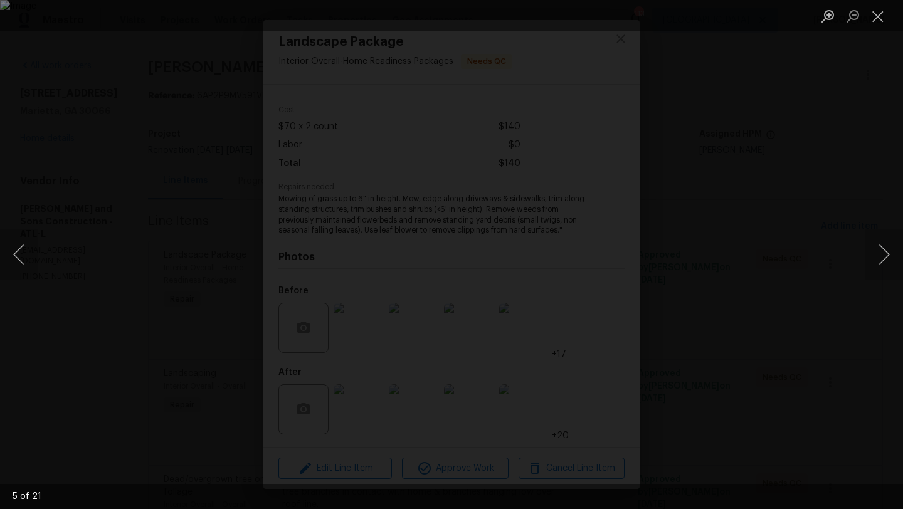
click at [871, 203] on div "Lightbox" at bounding box center [451, 254] width 903 height 509
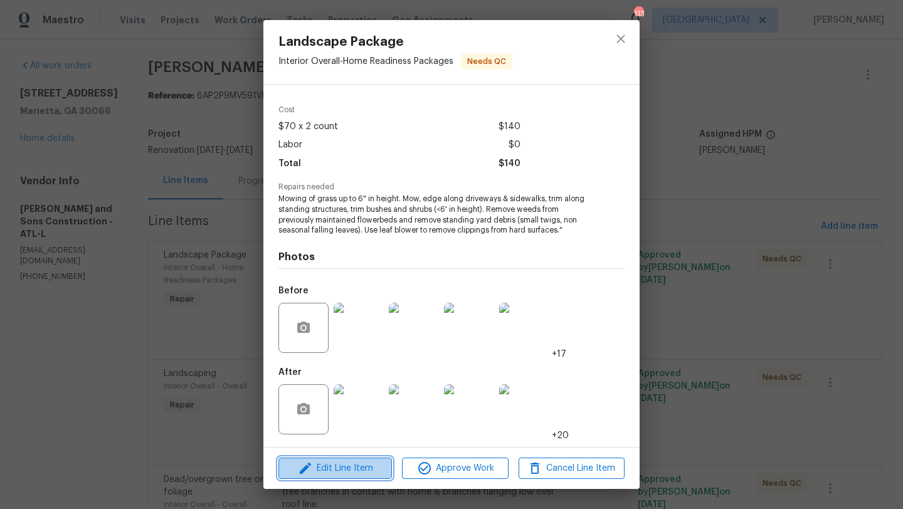
click at [364, 462] on span "Edit Line Item" at bounding box center [335, 469] width 106 height 16
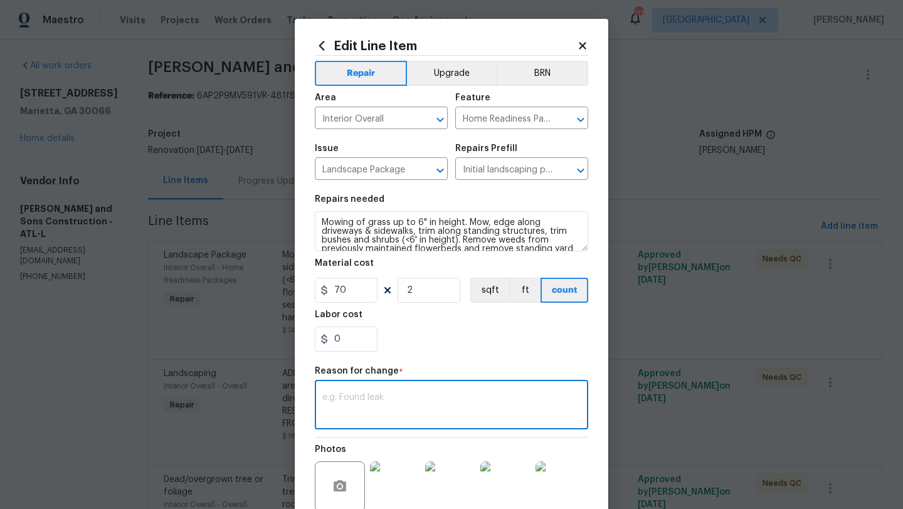
click at [369, 409] on textarea at bounding box center [451, 406] width 258 height 26
paste textarea "Job is completed as scheduled. May we get an additional $290.00 extra for the b…"
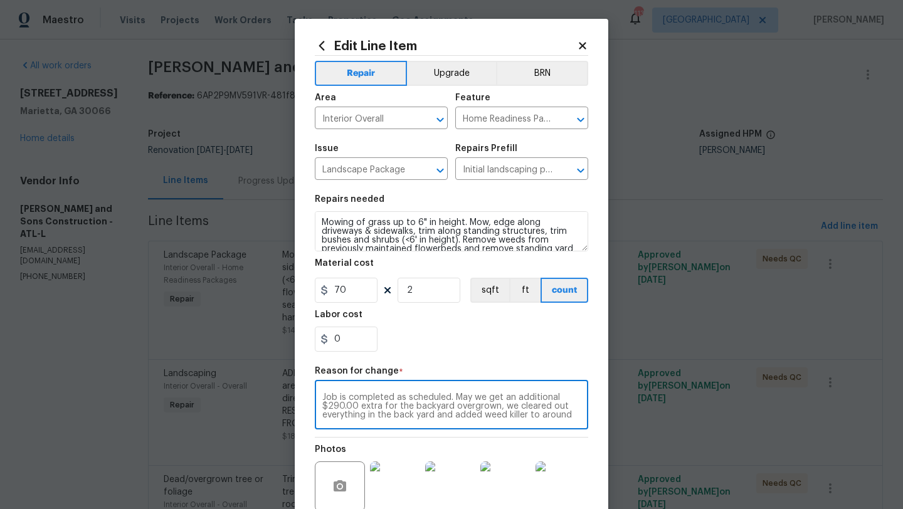
scroll to position [9, 0]
type textarea "Job is completed as scheduled. May we get an additional $290.00 extra for the b…"
click at [346, 344] on input "0" at bounding box center [346, 339] width 63 height 25
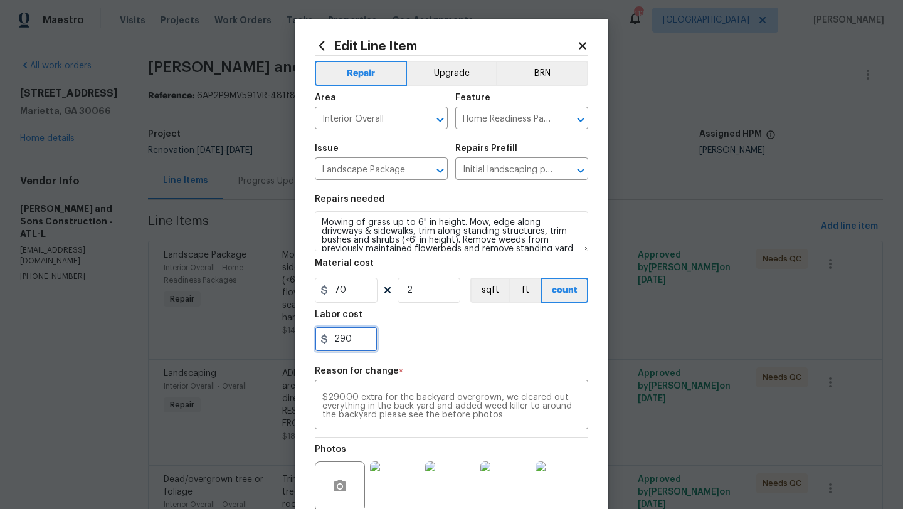
type input "290"
click at [408, 351] on div "290" at bounding box center [451, 339] width 273 height 25
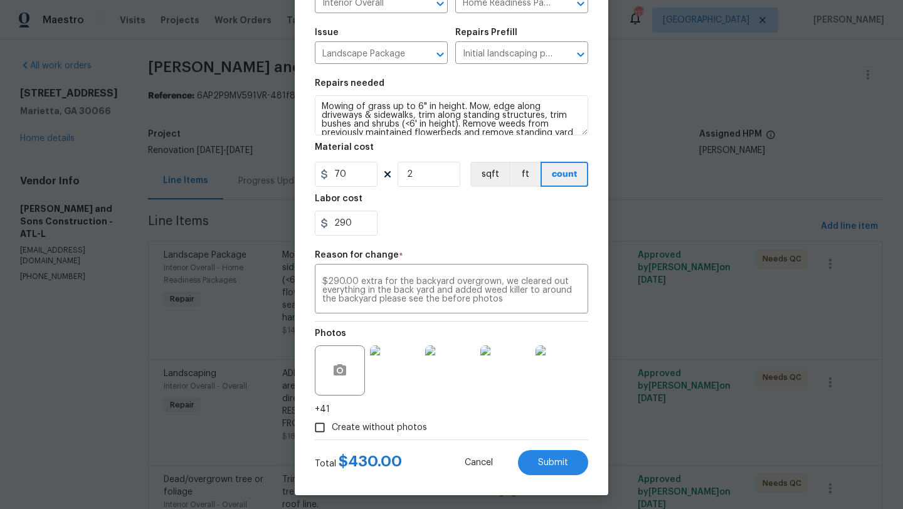
scroll to position [122, 0]
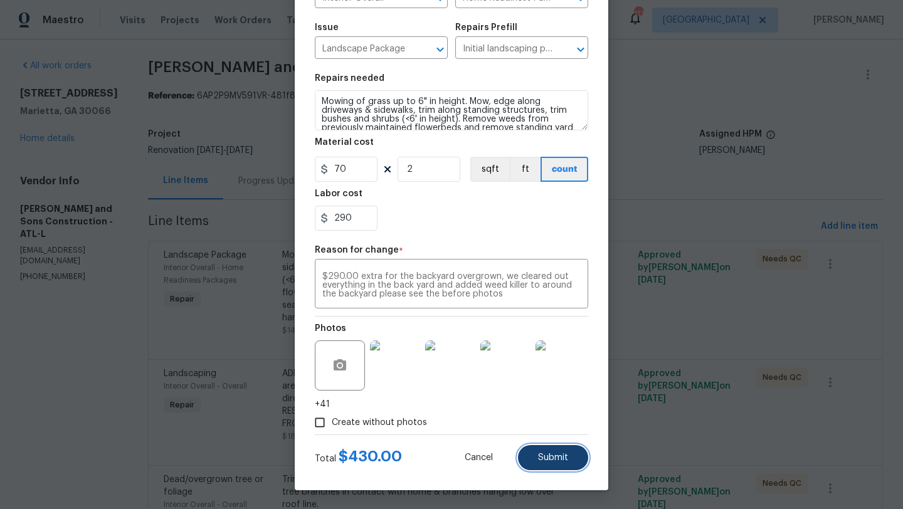
click at [538, 457] on span "Submit" at bounding box center [553, 457] width 30 height 9
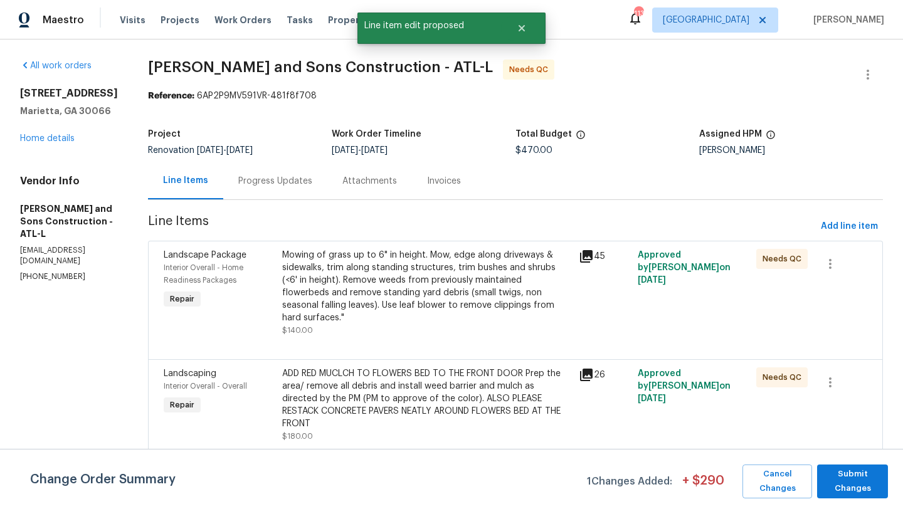
scroll to position [0, 0]
click at [843, 479] on span "Submit Changes" at bounding box center [852, 481] width 58 height 29
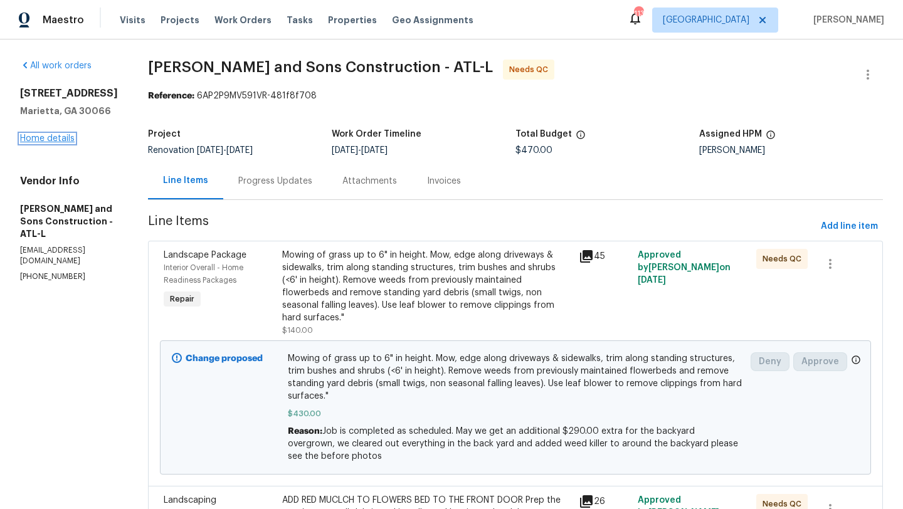
click at [61, 143] on link "Home details" at bounding box center [47, 138] width 55 height 9
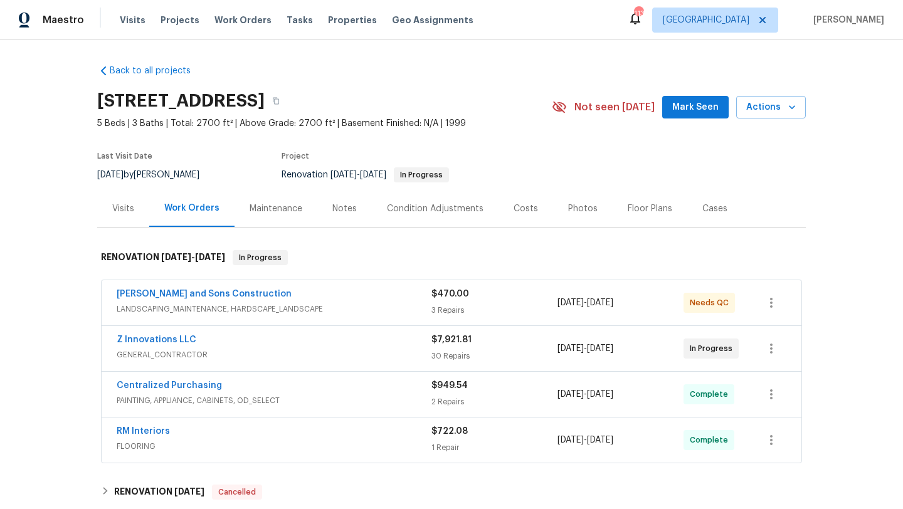
click at [698, 112] on span "Mark Seen" at bounding box center [695, 108] width 46 height 16
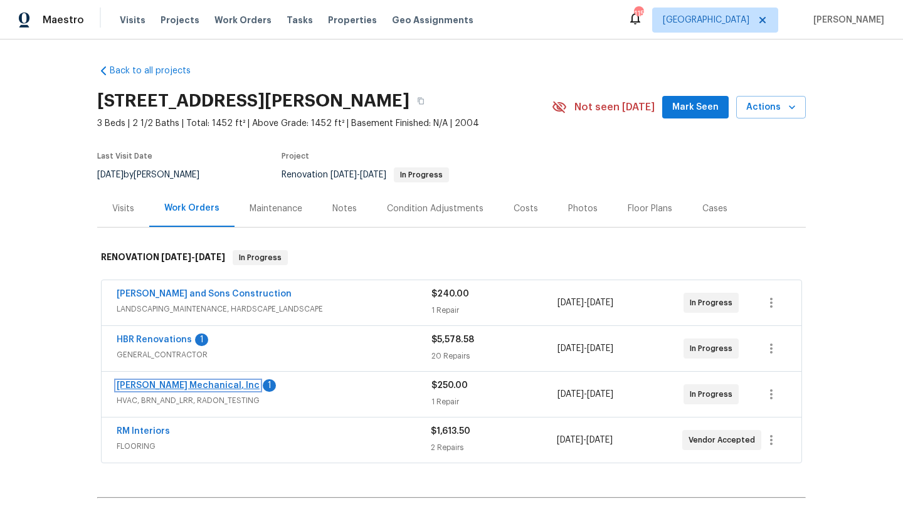
click at [184, 385] on link "JH Martin Mechanical, Inc" at bounding box center [188, 385] width 143 height 9
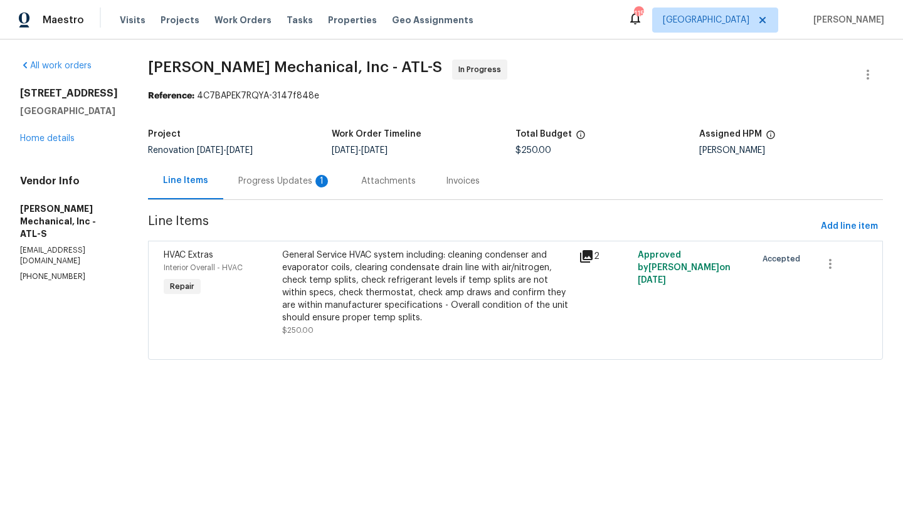
click at [309, 186] on div "Progress Updates 1" at bounding box center [284, 181] width 93 height 13
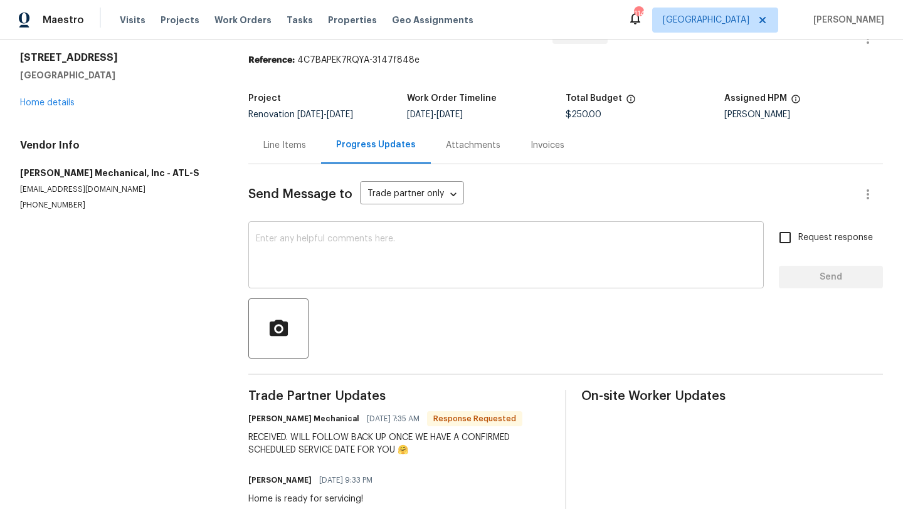
scroll to position [67, 0]
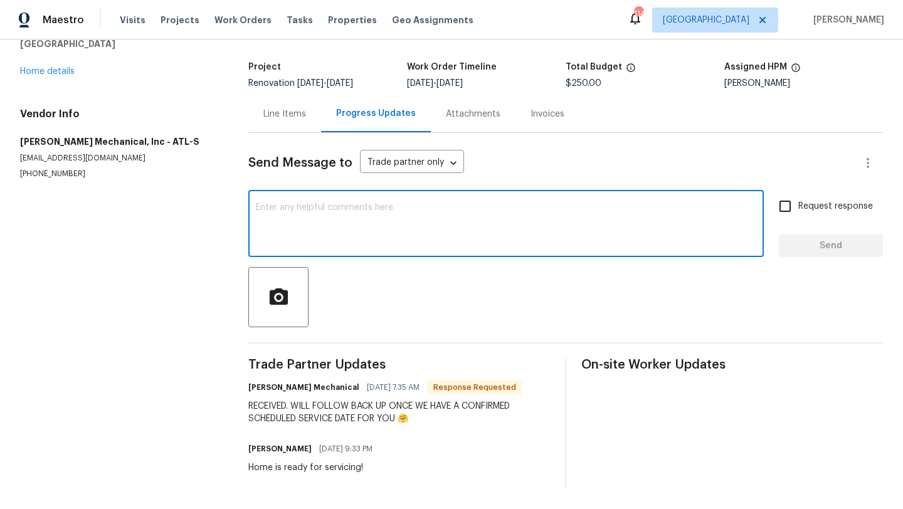
click at [346, 233] on textarea at bounding box center [506, 225] width 500 height 44
type textarea "Ty."
click at [783, 208] on input "Request response" at bounding box center [785, 206] width 26 height 26
checkbox input "true"
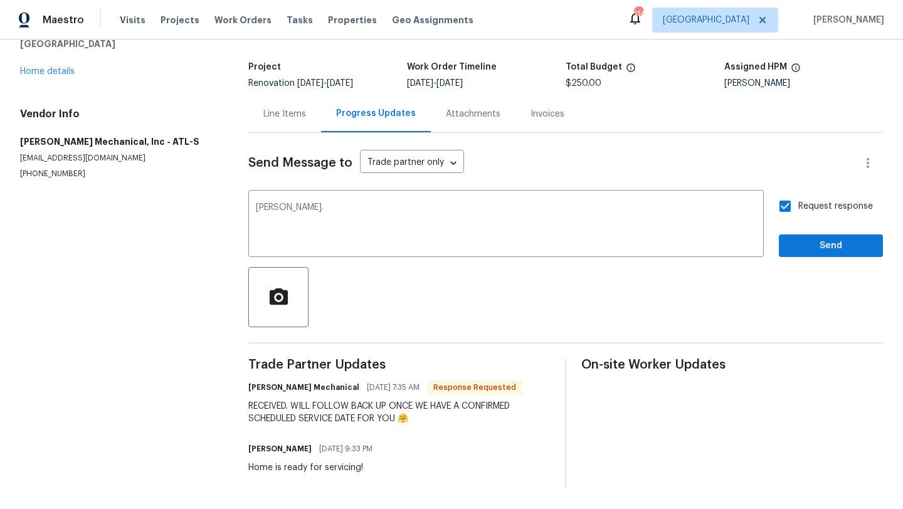
click at [803, 260] on div "Send Message to Trade partner only Trade partner only ​ Ty. x ​ Request respons…" at bounding box center [565, 311] width 635 height 356
click at [803, 252] on span "Send" at bounding box center [831, 246] width 84 height 16
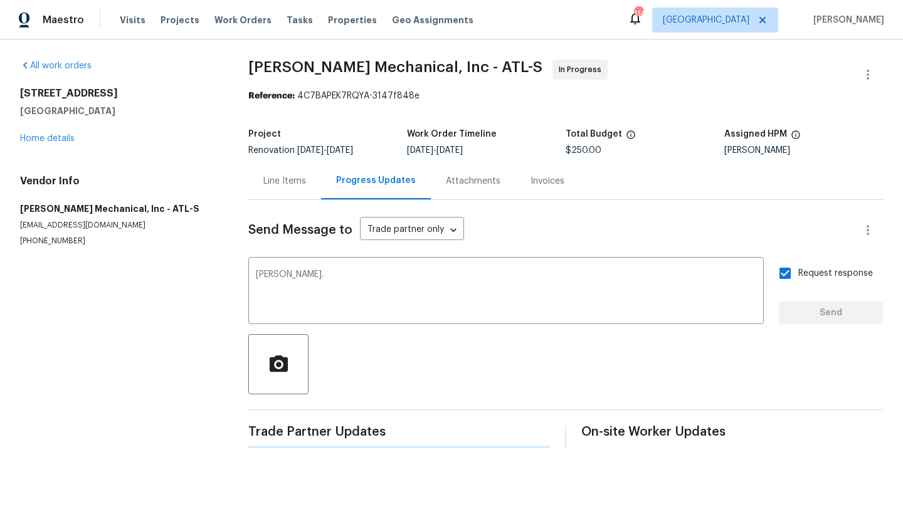
scroll to position [0, 0]
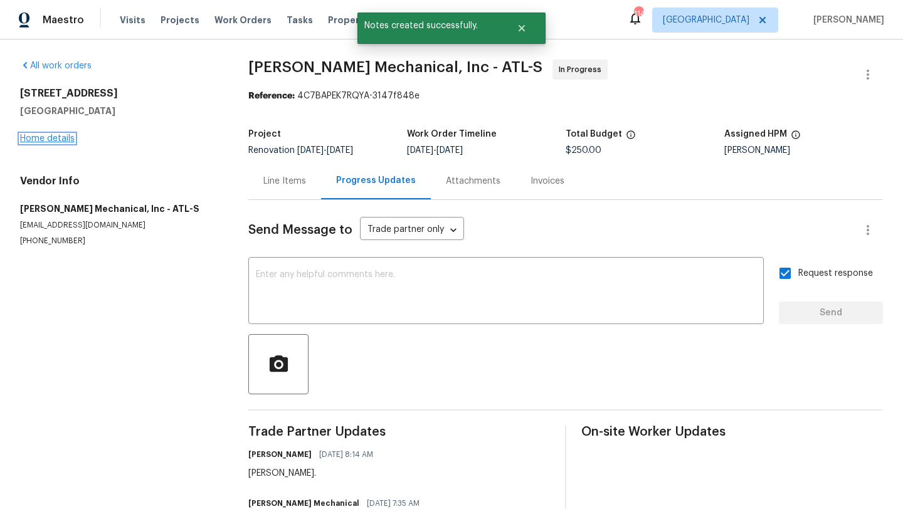
click at [65, 137] on link "Home details" at bounding box center [47, 138] width 55 height 9
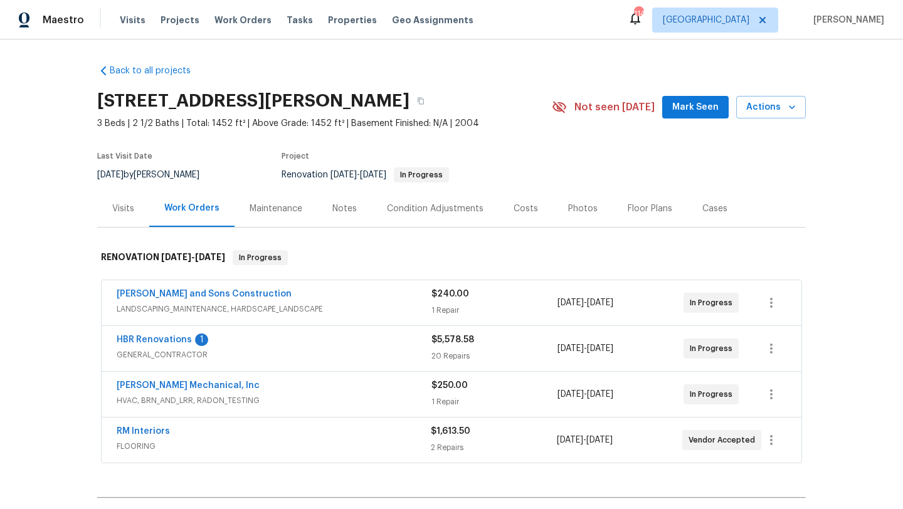
click at [715, 103] on span "Mark Seen" at bounding box center [695, 108] width 46 height 16
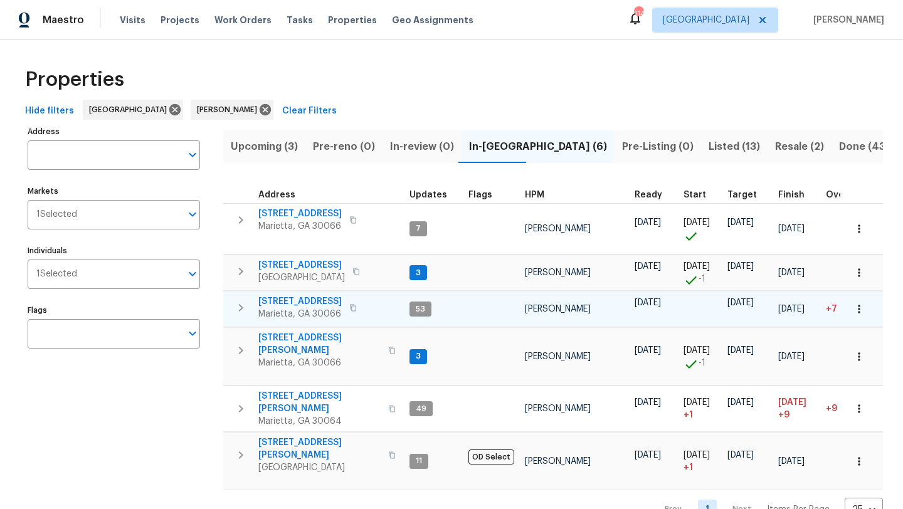
click at [310, 304] on span "[STREET_ADDRESS]" at bounding box center [299, 301] width 83 height 13
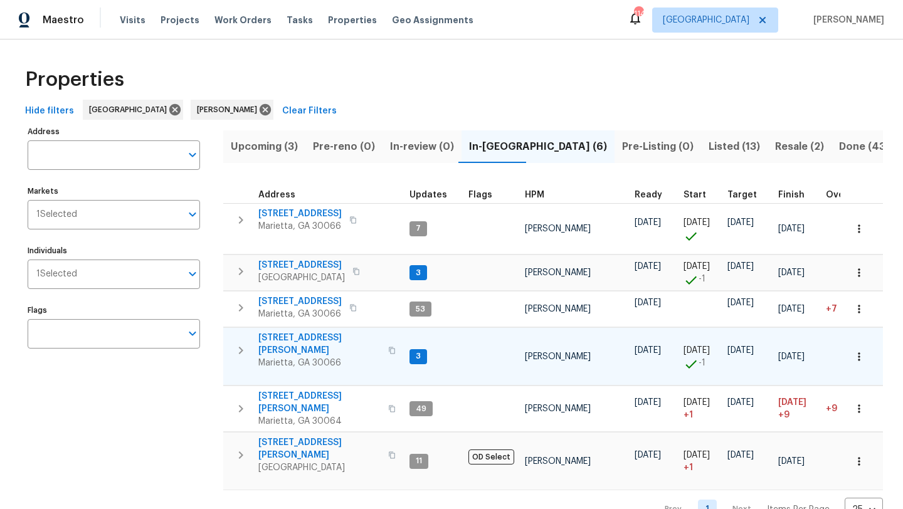
click at [309, 336] on span "[STREET_ADDRESS][PERSON_NAME]" at bounding box center [319, 344] width 122 height 25
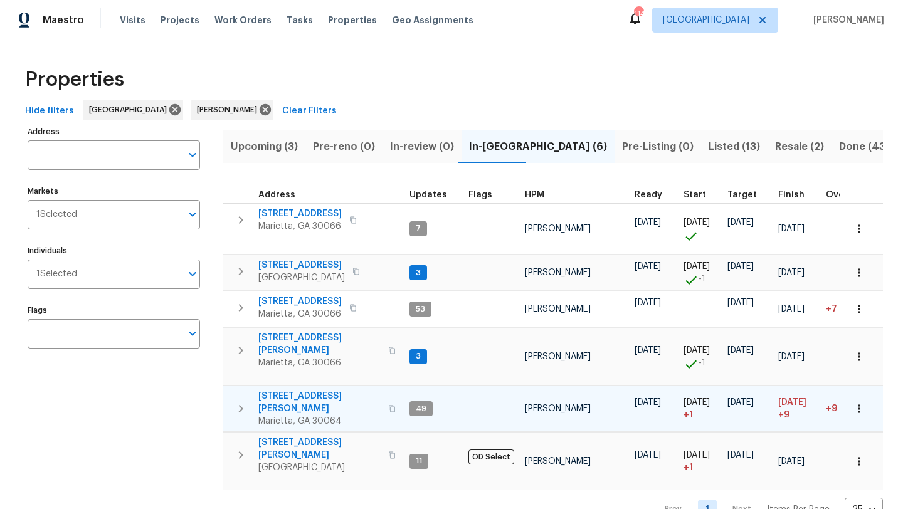
click at [298, 390] on span "3526 W Hampton Dr NW" at bounding box center [319, 402] width 122 height 25
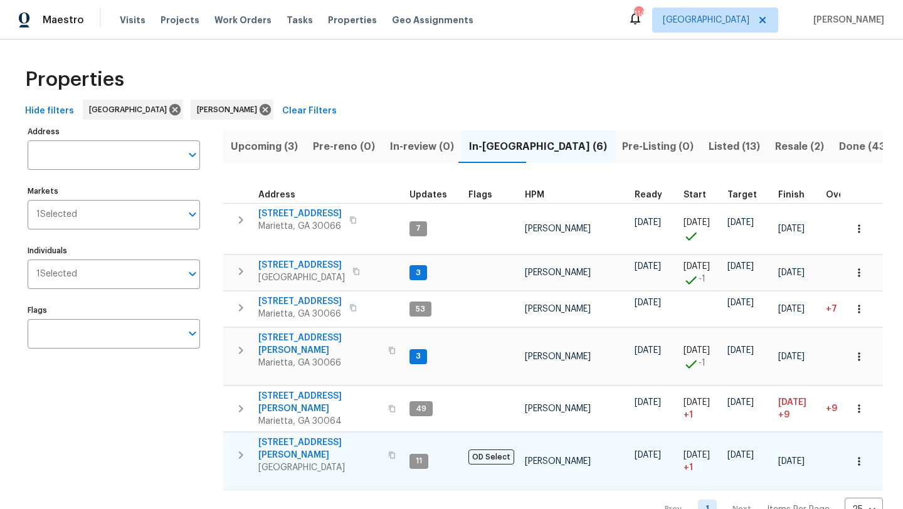
click at [281, 437] on span "314 Jackson St" at bounding box center [319, 449] width 122 height 25
click at [263, 149] on span "Upcoming (3)" at bounding box center [264, 147] width 67 height 18
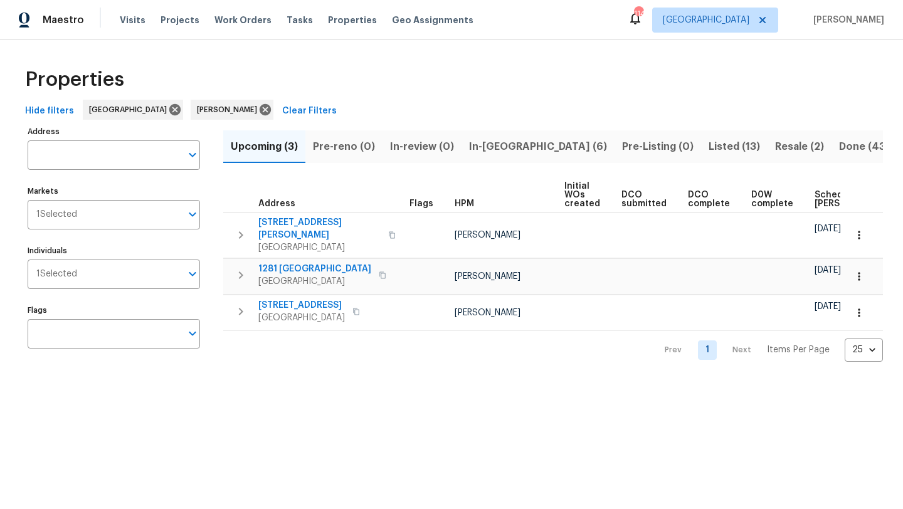
click at [484, 149] on span "In-reno (6)" at bounding box center [538, 147] width 138 height 18
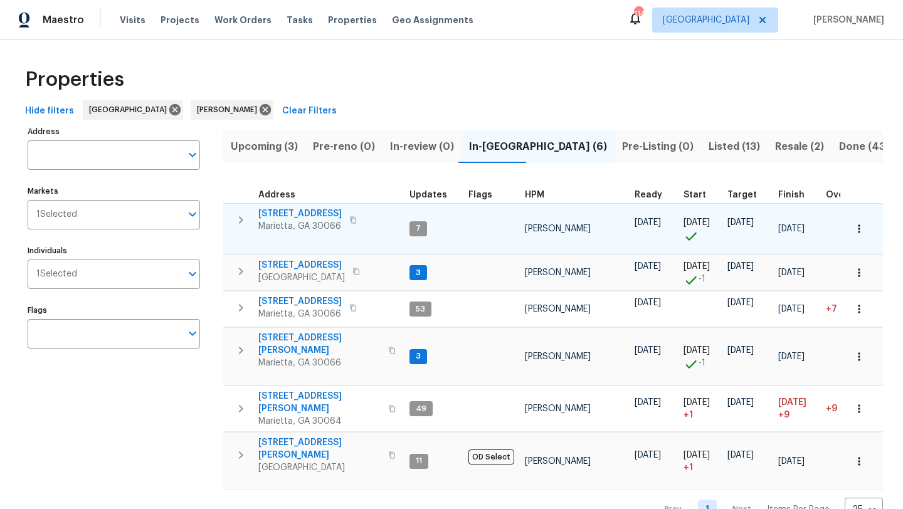
click at [314, 216] on span "180 Parkstone Way" at bounding box center [299, 214] width 83 height 13
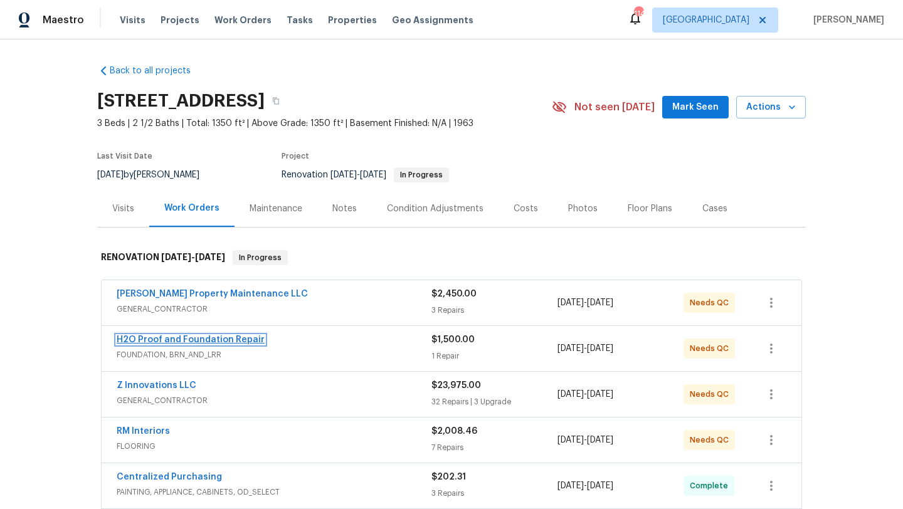
click at [216, 341] on link "H2O Proof and Foundation Repair" at bounding box center [191, 340] width 148 height 9
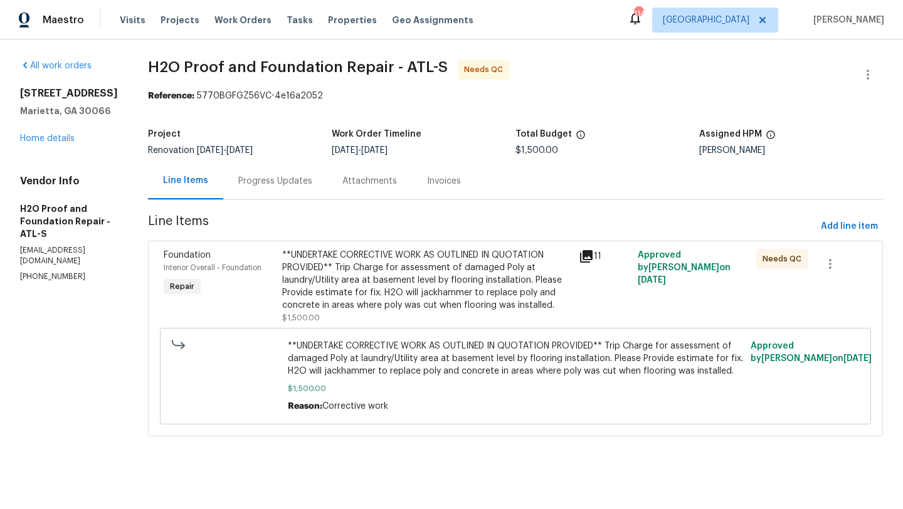
click at [272, 186] on div "Progress Updates" at bounding box center [275, 181] width 74 height 13
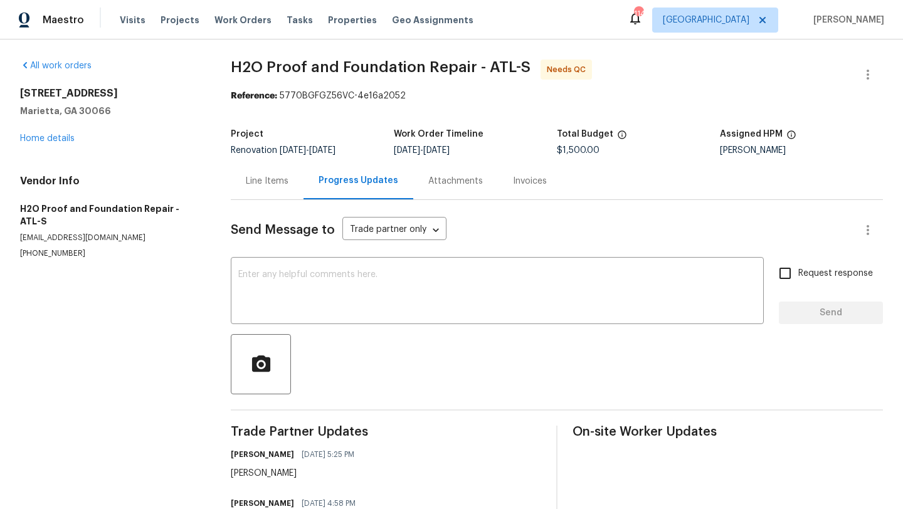
click at [267, 190] on div "Line Items" at bounding box center [267, 180] width 73 height 37
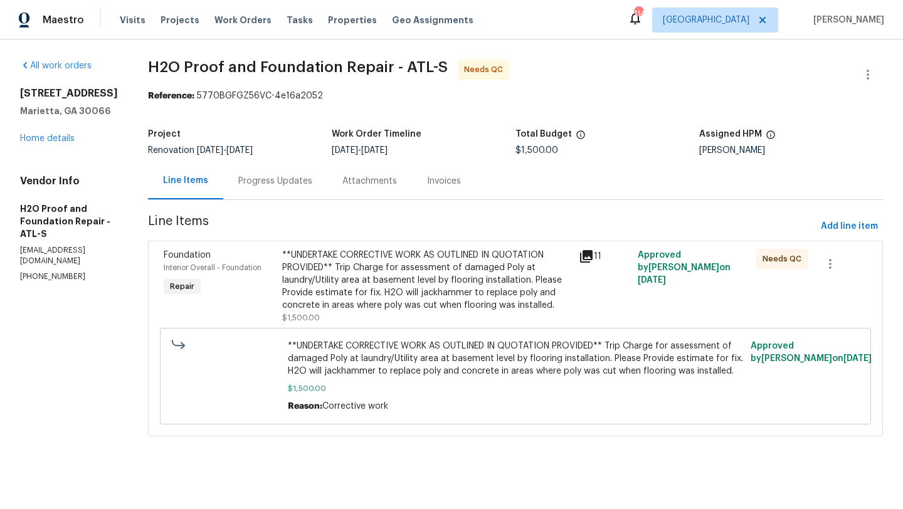
click at [179, 253] on span "Foundation" at bounding box center [187, 255] width 47 height 9
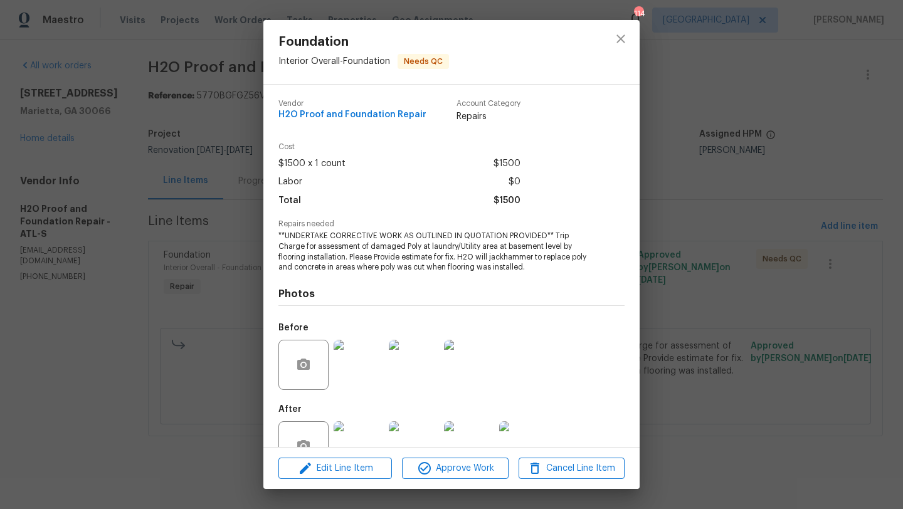
scroll to position [38, 0]
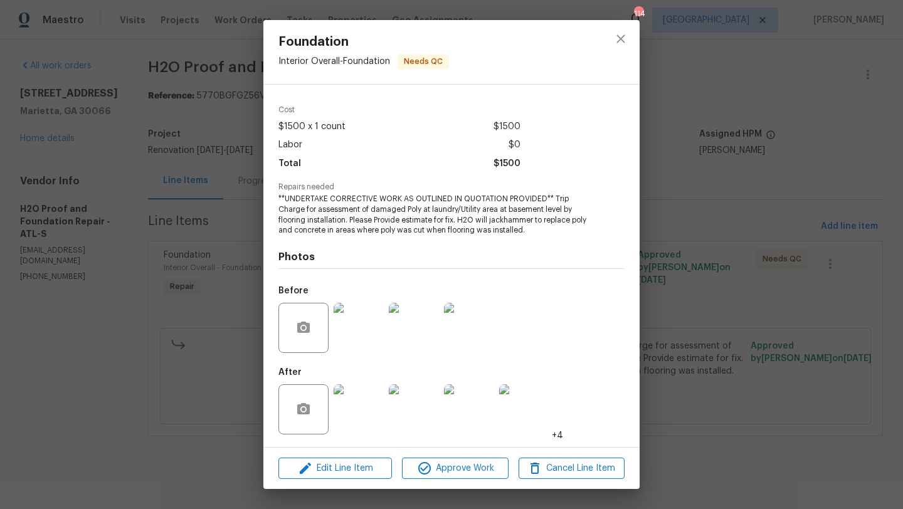
click at [354, 409] on img at bounding box center [359, 409] width 50 height 50
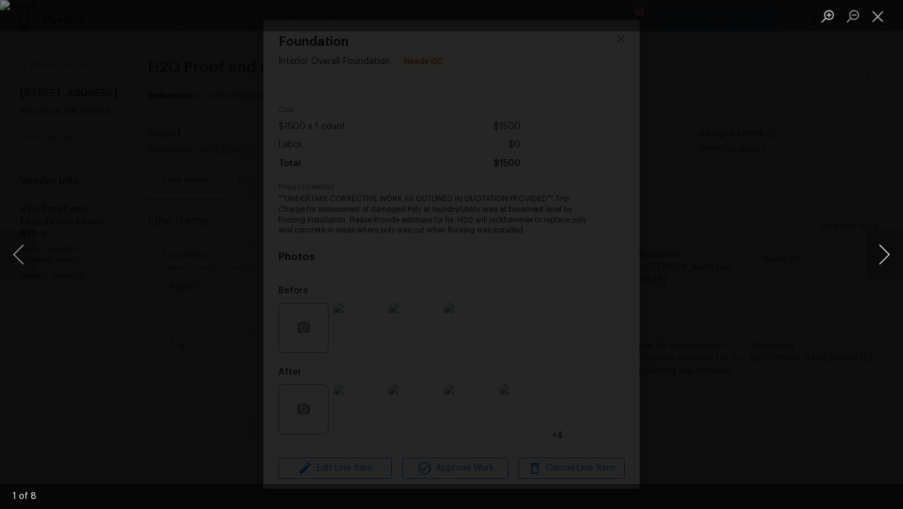
click at [880, 247] on button "Next image" at bounding box center [885, 255] width 38 height 50
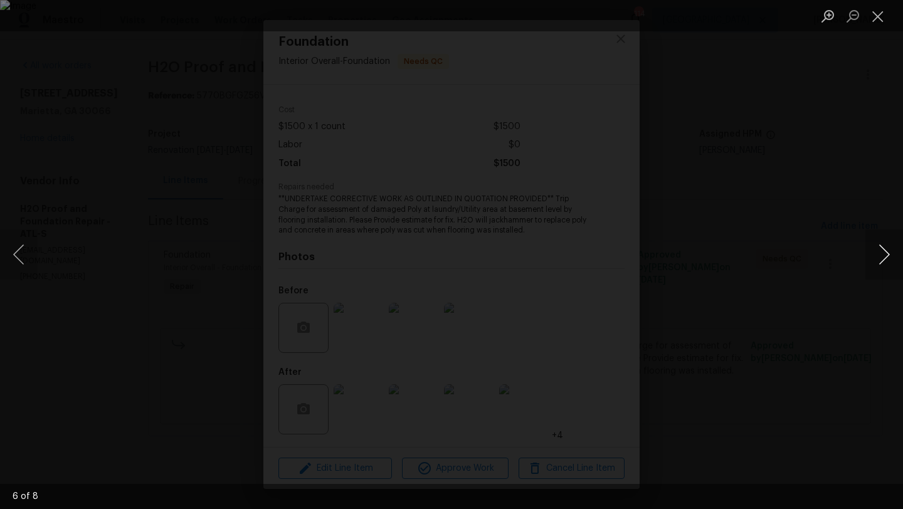
click at [880, 247] on button "Next image" at bounding box center [885, 255] width 38 height 50
click at [864, 161] on div "Lightbox" at bounding box center [451, 254] width 903 height 509
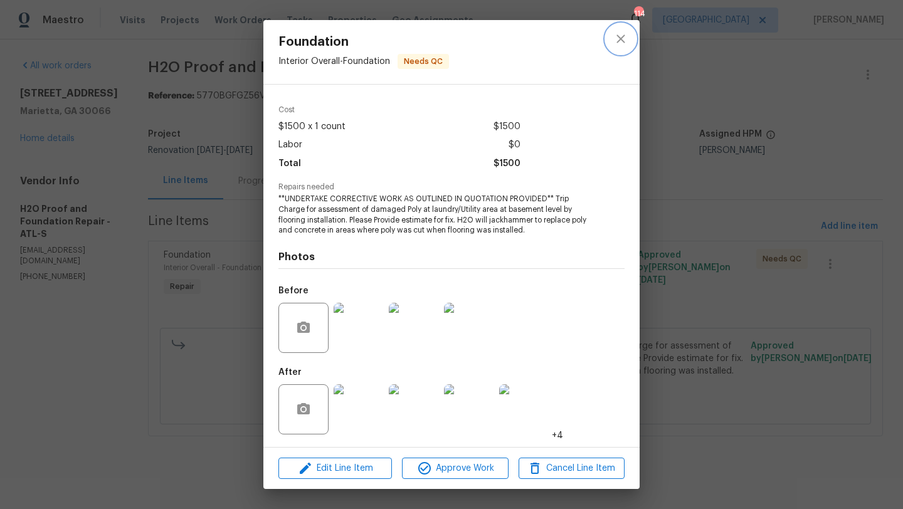
click at [613, 36] on icon "close" at bounding box center [620, 38] width 15 height 15
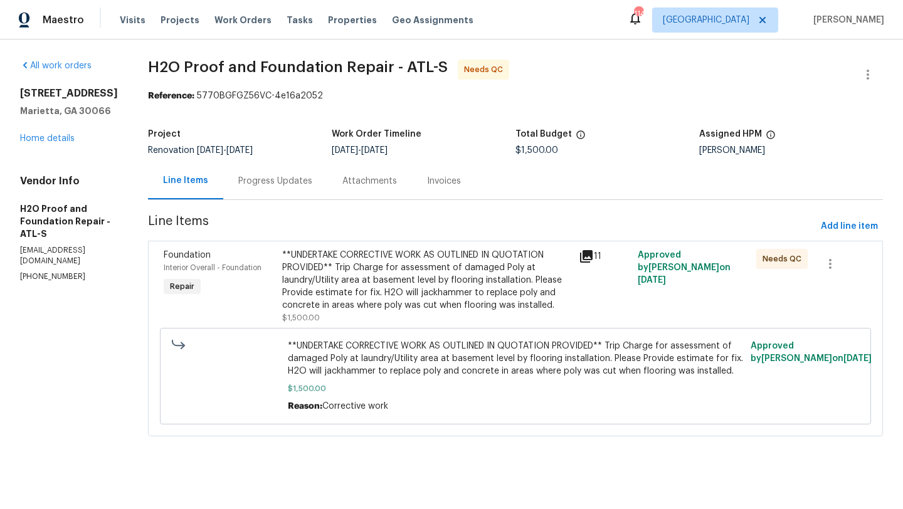
click at [268, 179] on div "Progress Updates" at bounding box center [275, 181] width 74 height 13
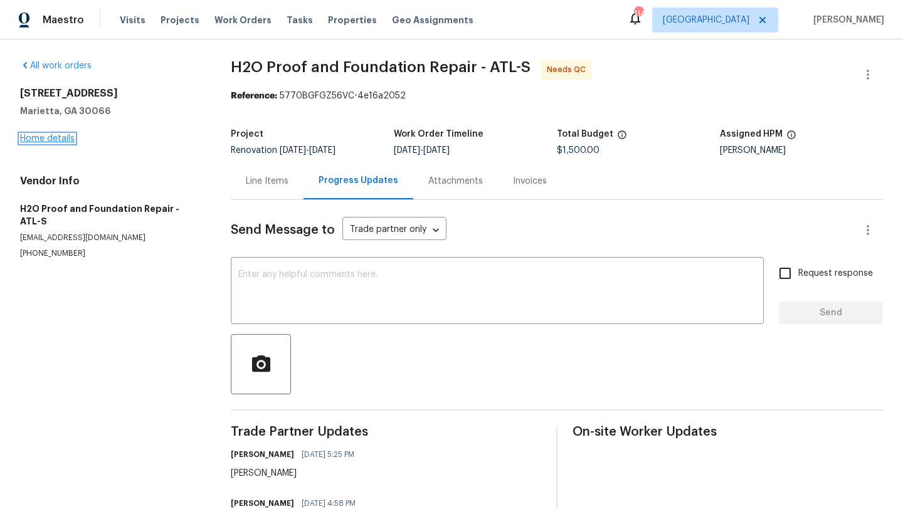
click at [58, 142] on link "Home details" at bounding box center [47, 138] width 55 height 9
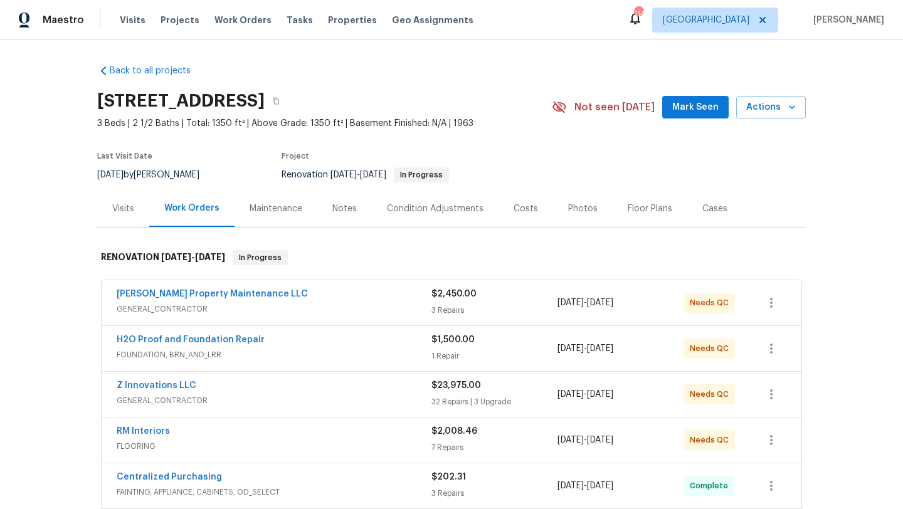
click at [332, 208] on div "Notes" at bounding box center [344, 209] width 24 height 13
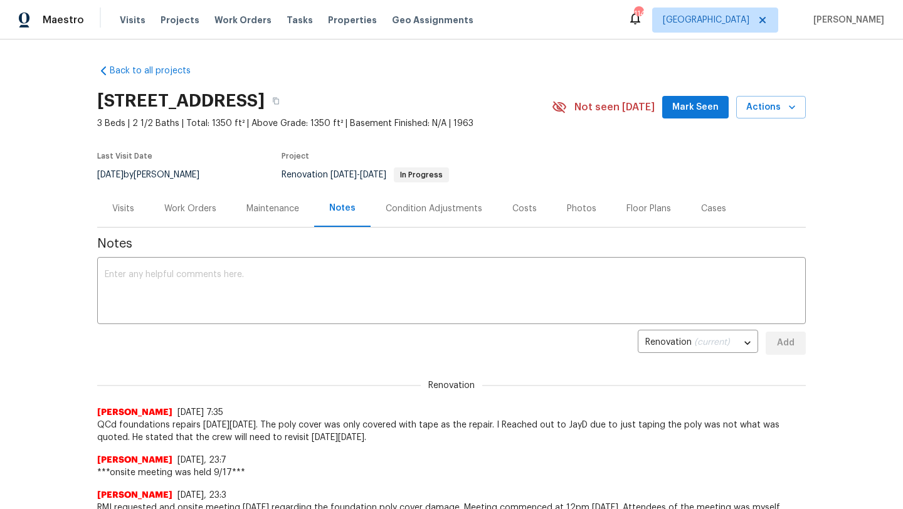
click at [706, 102] on span "Mark Seen" at bounding box center [695, 108] width 46 height 16
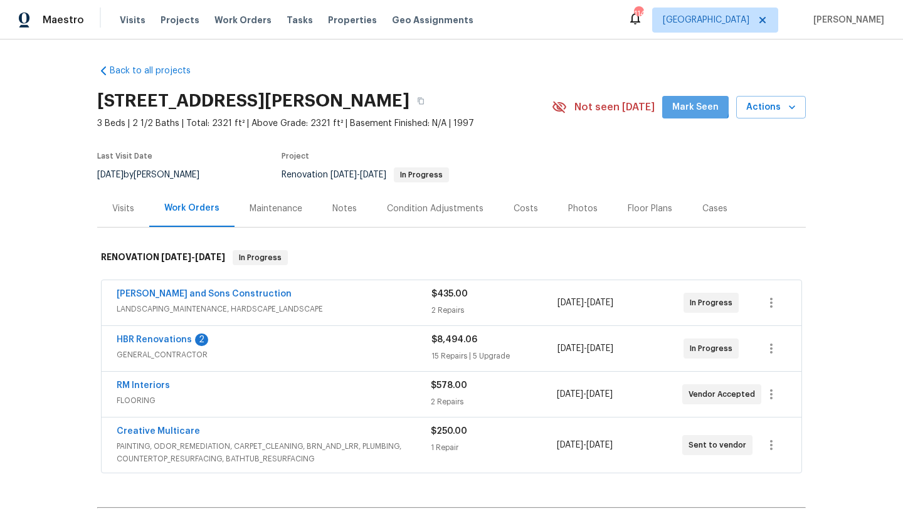
click at [686, 102] on span "Mark Seen" at bounding box center [695, 108] width 46 height 16
click at [501, 210] on div "Costs" at bounding box center [526, 208] width 55 height 37
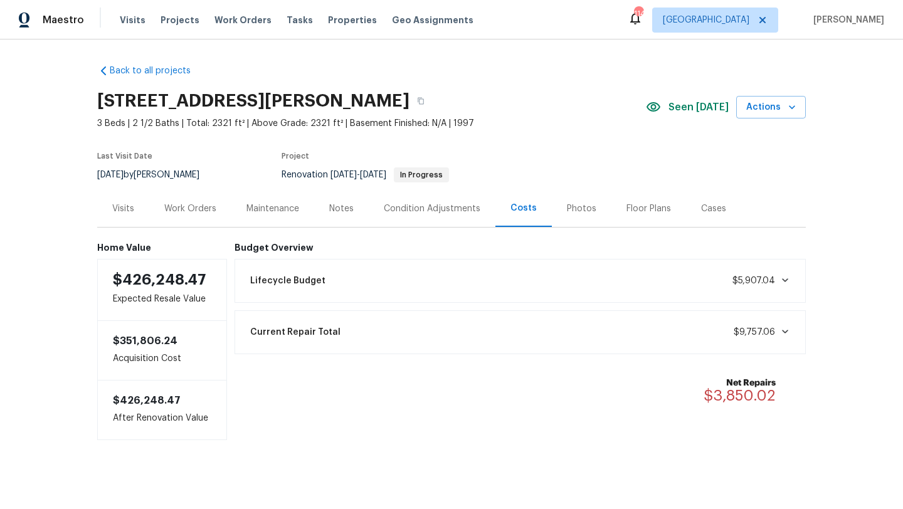
click at [119, 216] on div "Visits" at bounding box center [123, 208] width 52 height 37
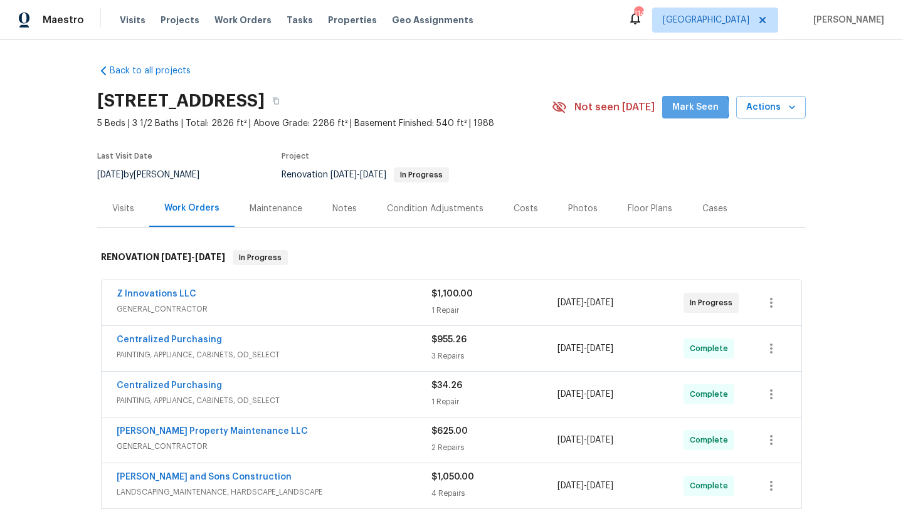
click at [688, 108] on span "Mark Seen" at bounding box center [695, 108] width 46 height 16
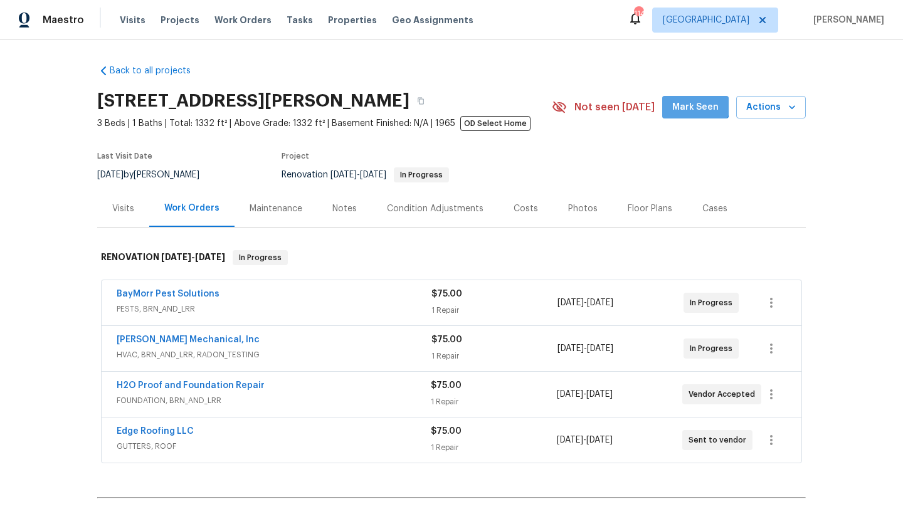
click at [696, 101] on span "Mark Seen" at bounding box center [695, 108] width 46 height 16
click at [343, 209] on div "Notes" at bounding box center [344, 209] width 24 height 13
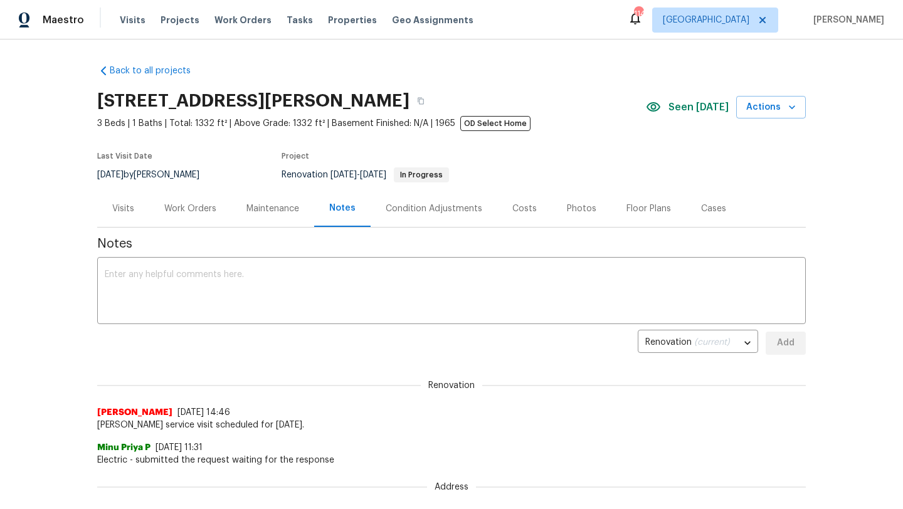
click at [125, 212] on div "Visits" at bounding box center [123, 209] width 22 height 13
